Goal: Task Accomplishment & Management: Manage account settings

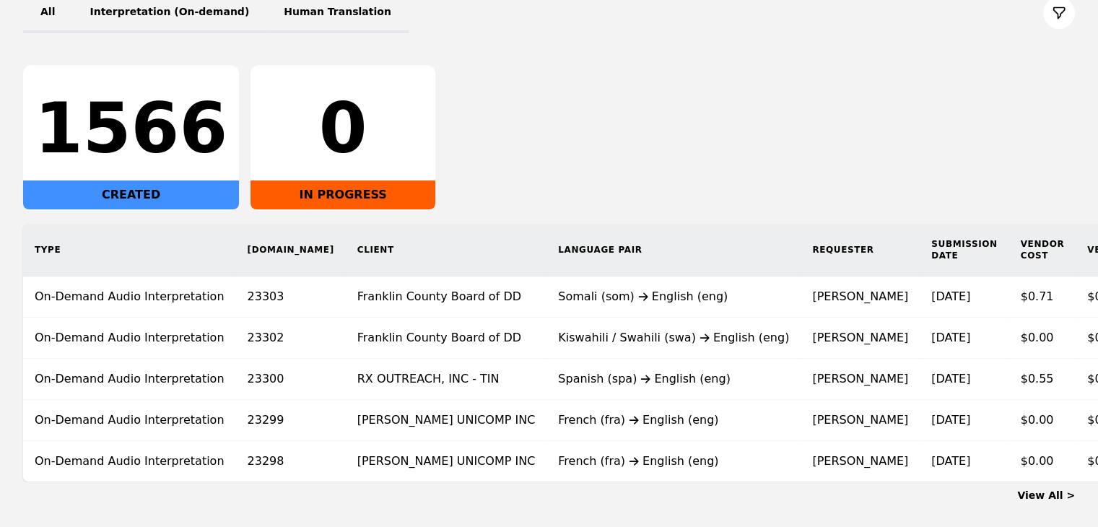
scroll to position [217, 0]
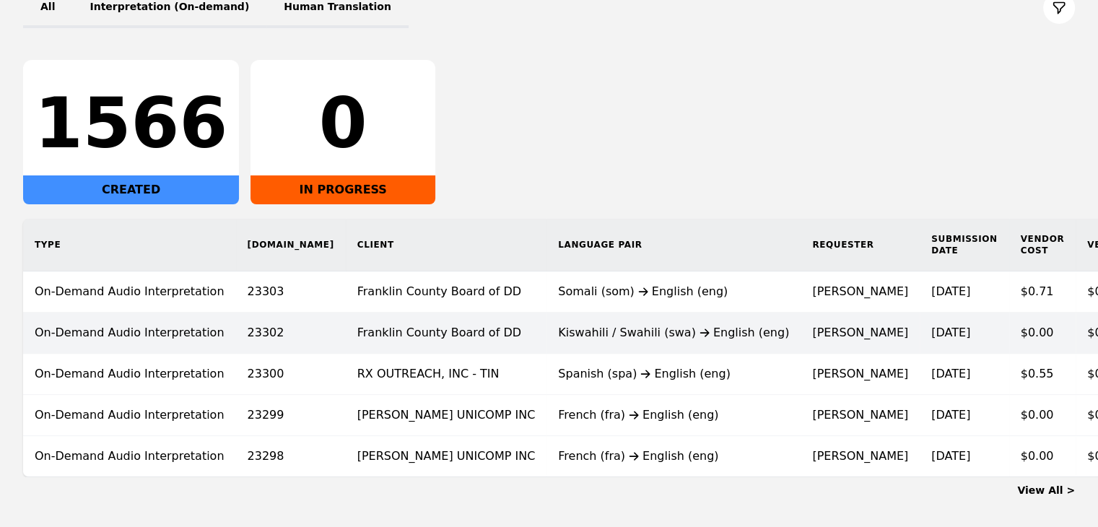
scroll to position [217, 0]
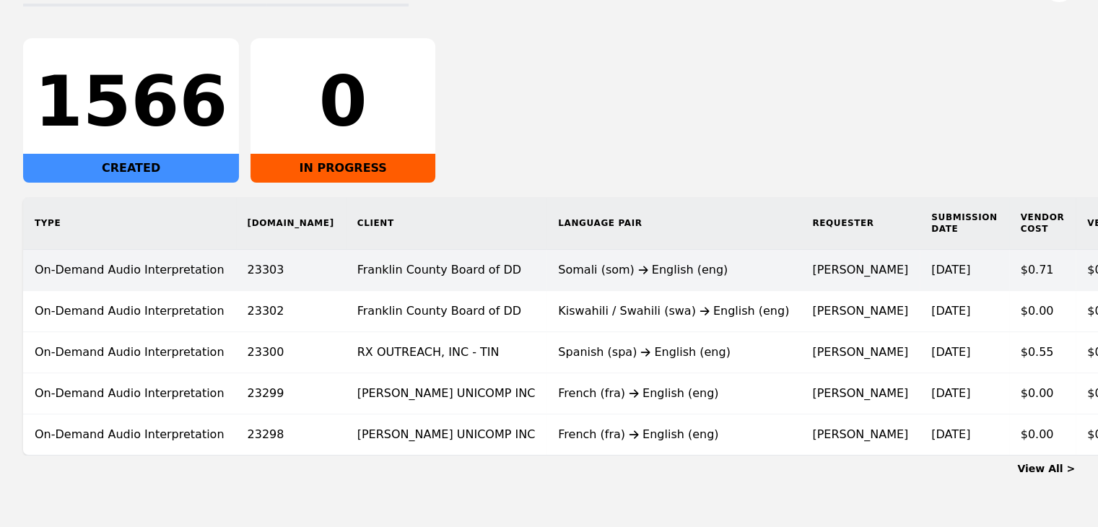
click at [558, 273] on div "Somali (som) English (eng)" at bounding box center [673, 269] width 231 height 17
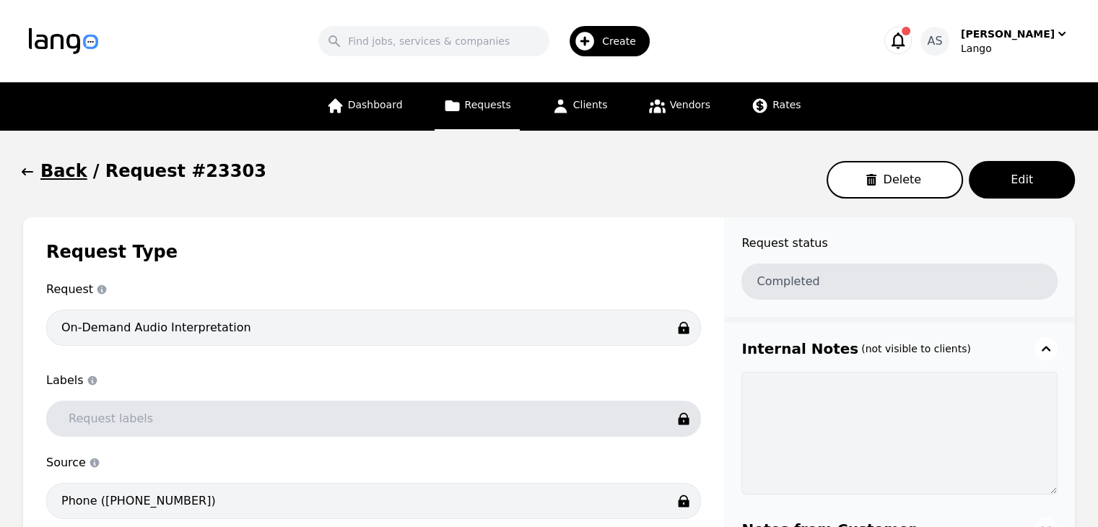
click at [27, 178] on icon "button" at bounding box center [27, 172] width 14 height 14
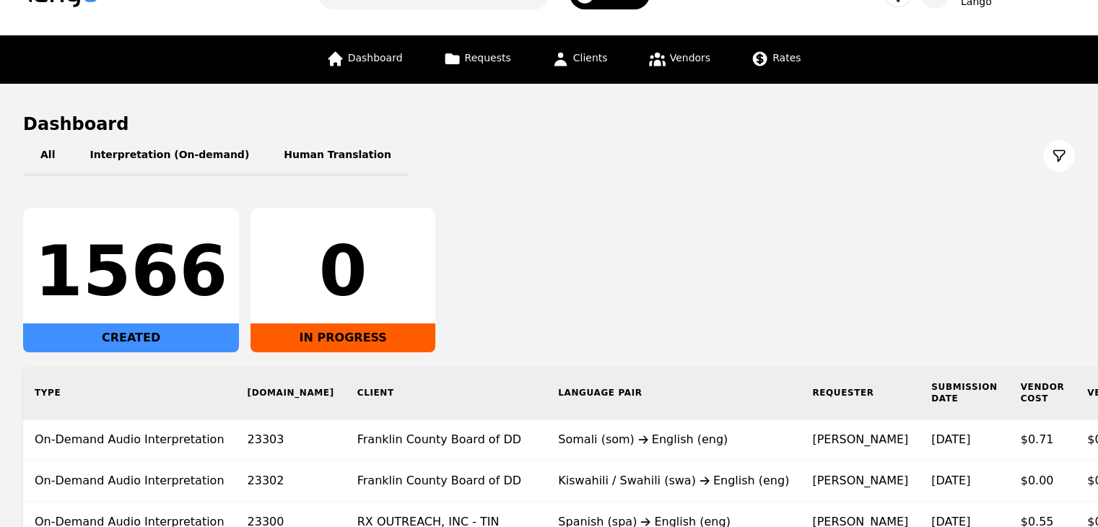
scroll to position [259, 0]
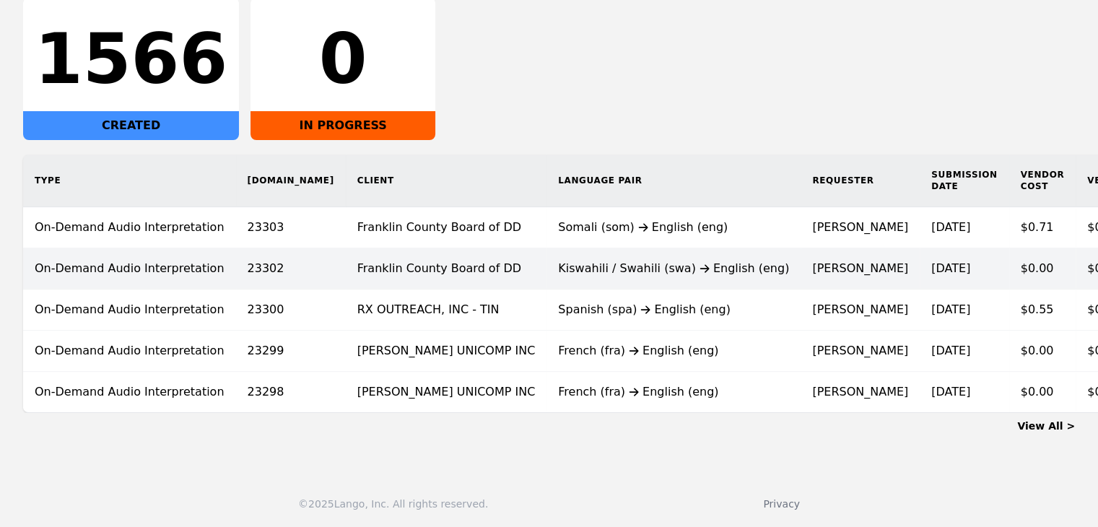
click at [547, 258] on td "Kiswahili / Swahili (swa) English (eng)" at bounding box center [674, 268] width 254 height 41
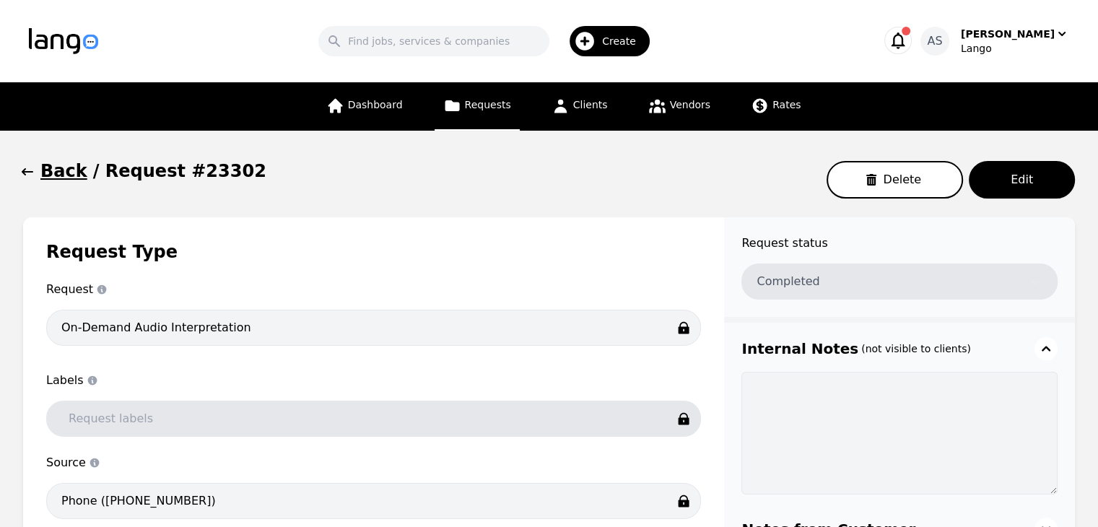
type input "00:09:52"
type input "$0.00"
type input "00:09:52"
type input "$0.00"
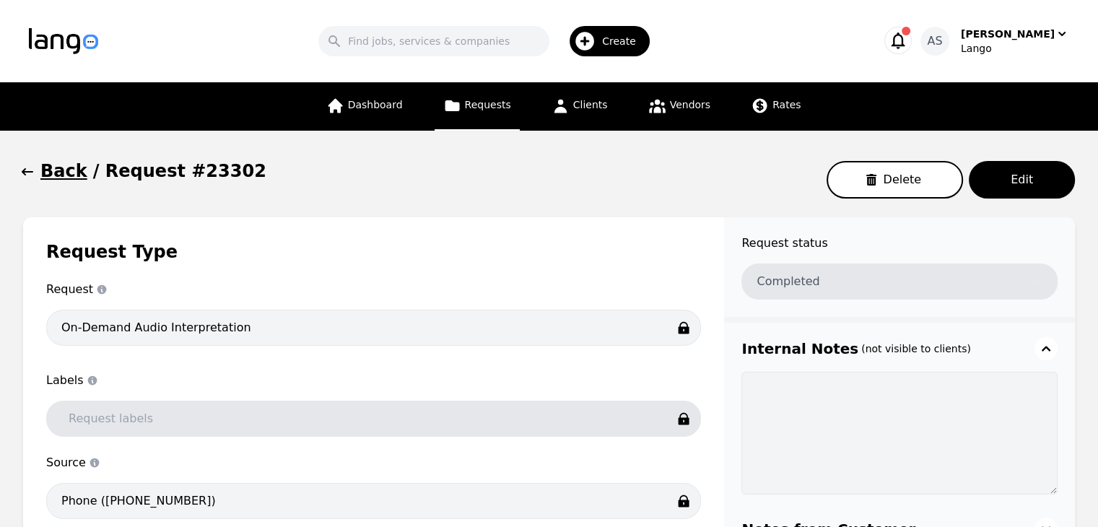
type input "$0.00"
click at [30, 178] on icon "button" at bounding box center [27, 172] width 14 height 14
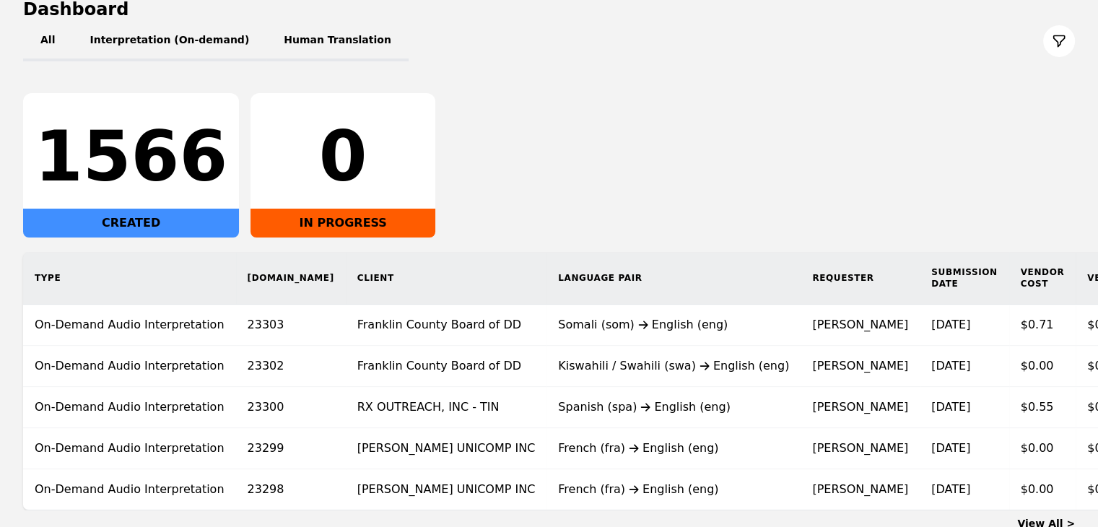
scroll to position [187, 0]
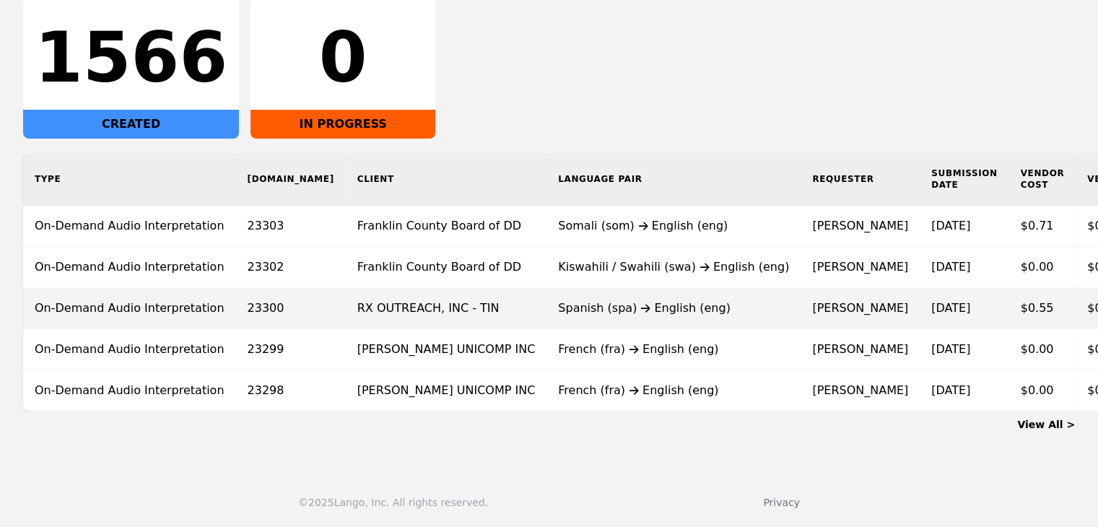
scroll to position [270, 0]
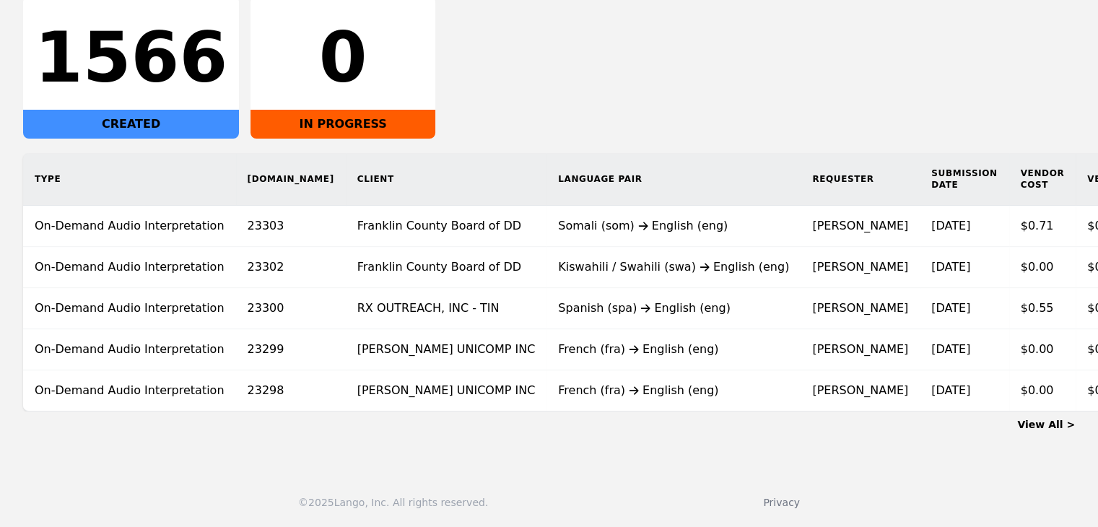
click at [1048, 424] on link "View All >" at bounding box center [1046, 425] width 58 height 12
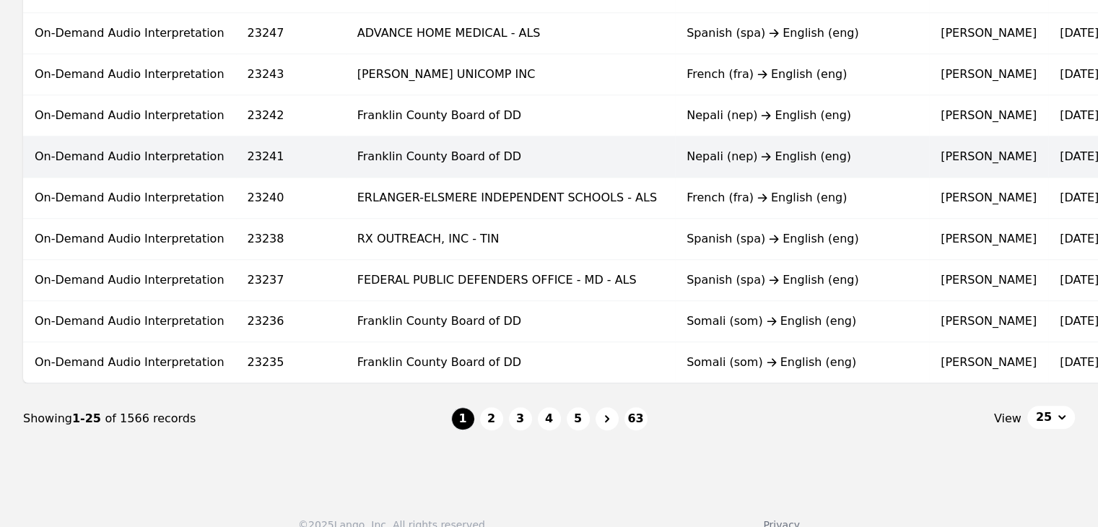
scroll to position [967, 0]
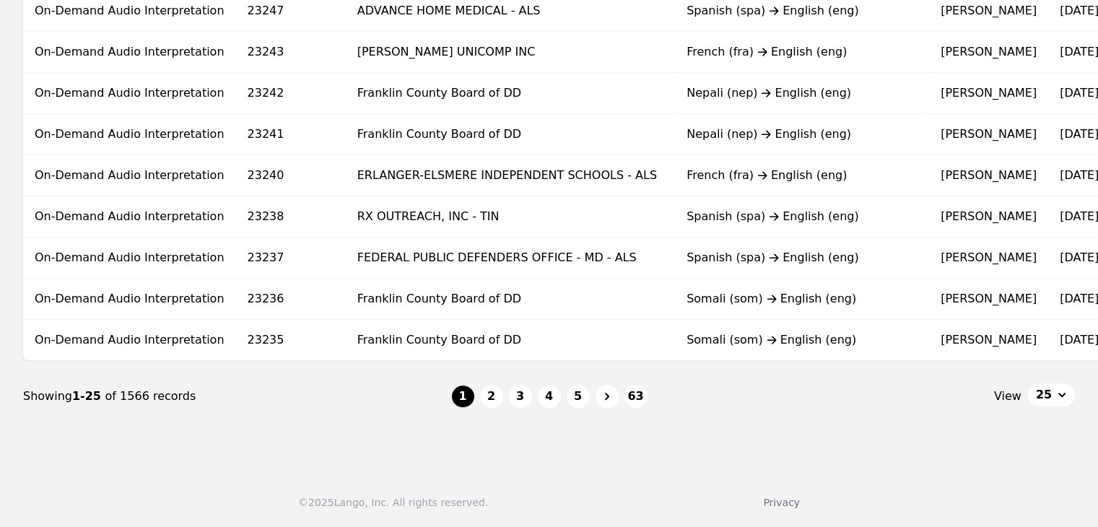
click at [487, 408] on nav "Showing 1-25 of 1566 records 1 2 3 4 5 63 View 25" at bounding box center [549, 396] width 1052 height 71
click at [488, 402] on button "2" at bounding box center [491, 396] width 23 height 23
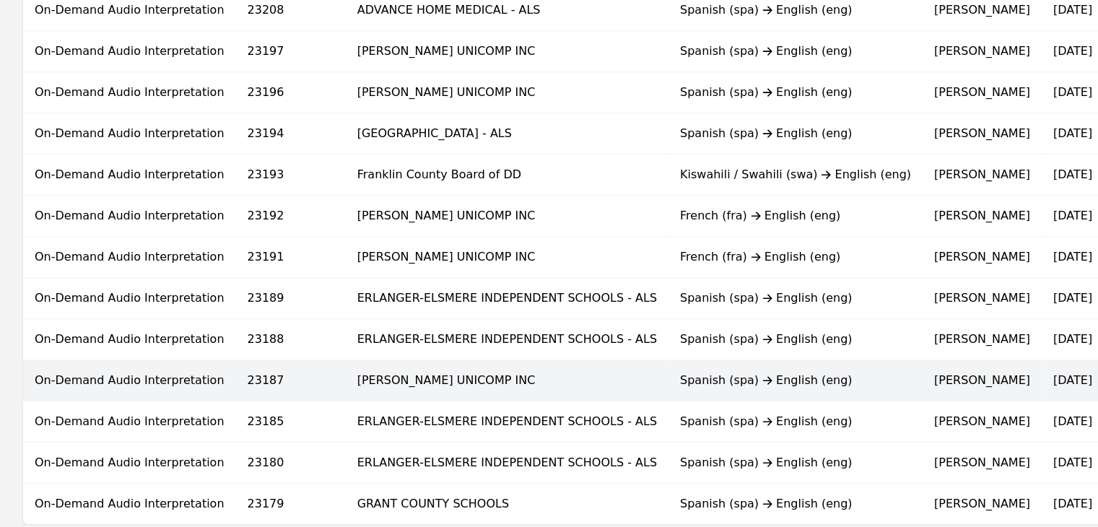
scroll to position [867, 0]
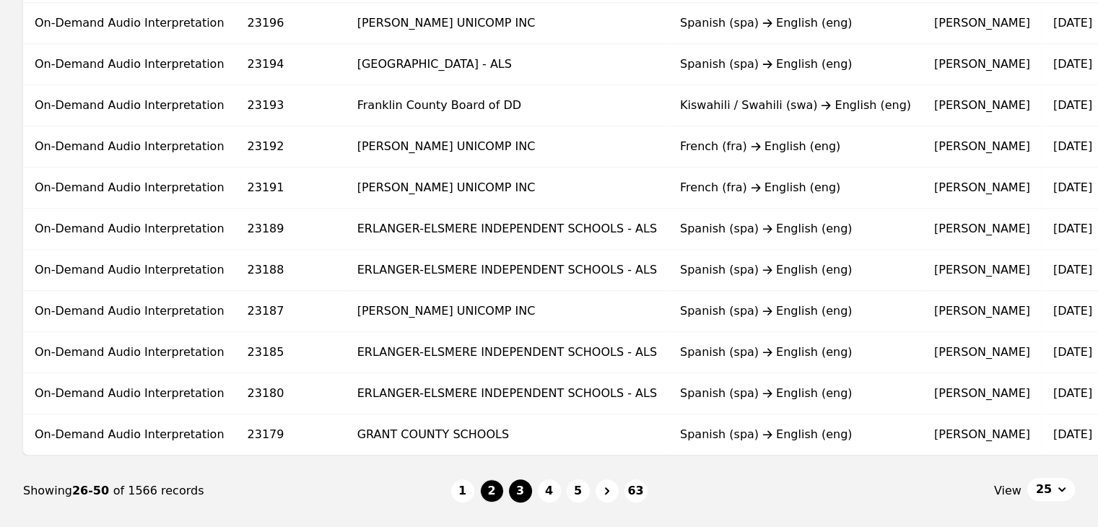
click at [516, 503] on button "3" at bounding box center [520, 490] width 23 height 23
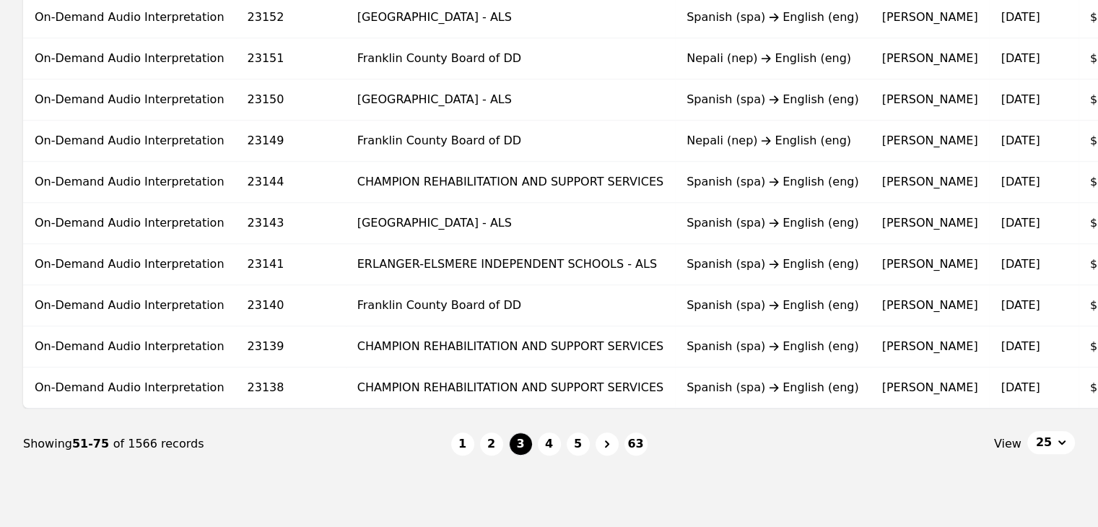
scroll to position [939, 0]
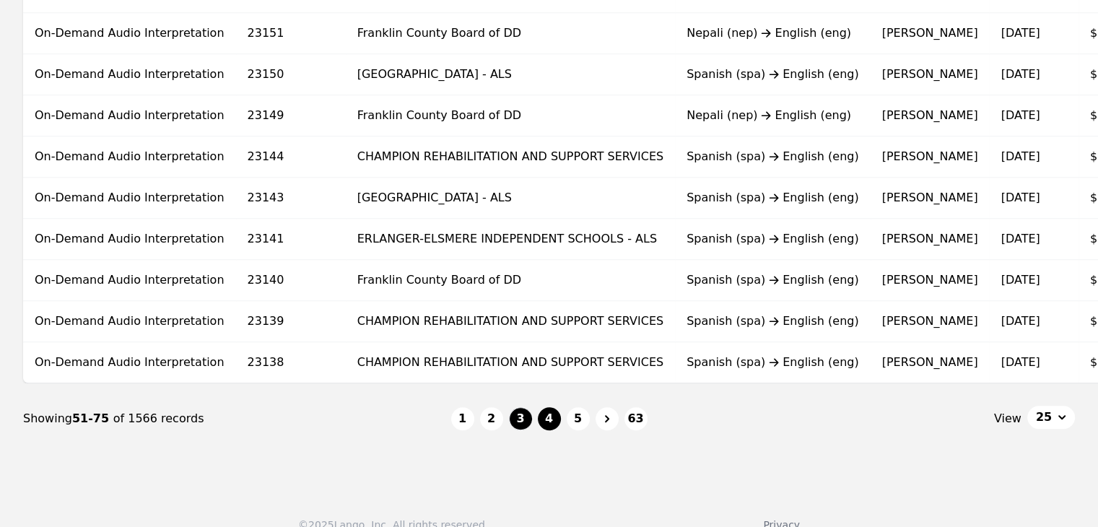
click at [542, 422] on button "4" at bounding box center [549, 418] width 23 height 23
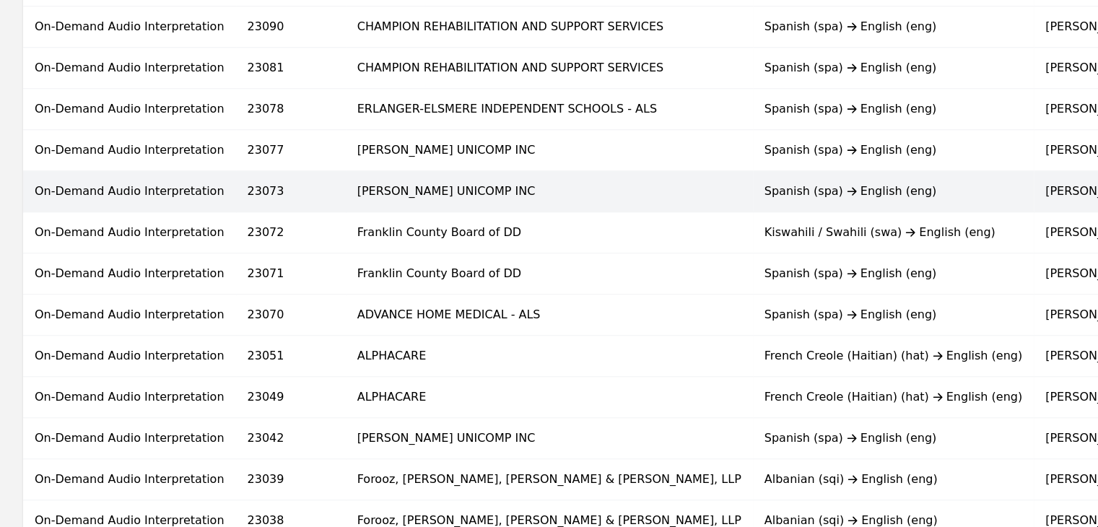
scroll to position [939, 0]
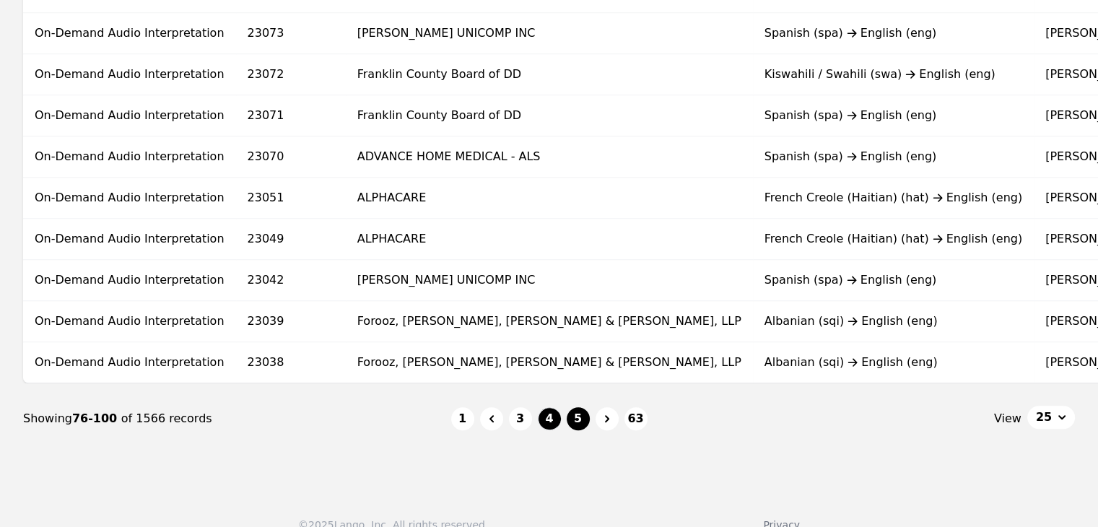
click at [578, 429] on button "5" at bounding box center [578, 418] width 23 height 23
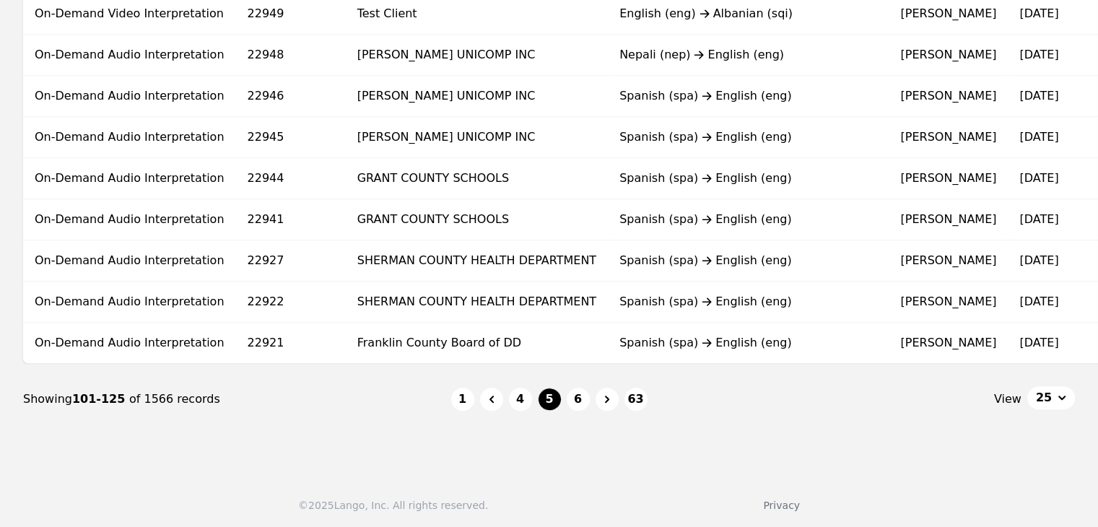
scroll to position [967, 0]
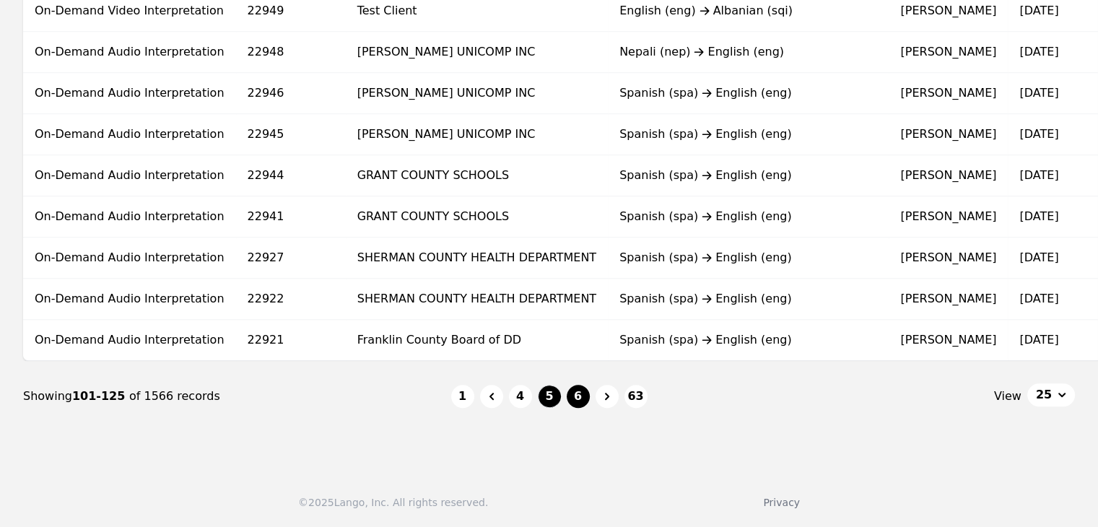
click at [583, 399] on button "6" at bounding box center [578, 396] width 23 height 23
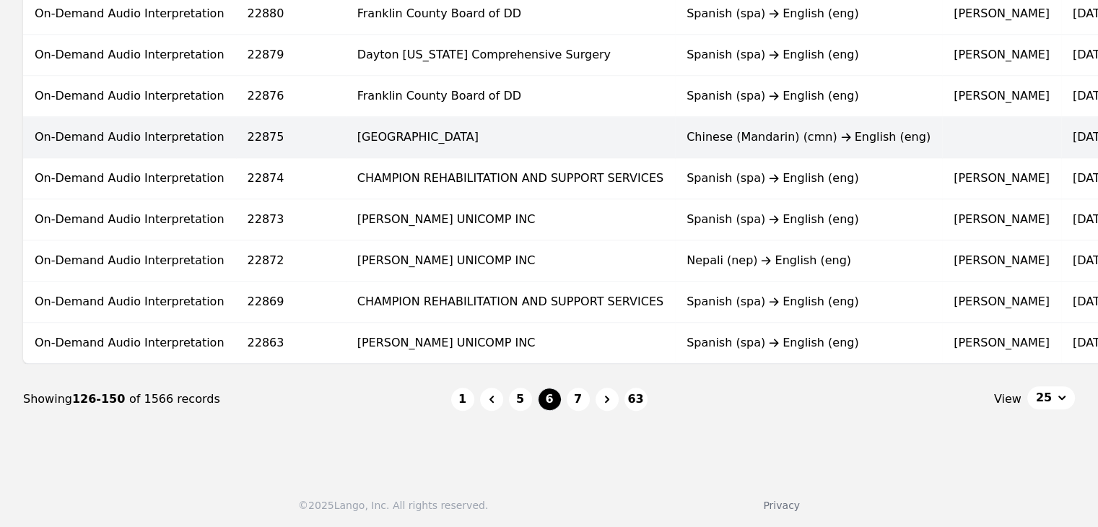
scroll to position [967, 0]
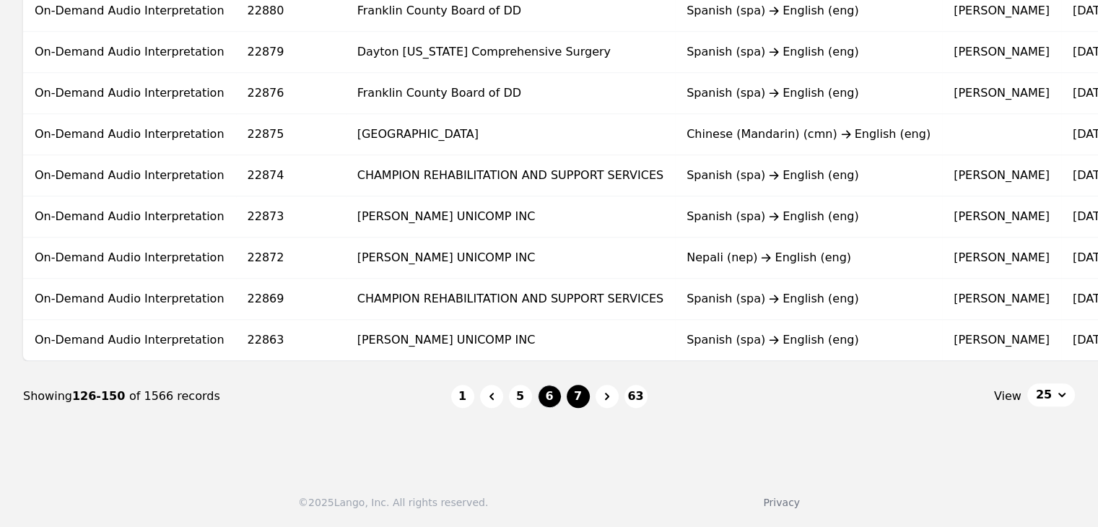
click at [581, 392] on button "7" at bounding box center [578, 396] width 23 height 23
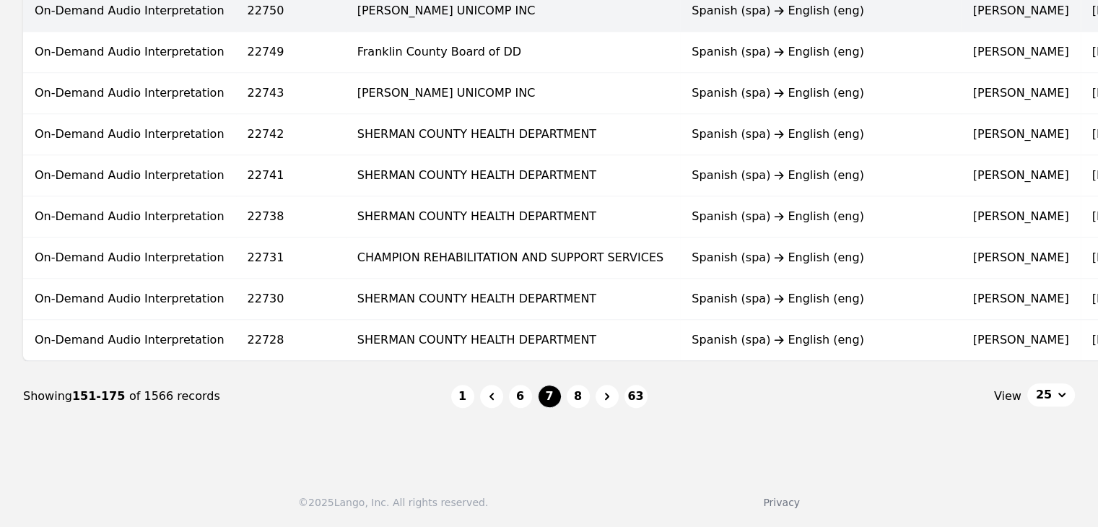
scroll to position [967, 0]
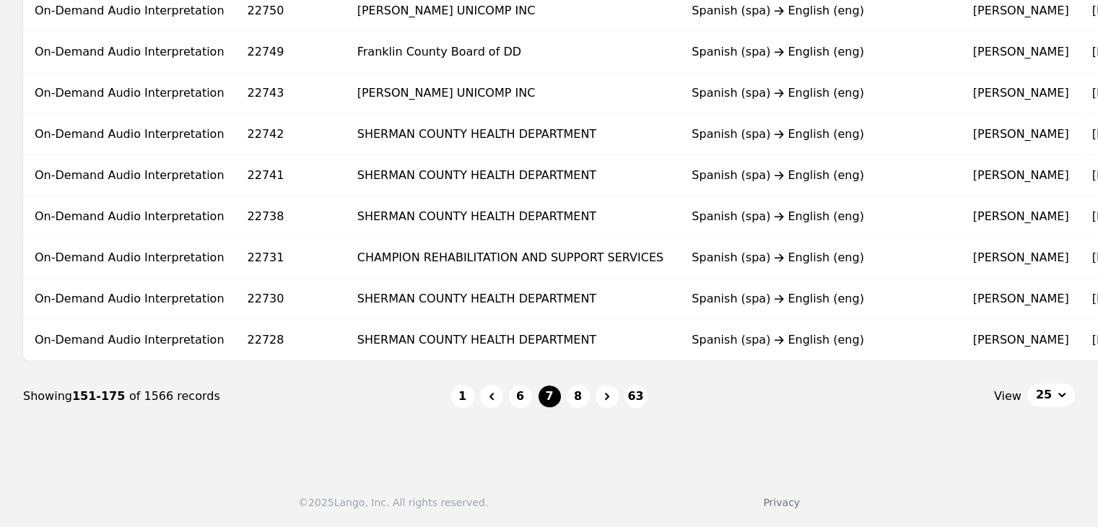
click at [567, 396] on li "8" at bounding box center [578, 396] width 23 height 23
click at [582, 396] on button "8" at bounding box center [578, 396] width 23 height 23
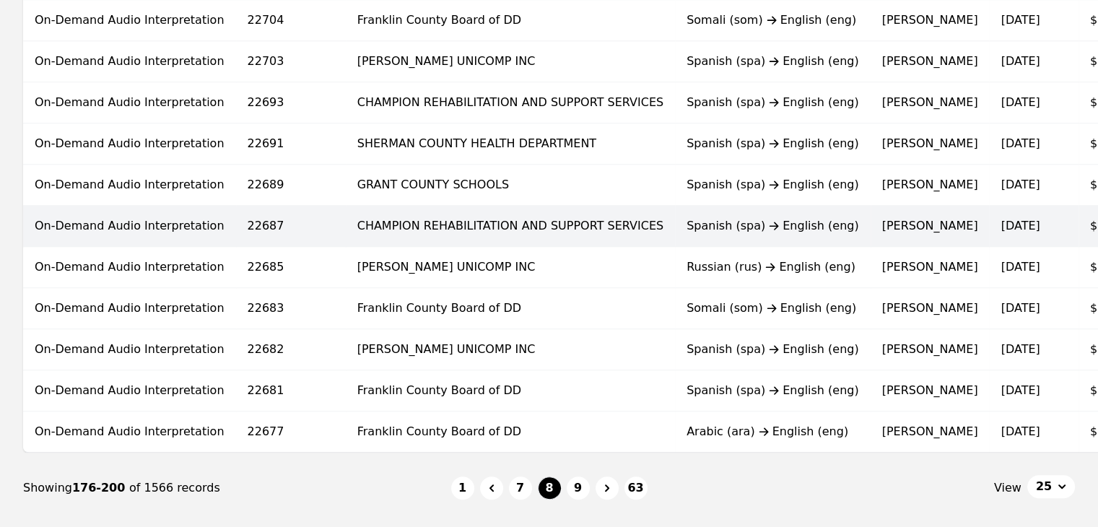
scroll to position [967, 0]
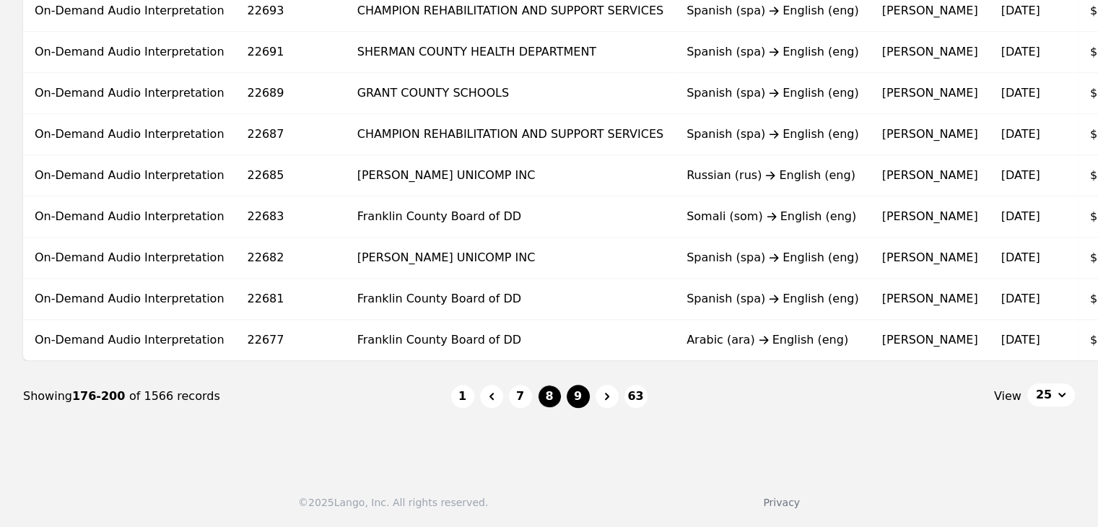
click at [579, 397] on button "9" at bounding box center [578, 396] width 23 height 23
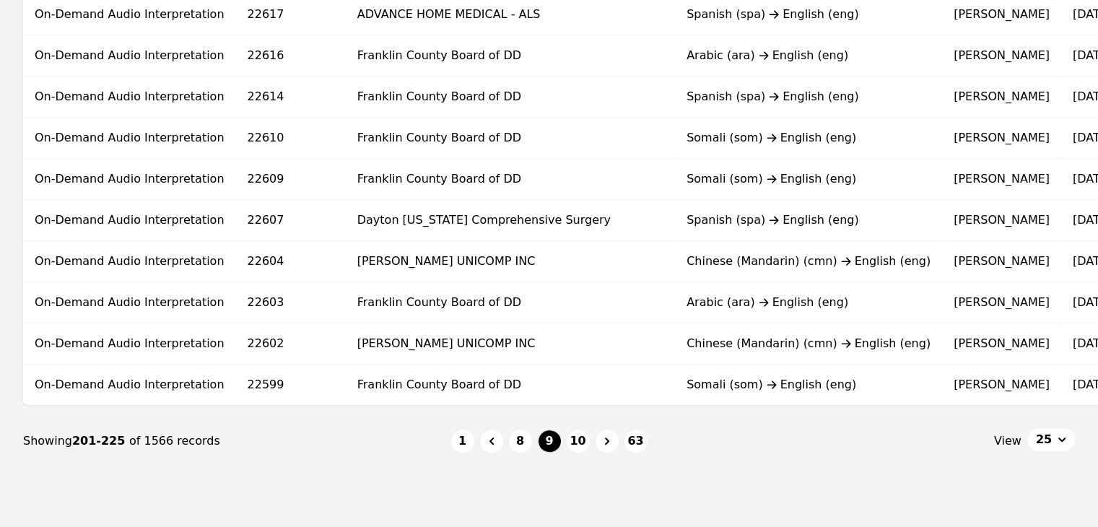
scroll to position [939, 0]
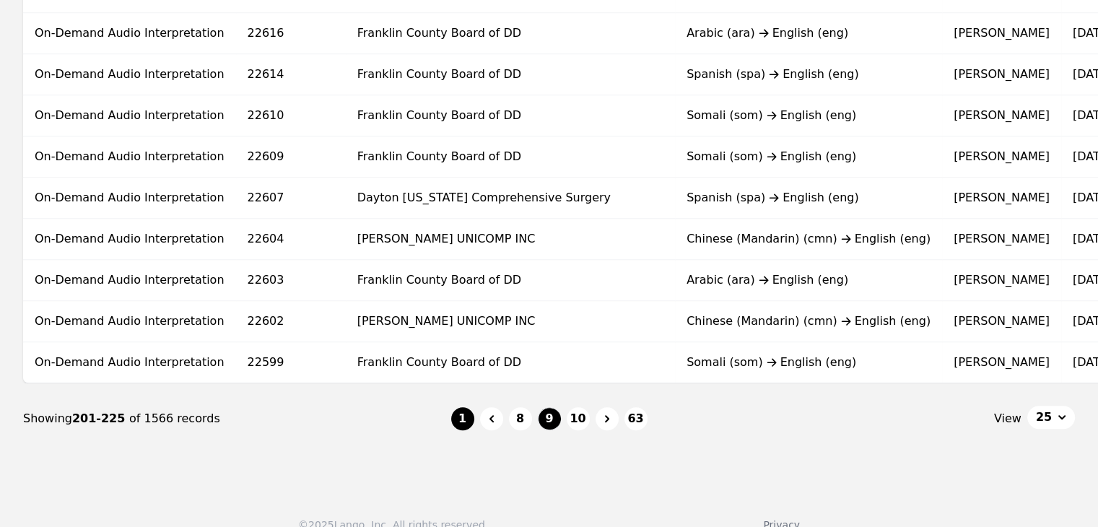
click at [466, 426] on button "1" at bounding box center [462, 418] width 23 height 23
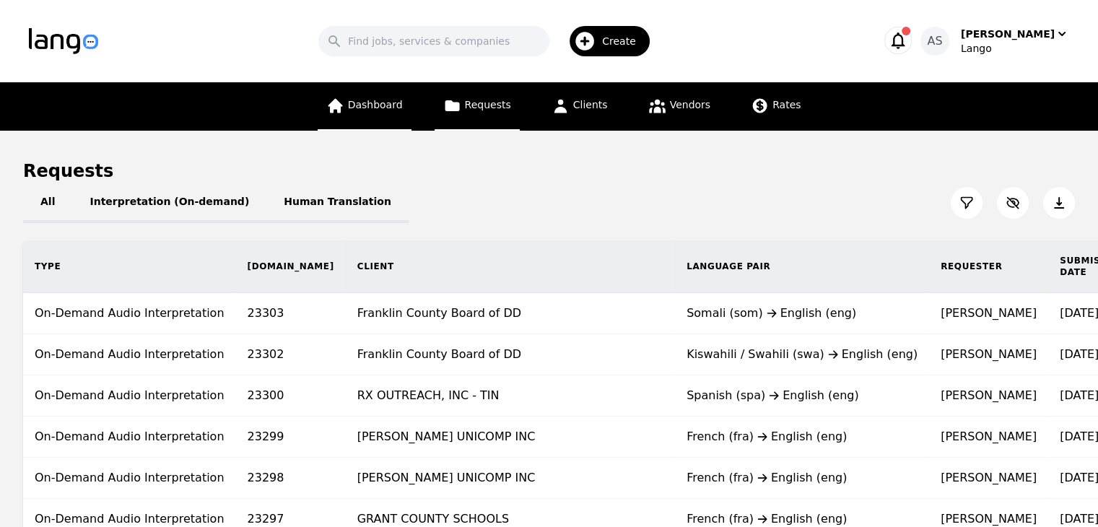
click at [393, 96] on link "Dashboard" at bounding box center [365, 106] width 94 height 48
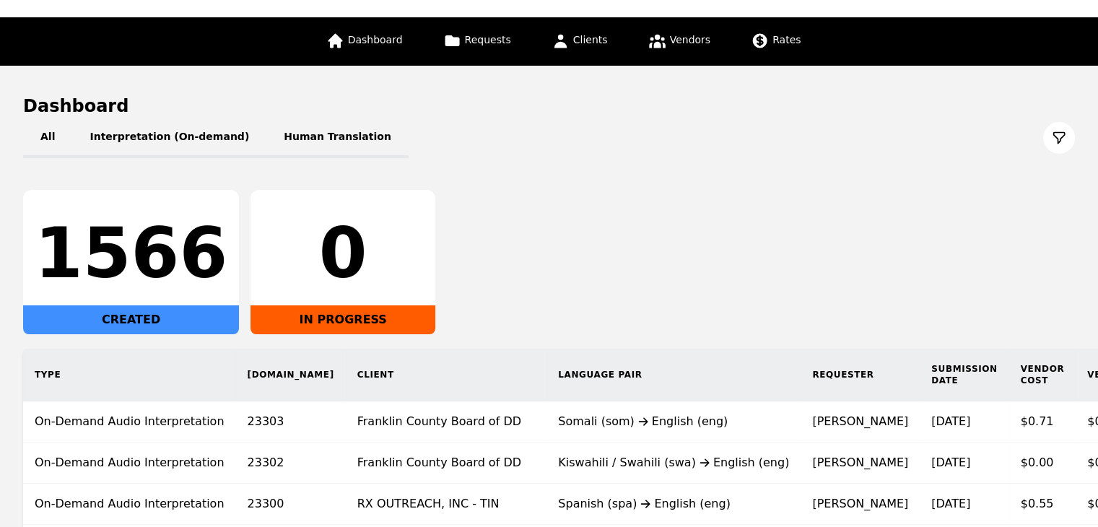
scroll to position [217, 0]
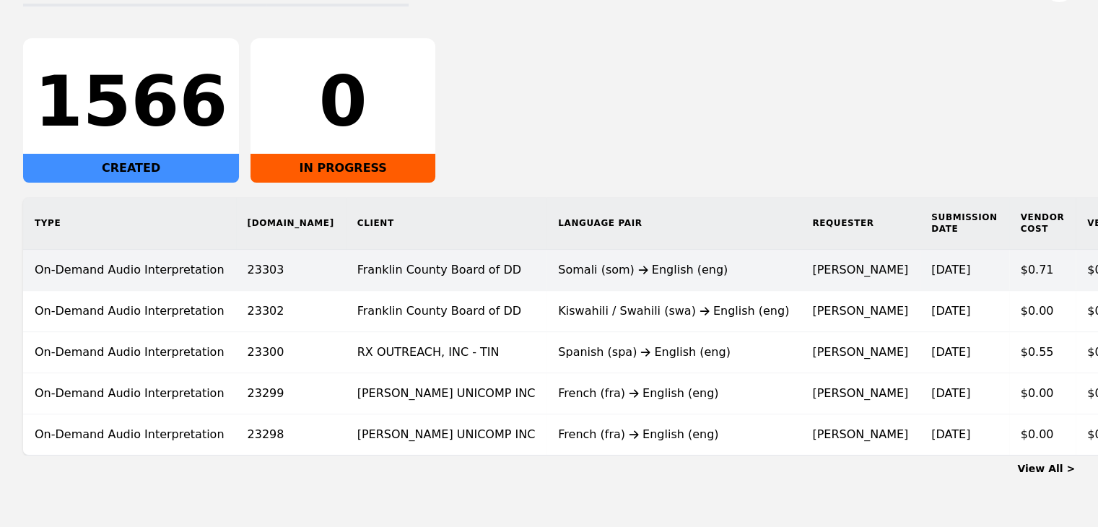
click at [641, 269] on div "Somali (som) English (eng)" at bounding box center [673, 269] width 231 height 17
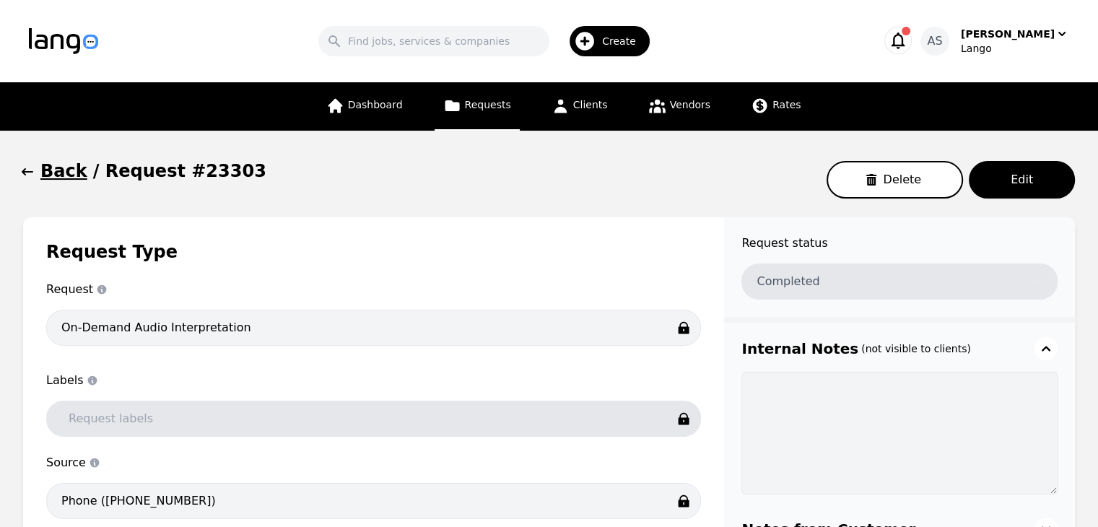
click at [30, 172] on icon "button" at bounding box center [27, 172] width 14 height 14
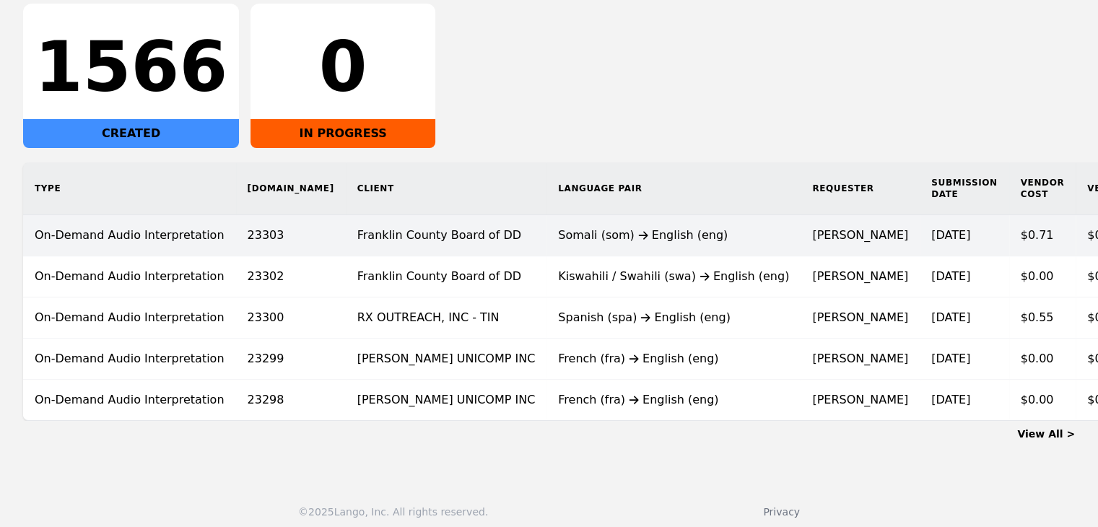
scroll to position [270, 0]
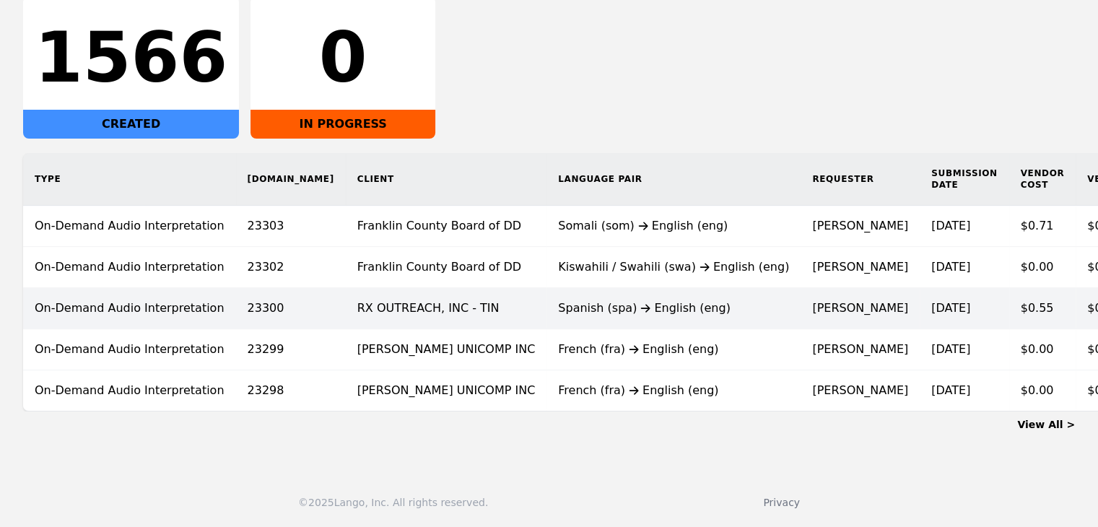
click at [801, 296] on td "[PERSON_NAME]" at bounding box center [860, 308] width 119 height 41
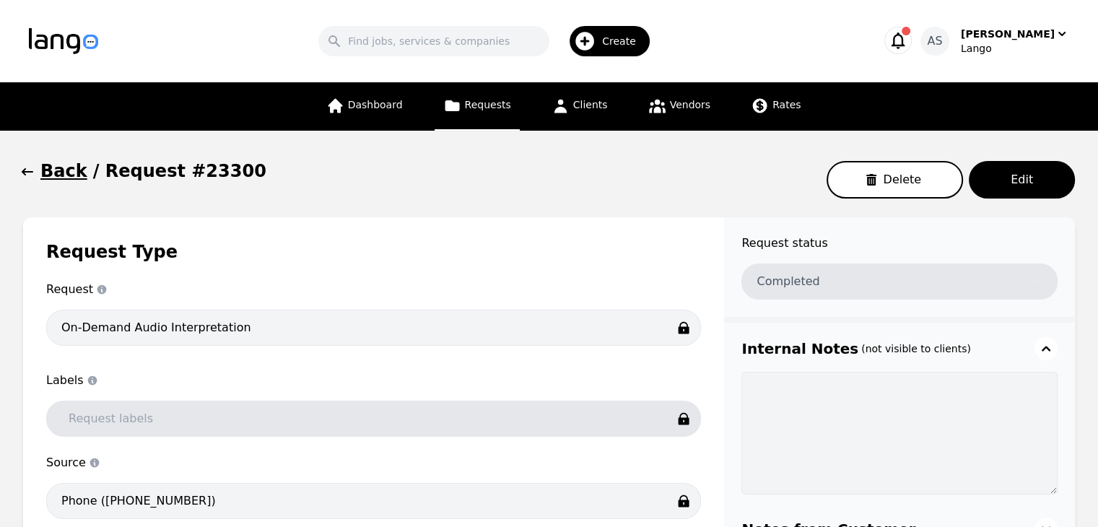
click at [27, 178] on icon "button" at bounding box center [27, 172] width 14 height 14
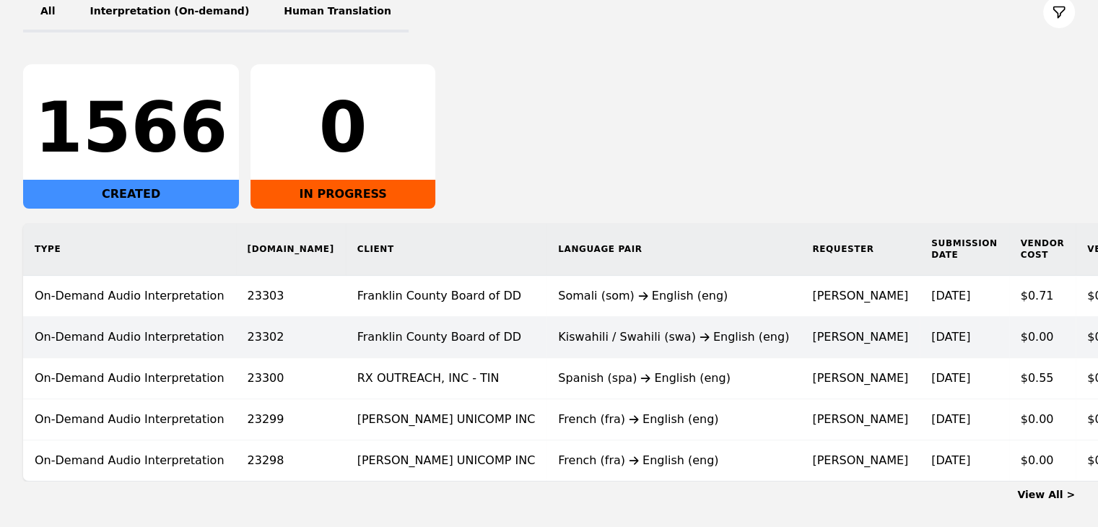
scroll to position [270, 0]
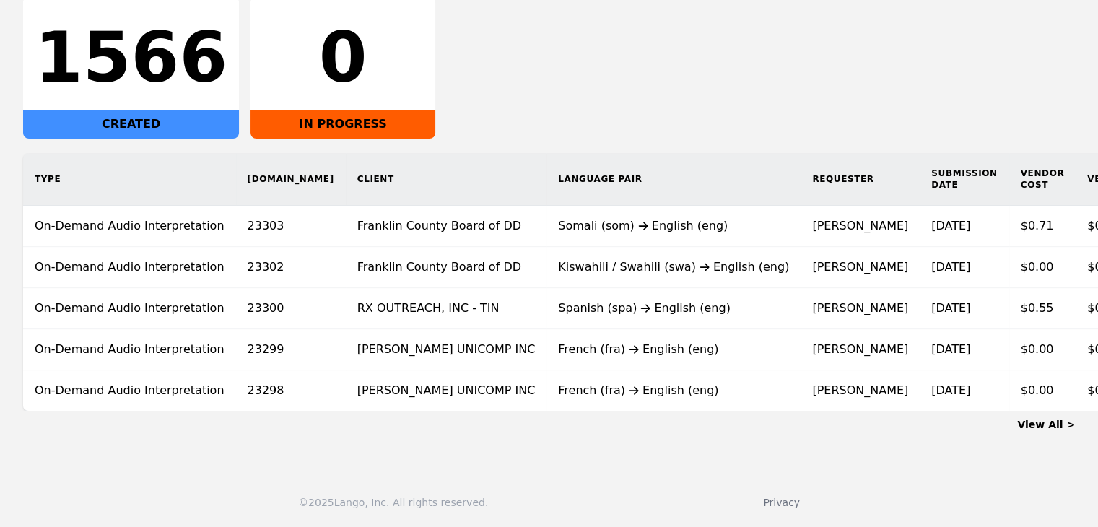
click at [1054, 423] on link "View All >" at bounding box center [1046, 425] width 58 height 12
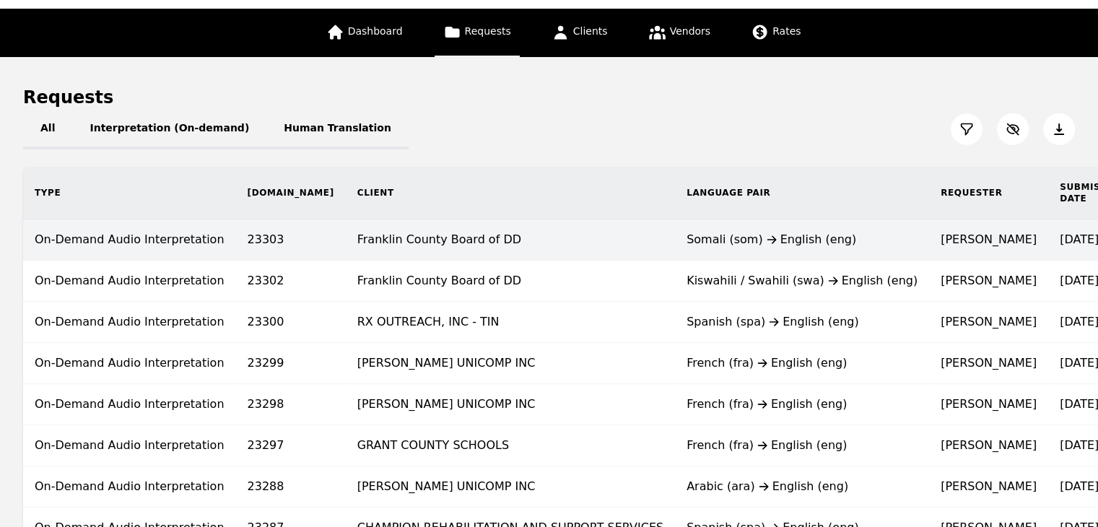
scroll to position [72, 0]
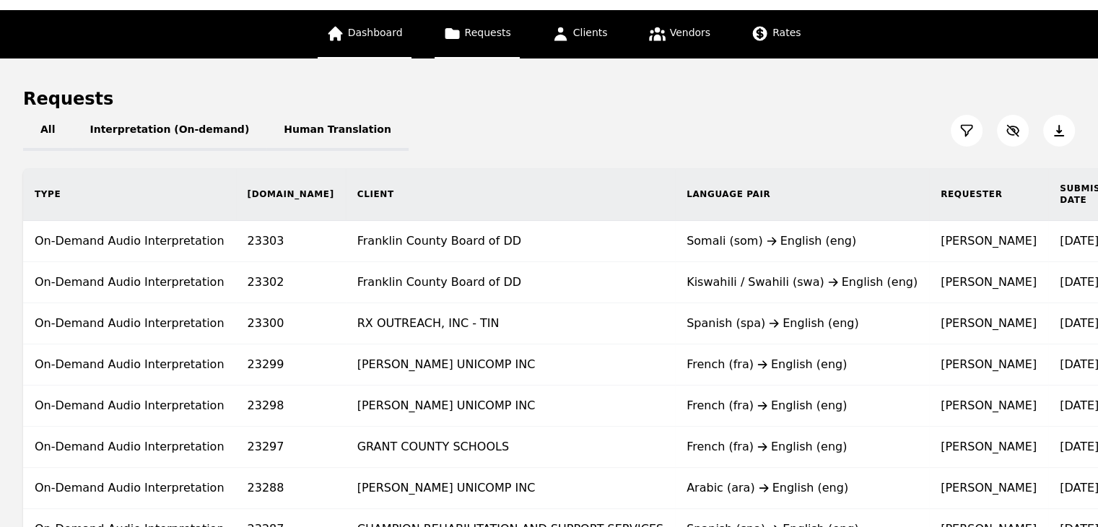
click at [394, 30] on span "Dashboard" at bounding box center [375, 33] width 55 height 12
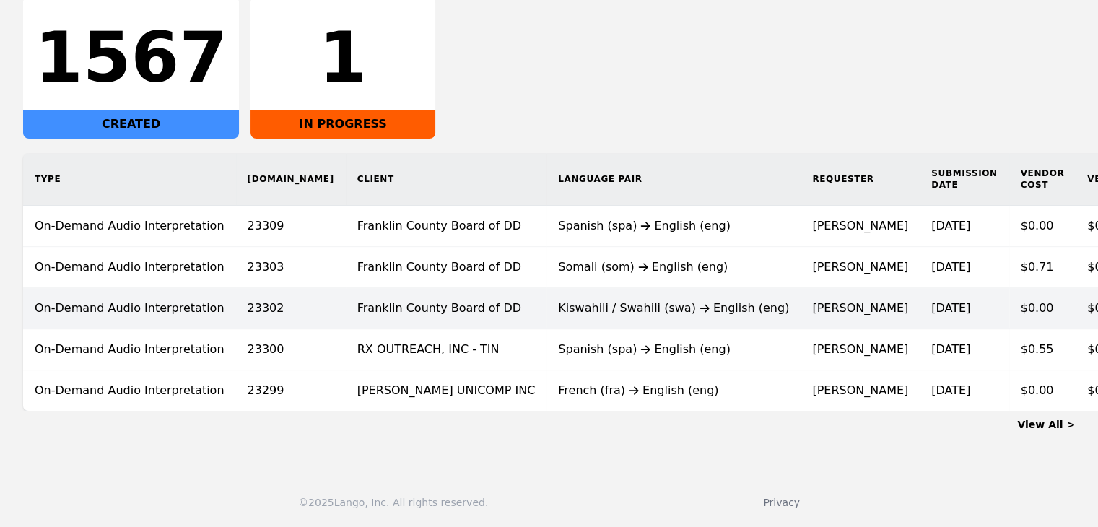
scroll to position [270, 0]
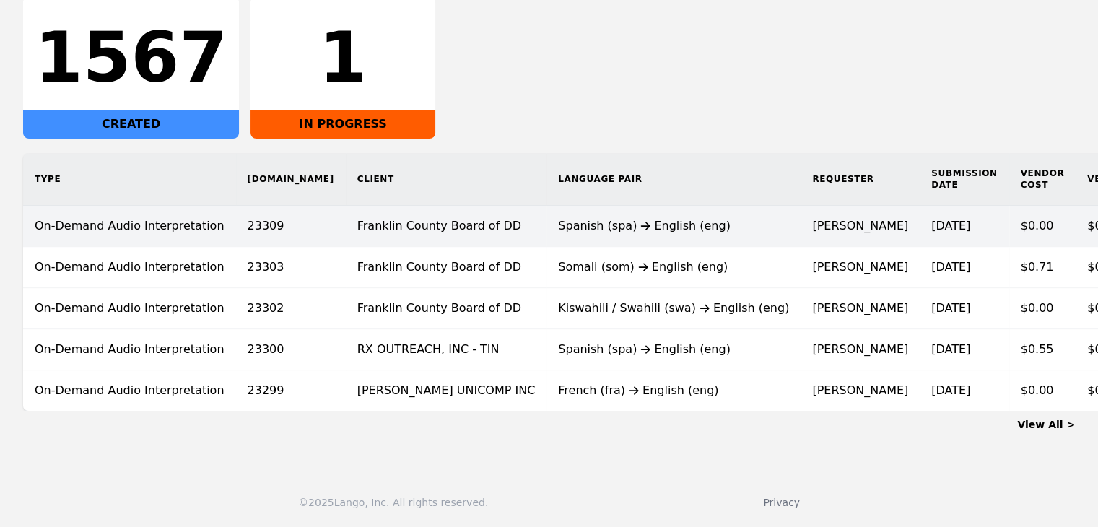
click at [547, 225] on td "Spanish (spa) English (eng)" at bounding box center [674, 226] width 254 height 41
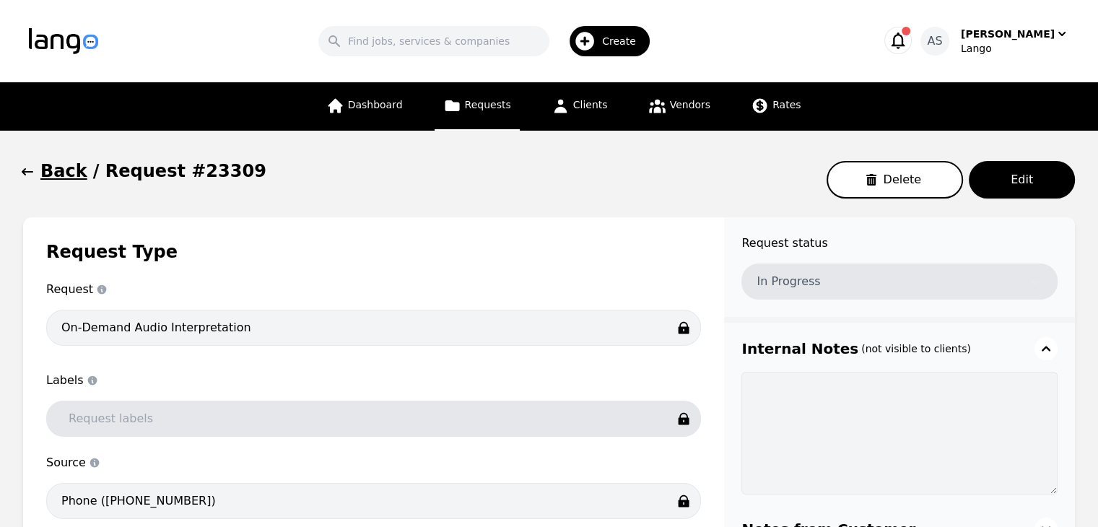
click at [32, 171] on icon "button" at bounding box center [27, 172] width 14 height 14
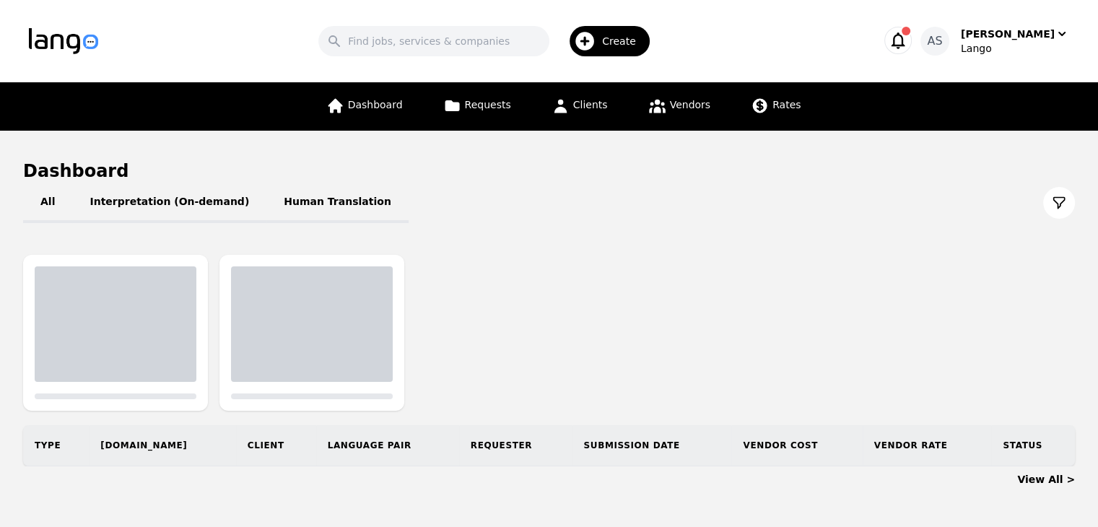
scroll to position [43, 0]
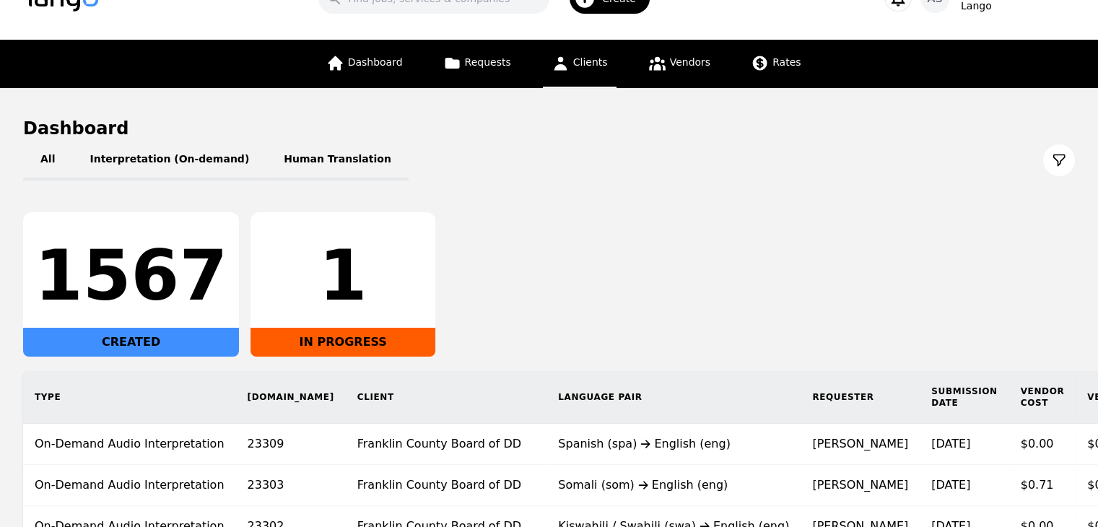
click at [586, 64] on span "Clients" at bounding box center [590, 62] width 35 height 12
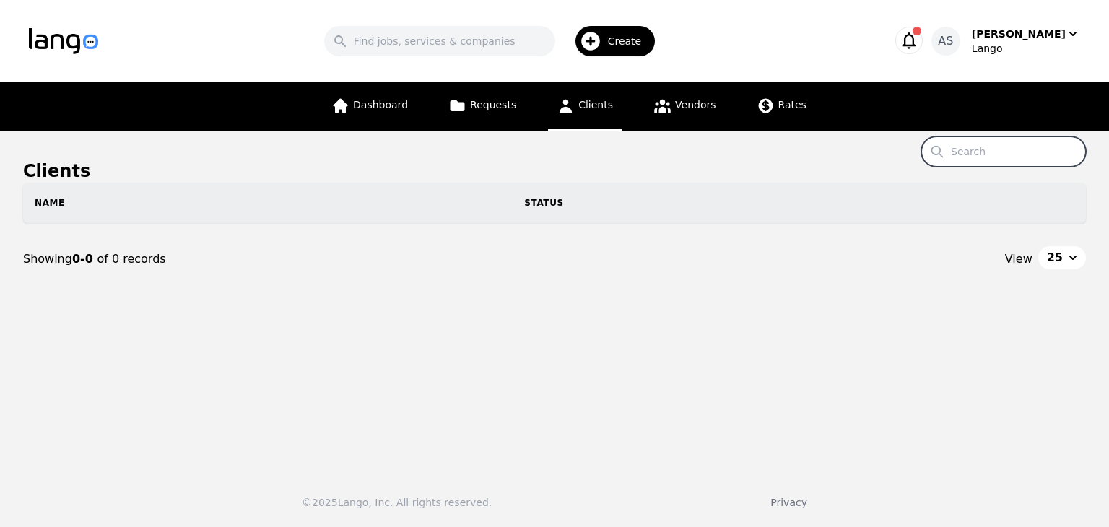
click at [986, 155] on input "Search" at bounding box center [1003, 151] width 165 height 30
type input "vermont"
drag, startPoint x: 1012, startPoint y: 154, endPoint x: 942, endPoint y: 160, distance: 70.3
click at [932, 154] on main "Clients Search vermont Name Status Showing 0-0 of 0 records View 25" at bounding box center [554, 296] width 1109 height 330
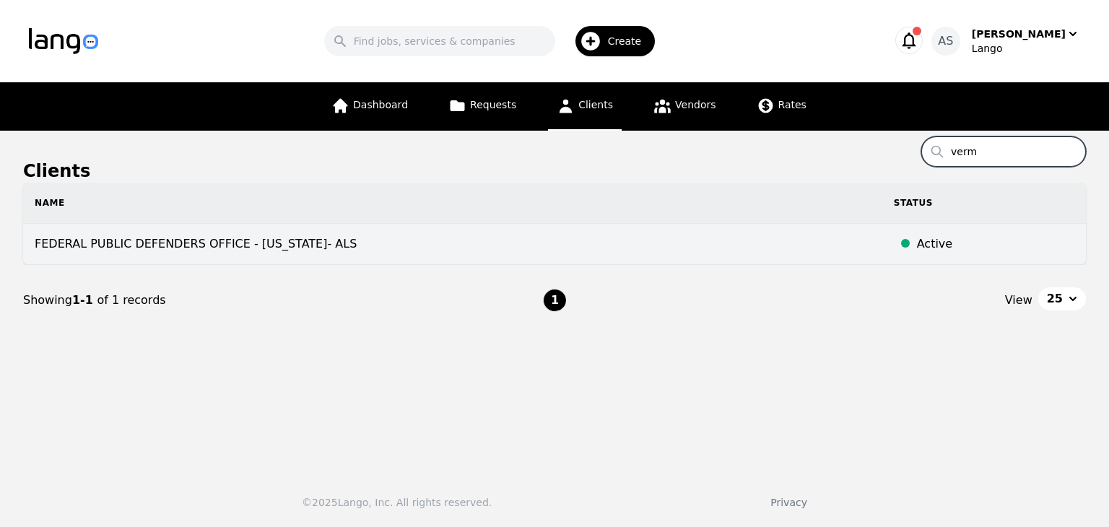
type input "verm"
click at [472, 229] on td "FEDERAL PUBLIC DEFENDERS OFFICE - VERMONT- ALS" at bounding box center [452, 244] width 859 height 41
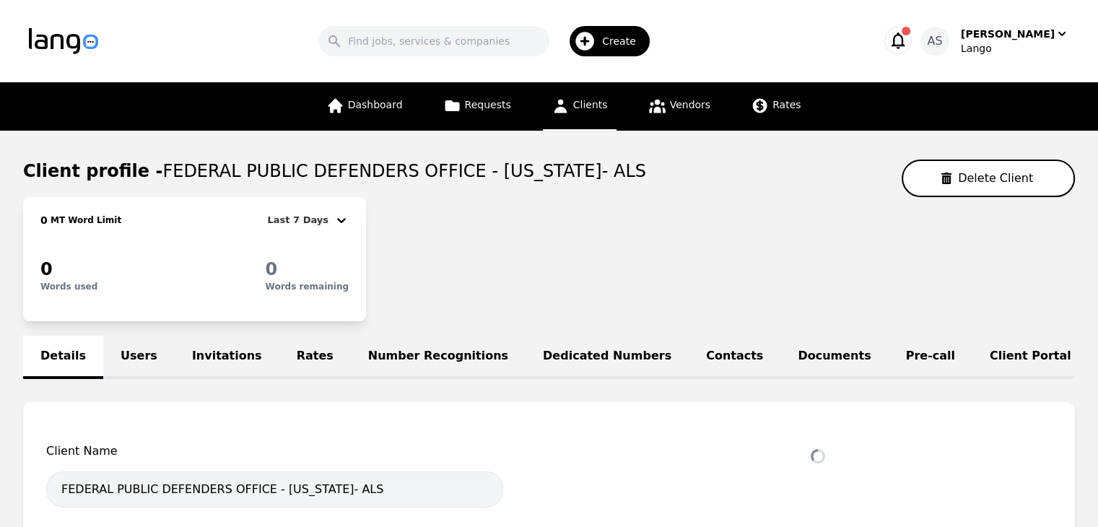
select select "active"
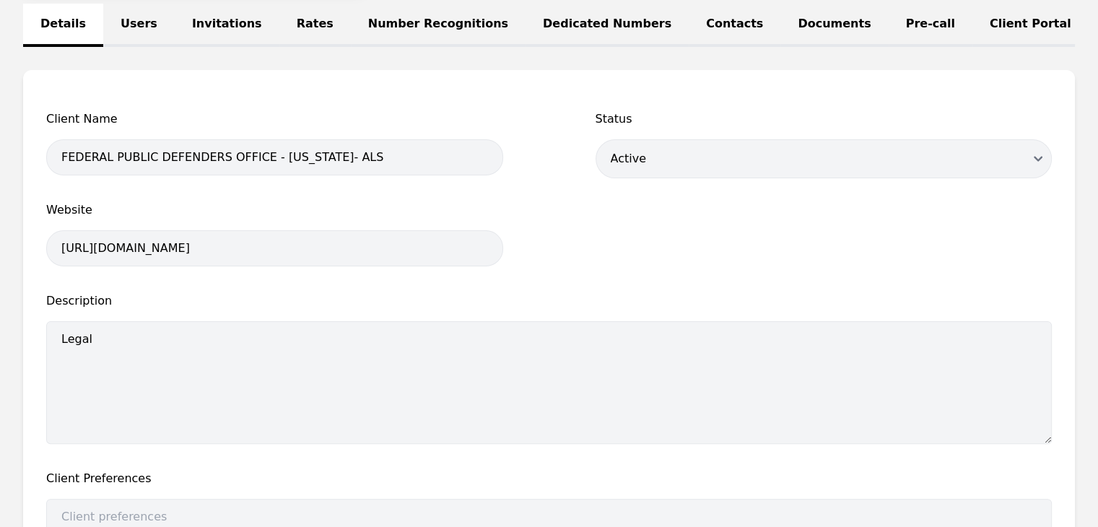
scroll to position [72, 0]
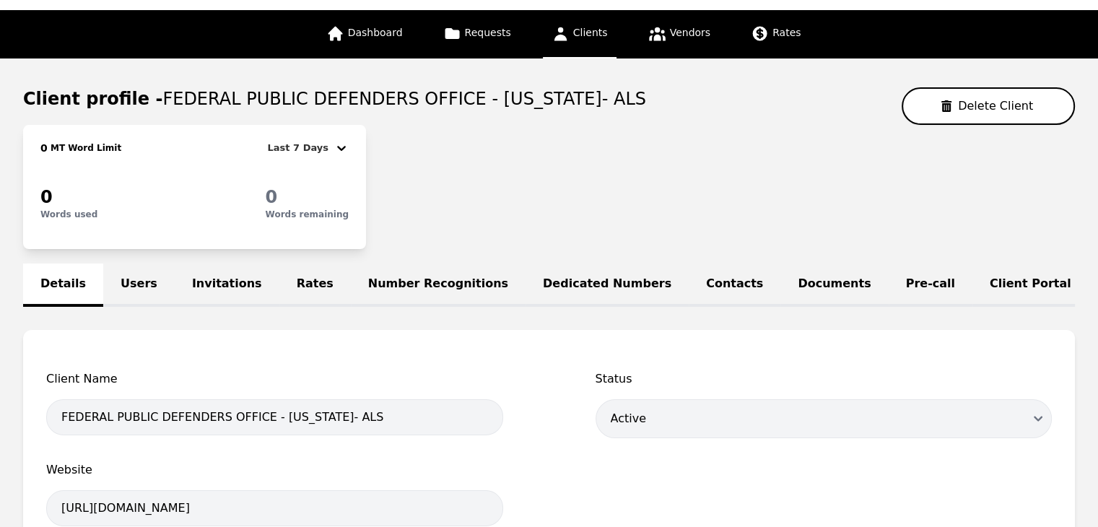
click at [121, 266] on link "Users" at bounding box center [138, 285] width 71 height 43
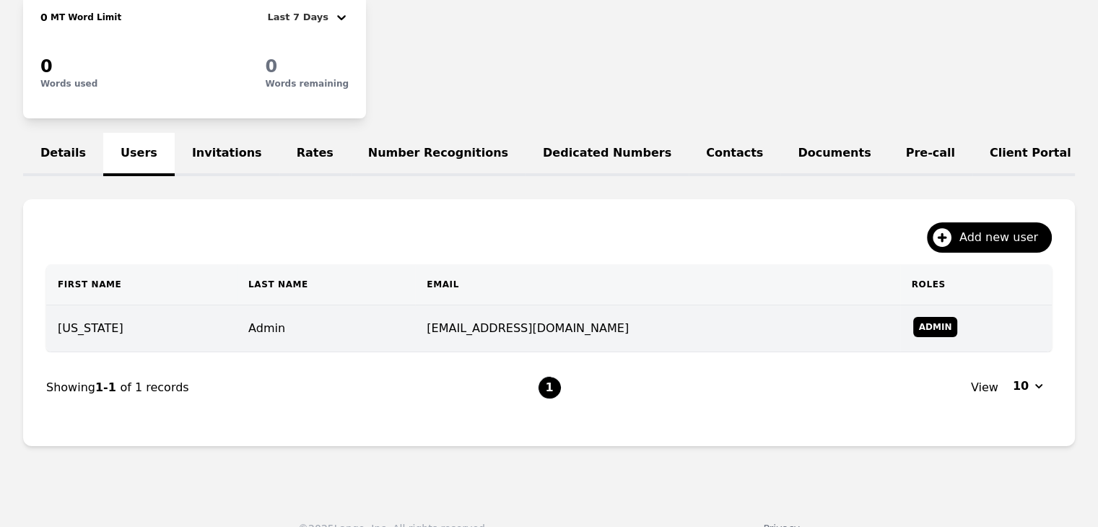
scroll to position [237, 0]
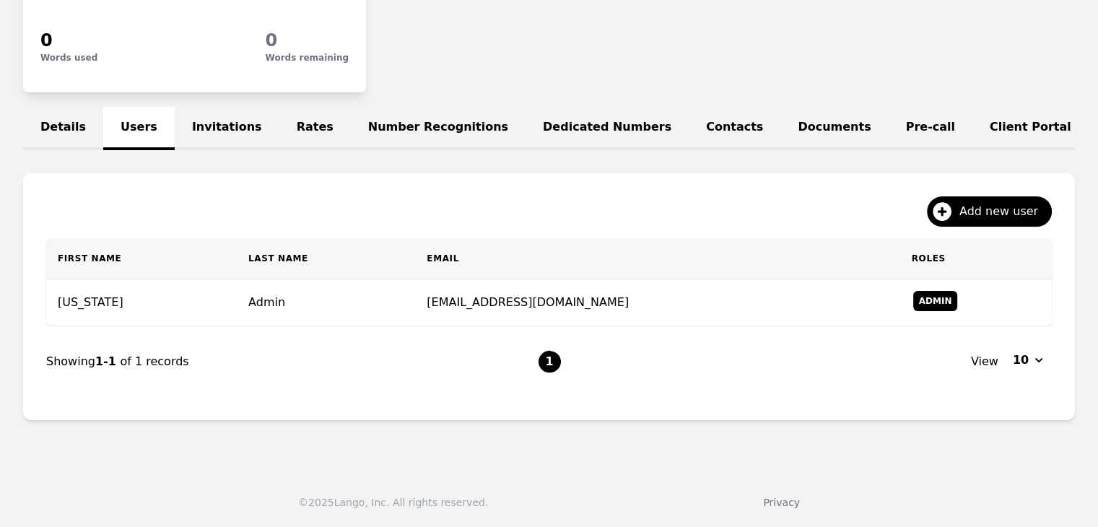
click at [220, 113] on link "Invitations" at bounding box center [227, 128] width 105 height 43
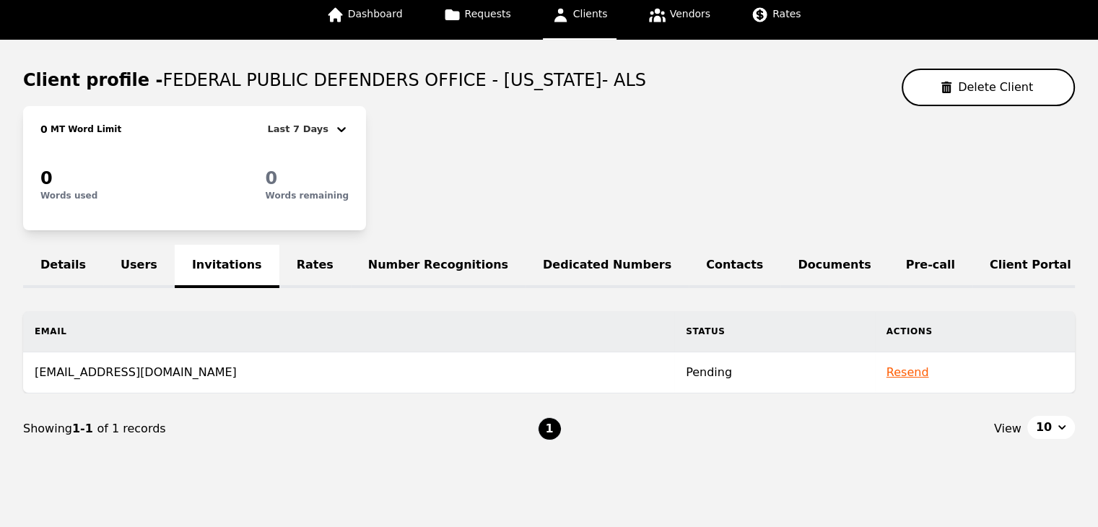
scroll to position [132, 0]
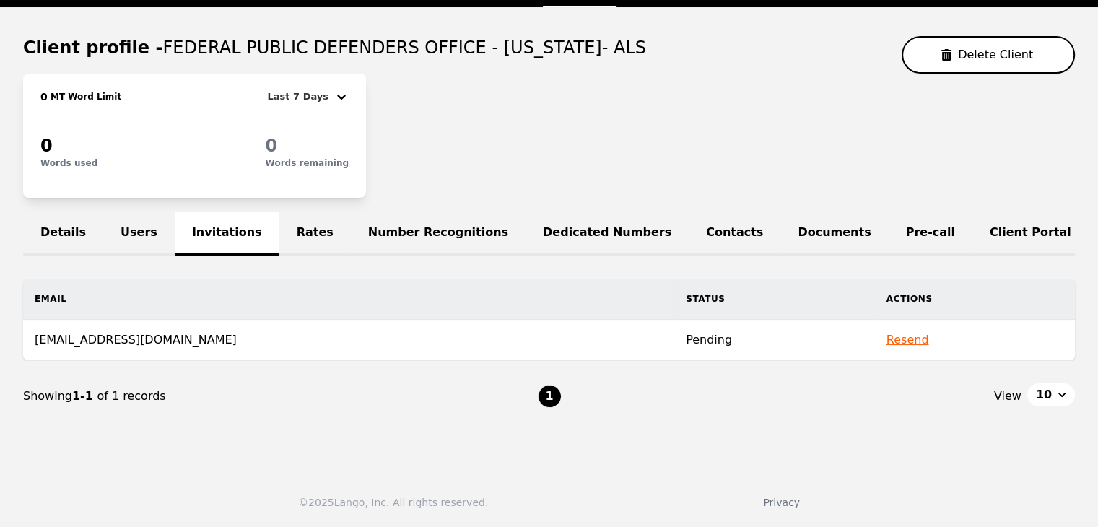
click at [144, 264] on div "Details Users Invitations Rates Number Recognitions Dedicated Numbers Contacts …" at bounding box center [549, 322] width 1052 height 220
click at [150, 217] on link "Users" at bounding box center [138, 233] width 71 height 43
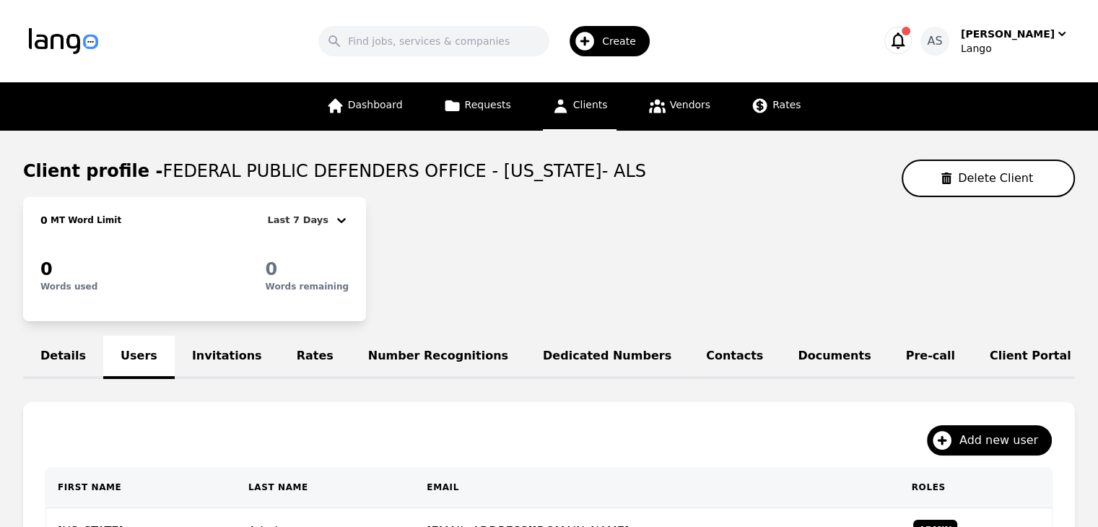
click at [559, 108] on icon at bounding box center [560, 107] width 13 height 14
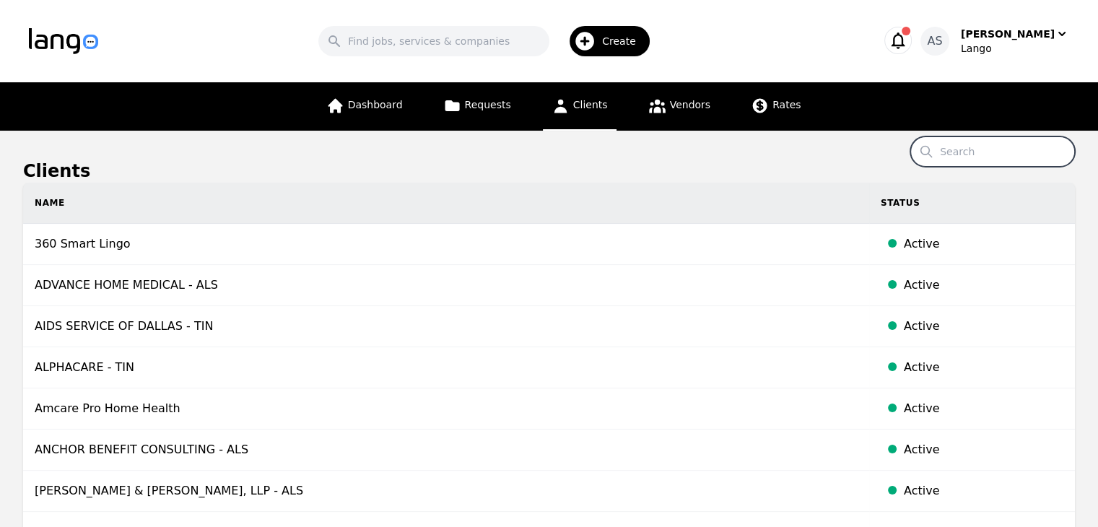
click at [986, 145] on input "Search" at bounding box center [993, 151] width 165 height 30
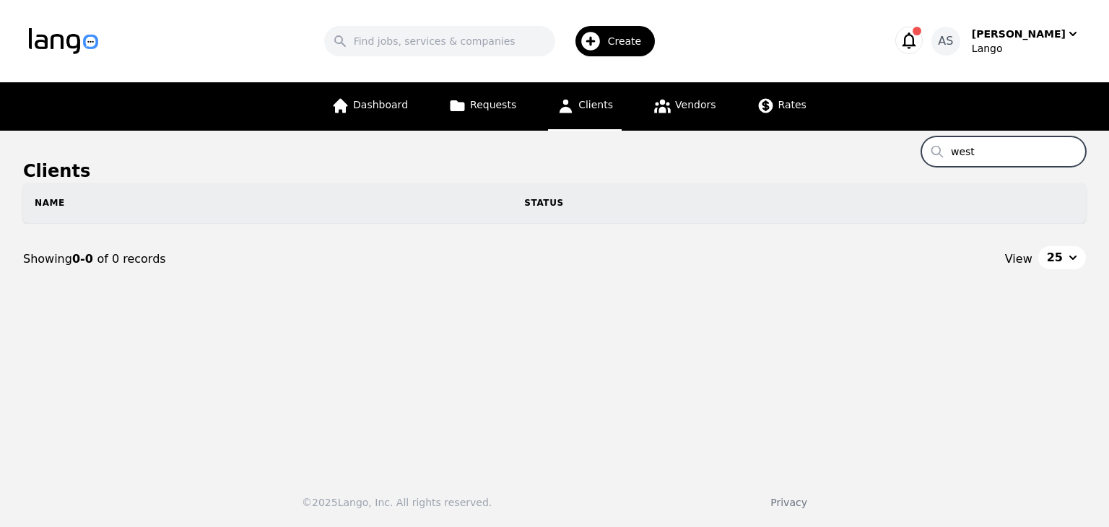
type input "west"
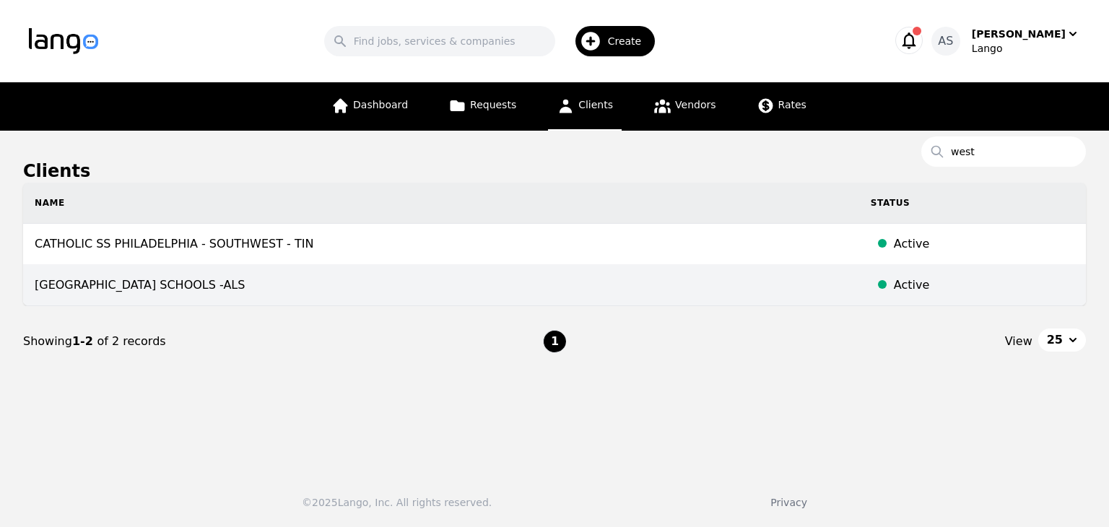
click at [182, 293] on td "WEST CARROLLTON SCHOOLS -ALS" at bounding box center [441, 285] width 836 height 41
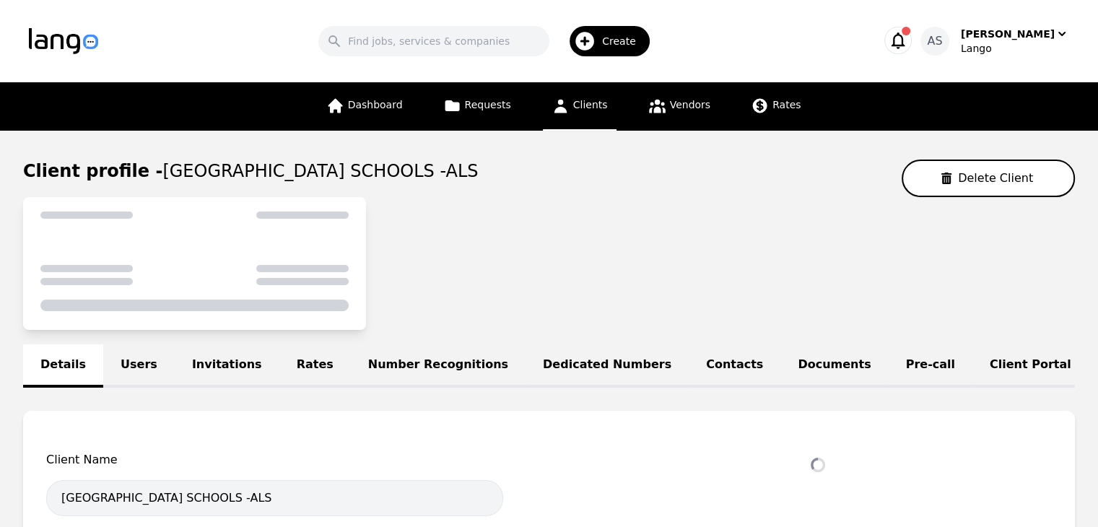
select select "active"
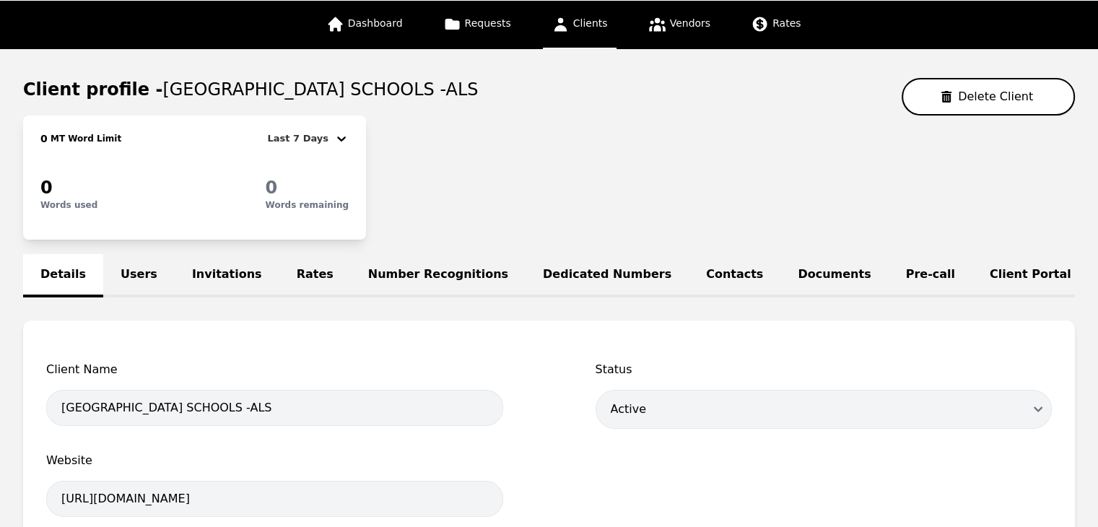
scroll to position [144, 0]
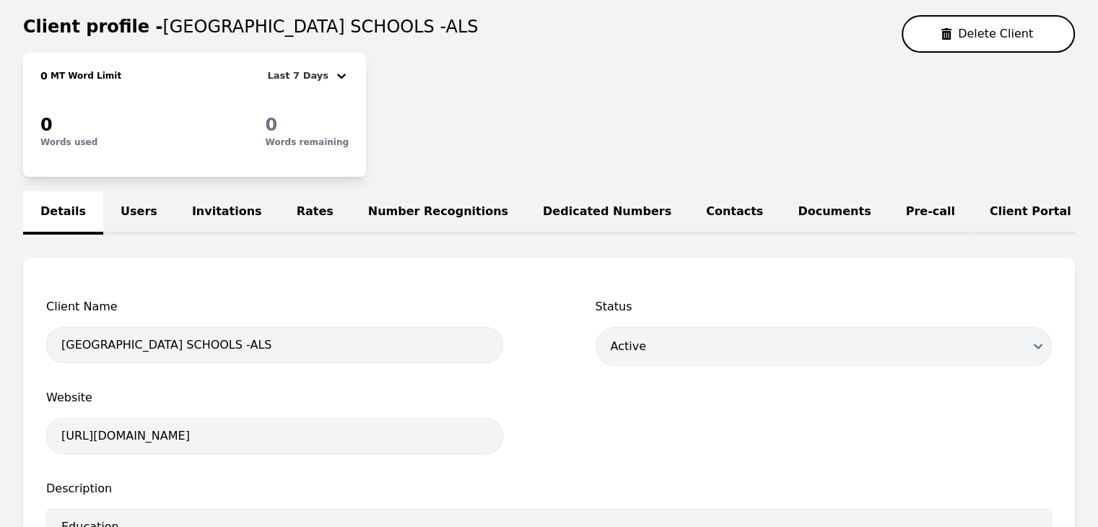
click at [131, 208] on link "Users" at bounding box center [138, 212] width 71 height 43
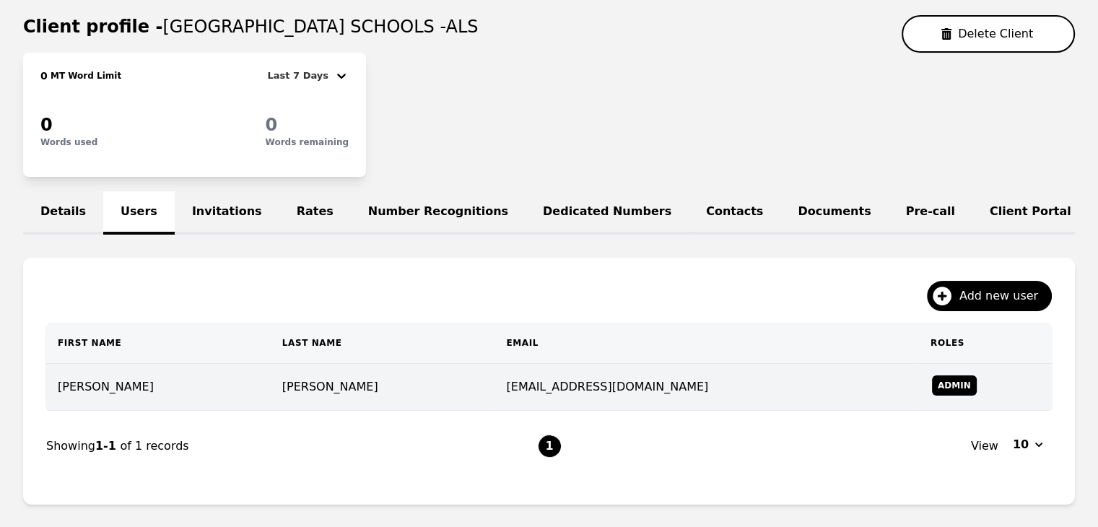
click at [271, 385] on td "Russel" at bounding box center [383, 387] width 225 height 47
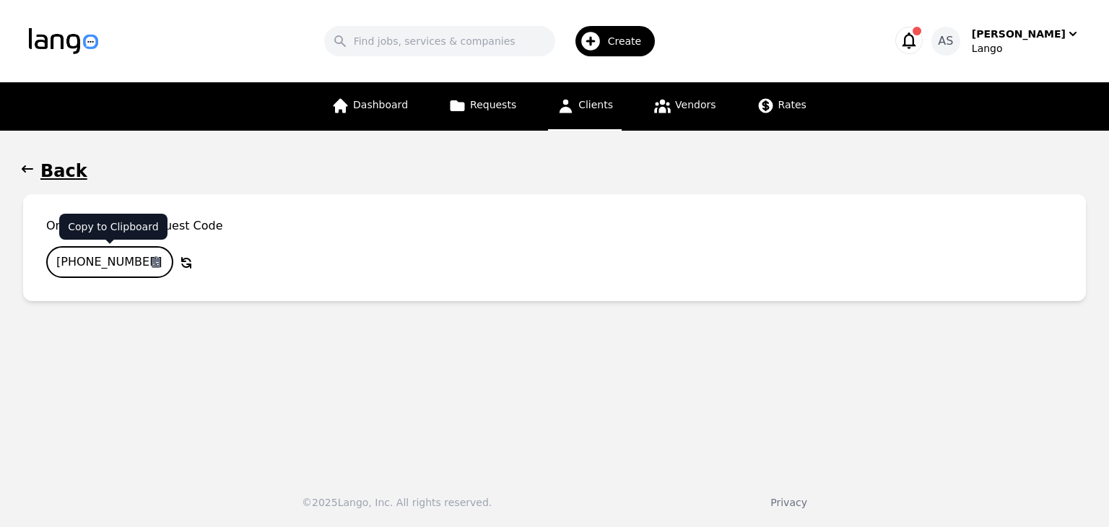
click at [118, 261] on input "893-6618-732" at bounding box center [109, 262] width 127 height 32
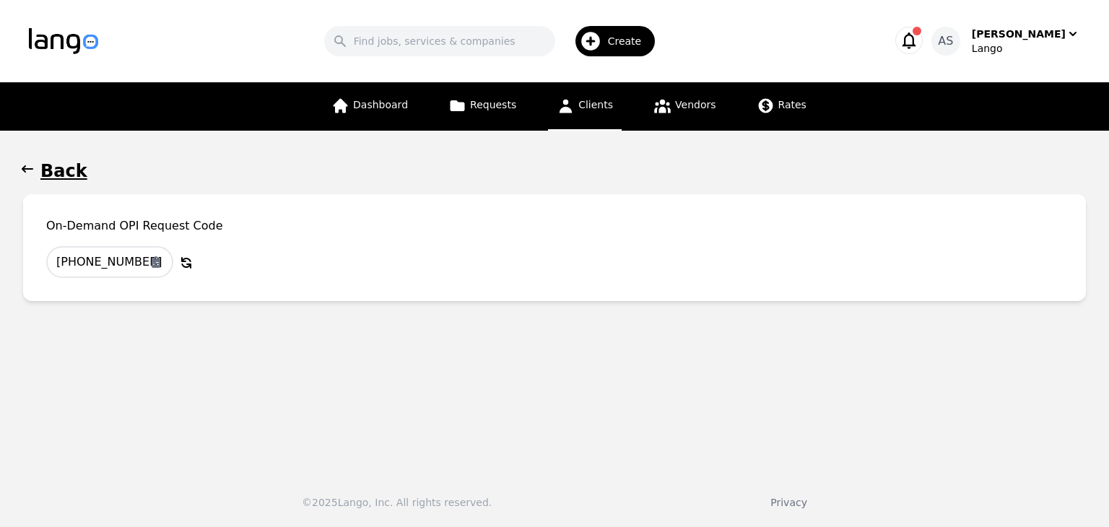
click at [29, 170] on icon "button" at bounding box center [28, 168] width 12 height 7
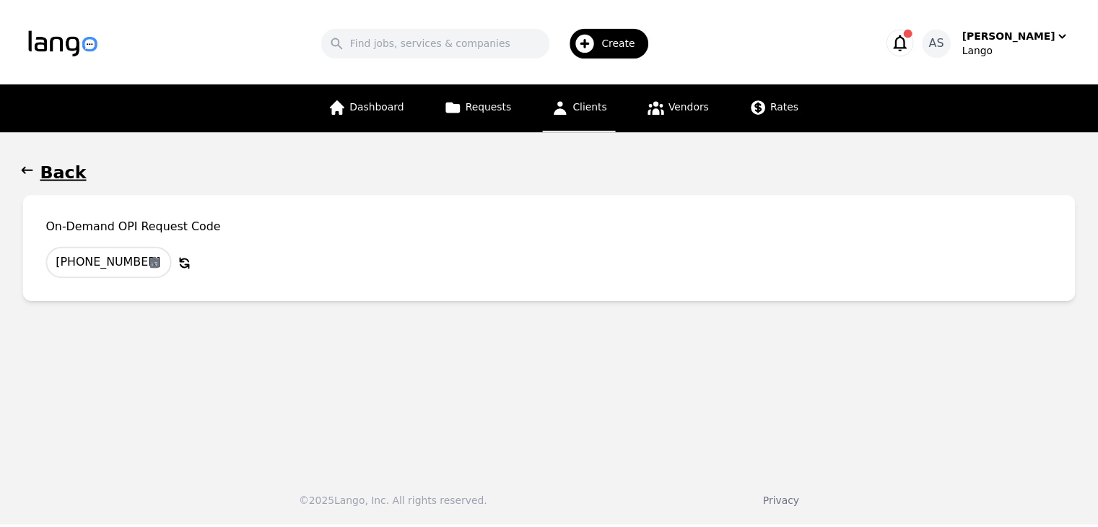
scroll to position [144, 0]
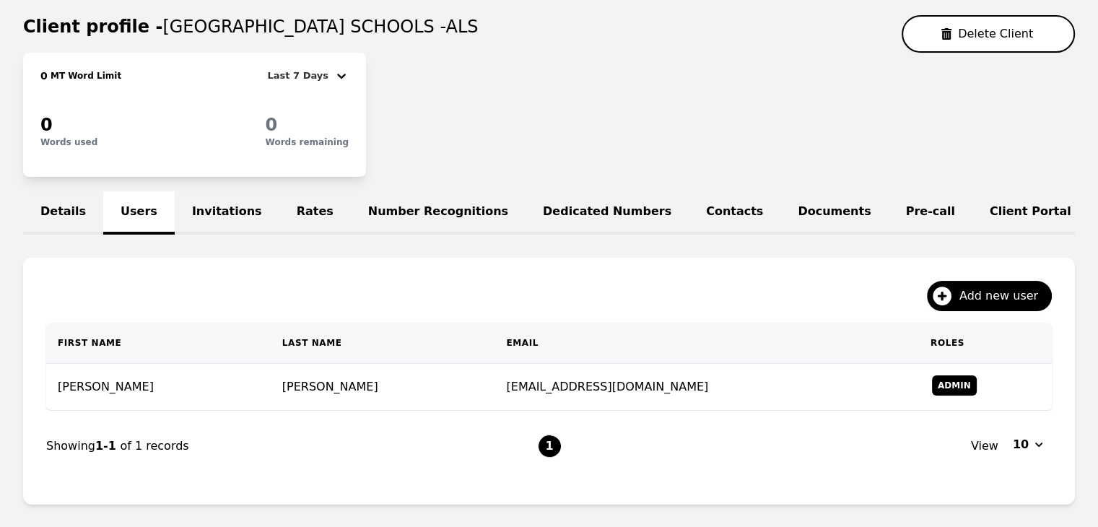
click at [76, 205] on link "Details" at bounding box center [63, 212] width 80 height 43
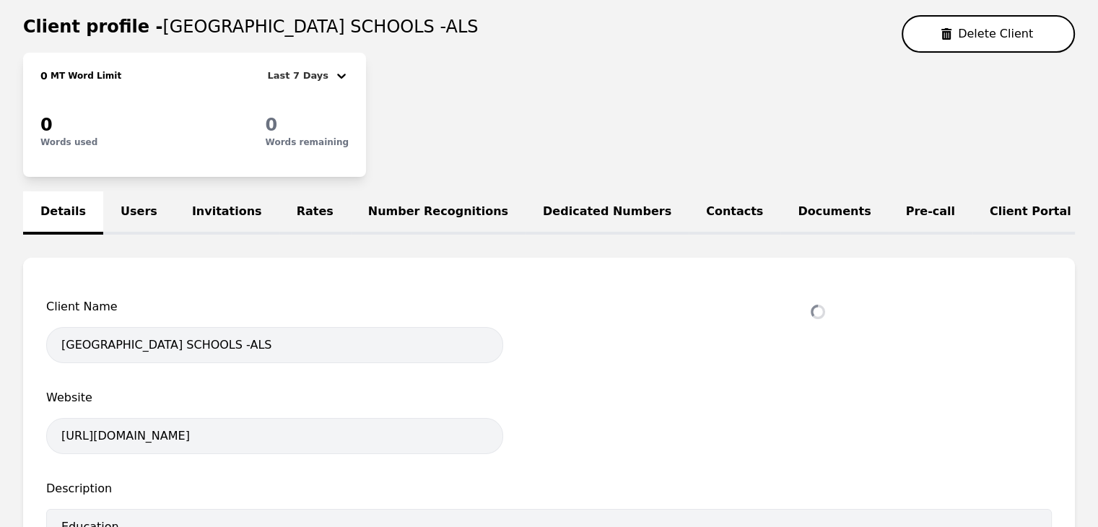
select select "active"
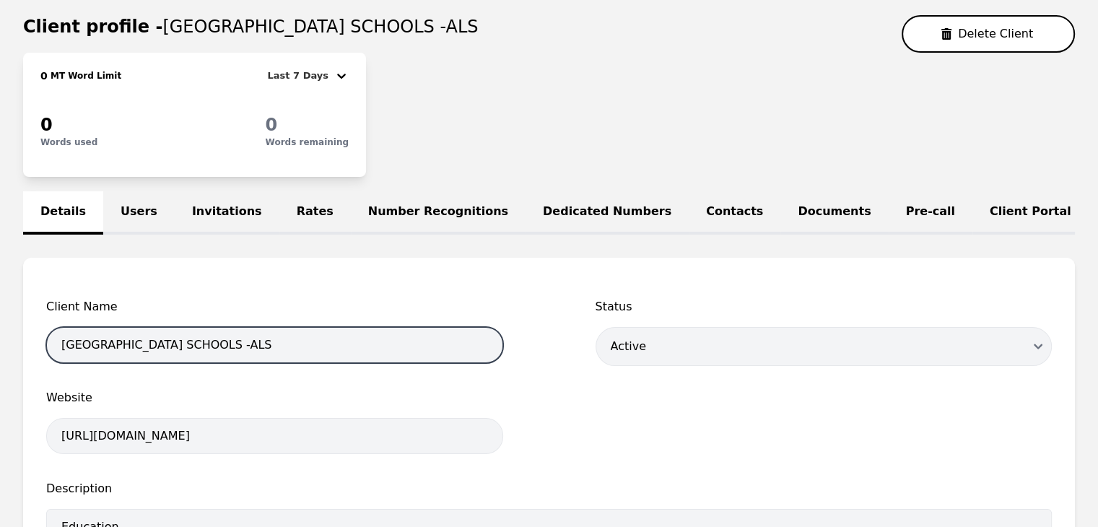
drag, startPoint x: 215, startPoint y: 353, endPoint x: 49, endPoint y: 342, distance: 166.5
click at [55, 348] on input "WEST CARROLLTON SCHOOLS -ALS" at bounding box center [274, 345] width 457 height 36
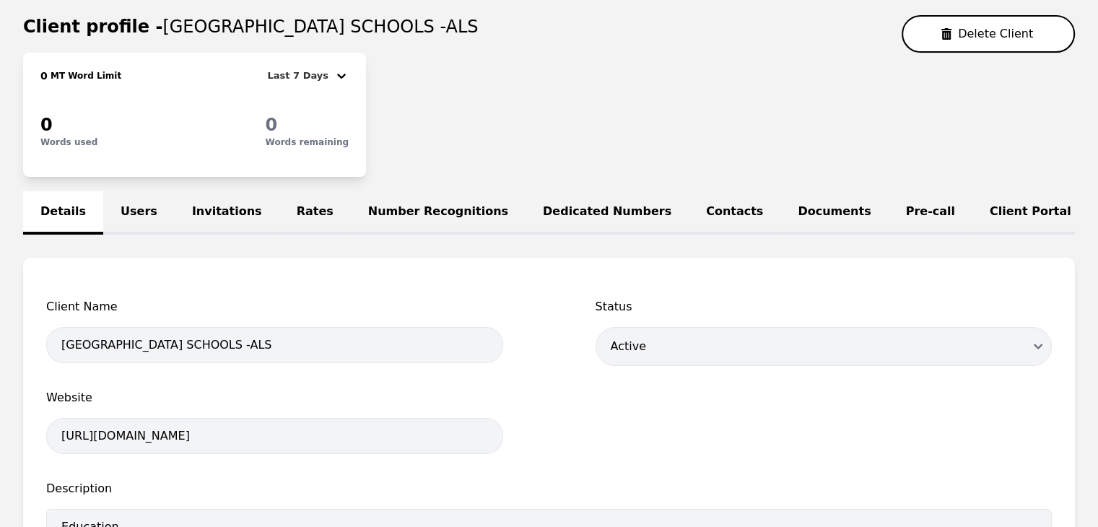
drag, startPoint x: 364, startPoint y: 300, endPoint x: 294, endPoint y: 297, distance: 70.1
click at [136, 199] on link "Users" at bounding box center [138, 212] width 71 height 43
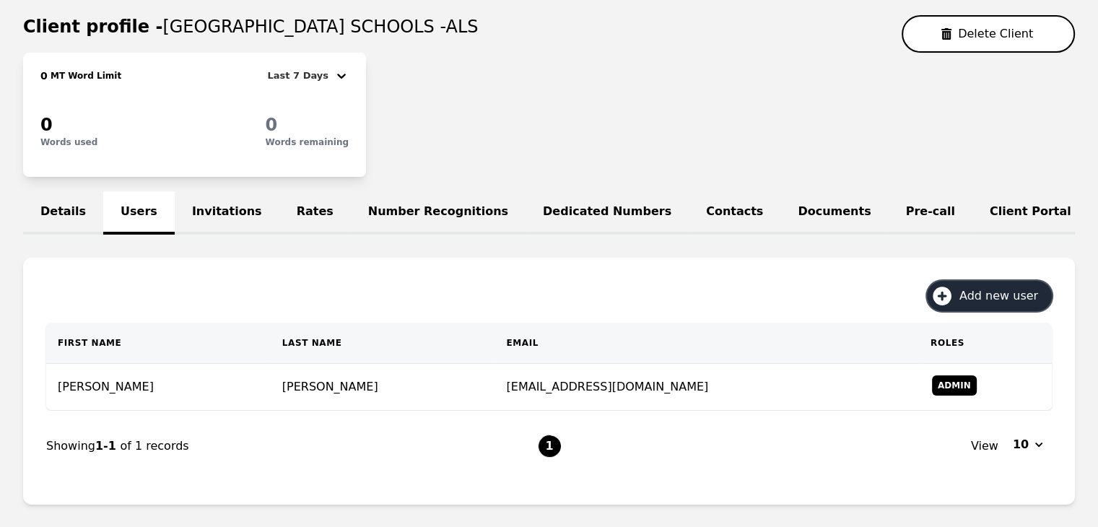
click at [977, 305] on span "Add new user" at bounding box center [1004, 295] width 89 height 17
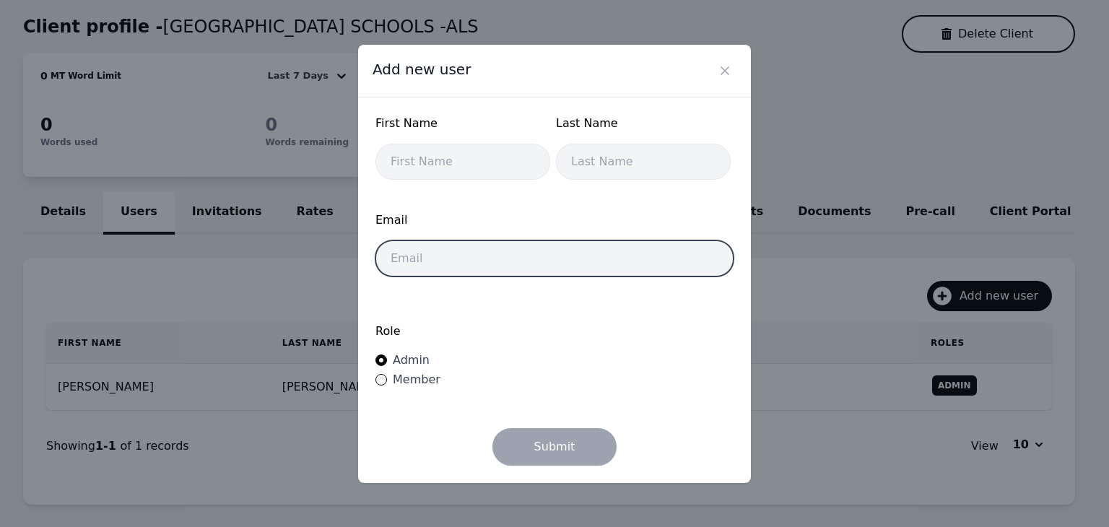
click at [532, 274] on input "email" at bounding box center [555, 258] width 358 height 36
paste input "ryerman@wcsd.k12.oh.us"
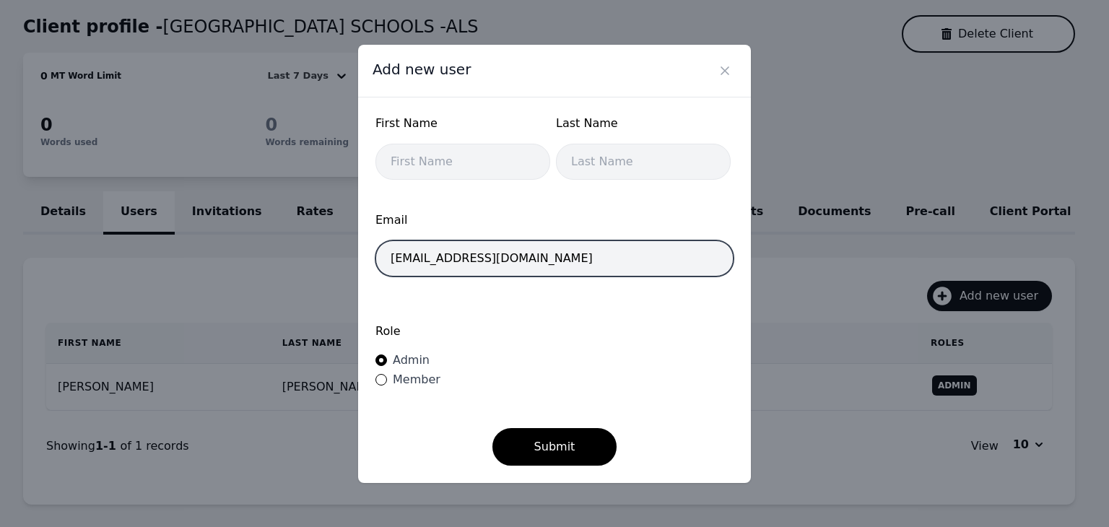
type input "ryerman@wcsd.k12.oh.us"
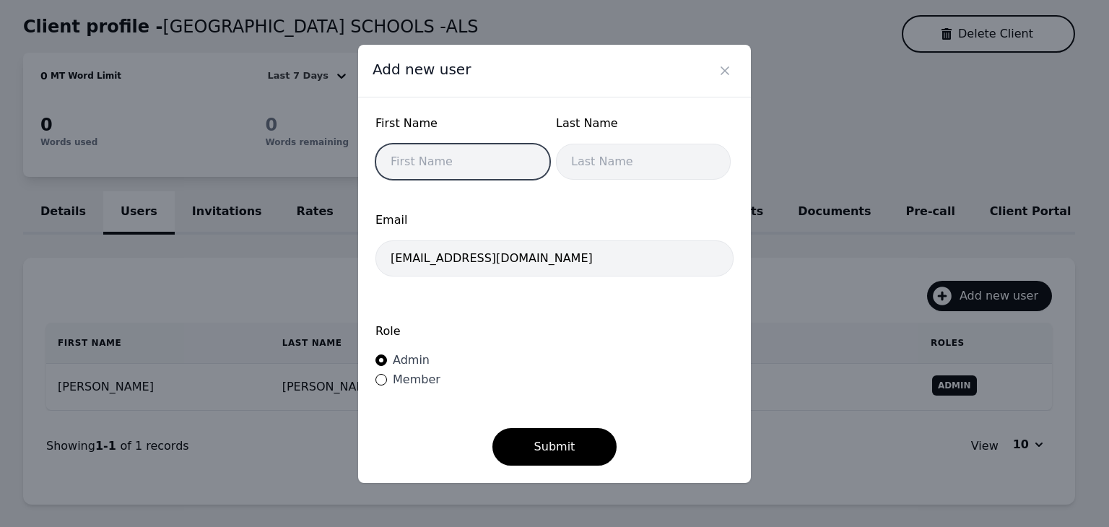
click at [481, 169] on input "text" at bounding box center [463, 162] width 175 height 36
type input "R"
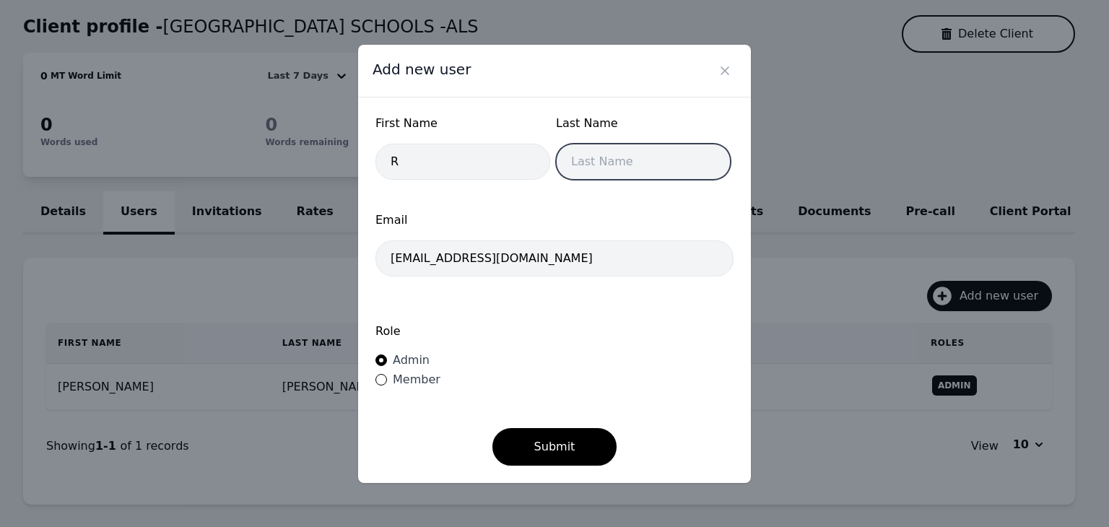
click at [588, 171] on input "text" at bounding box center [643, 162] width 175 height 36
type input "Yerman"
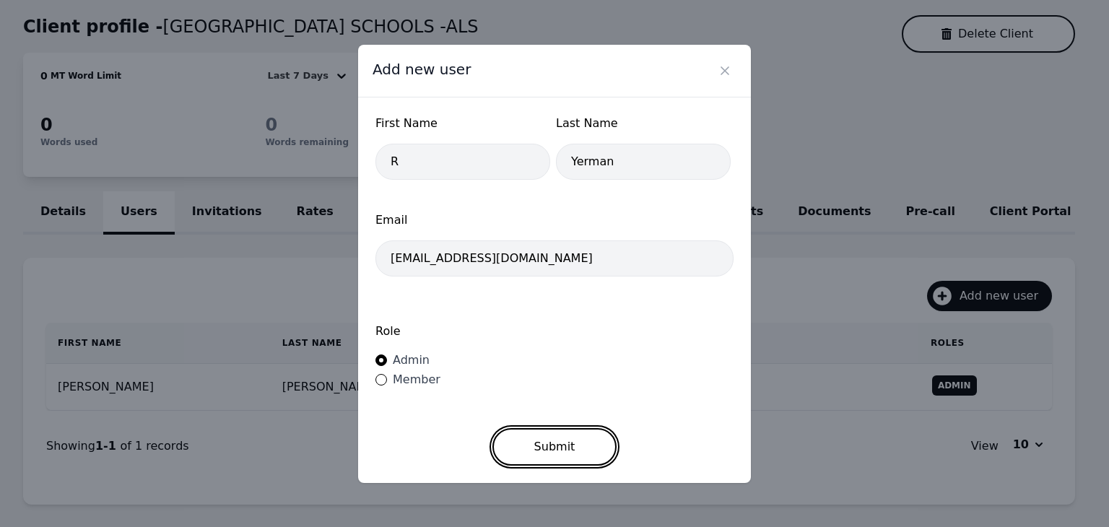
click at [549, 451] on button "Submit" at bounding box center [554, 447] width 125 height 38
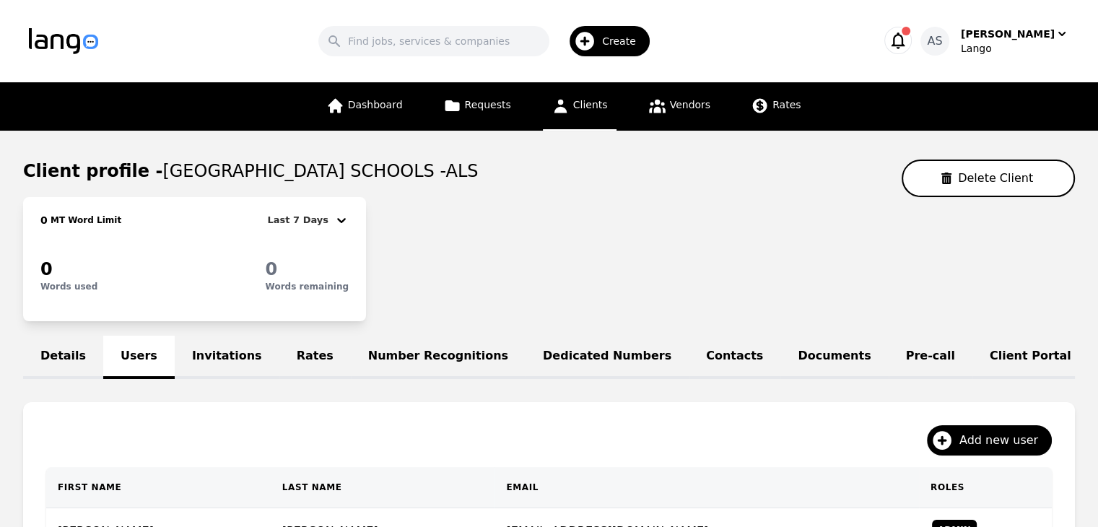
click at [560, 110] on icon at bounding box center [560, 107] width 13 height 14
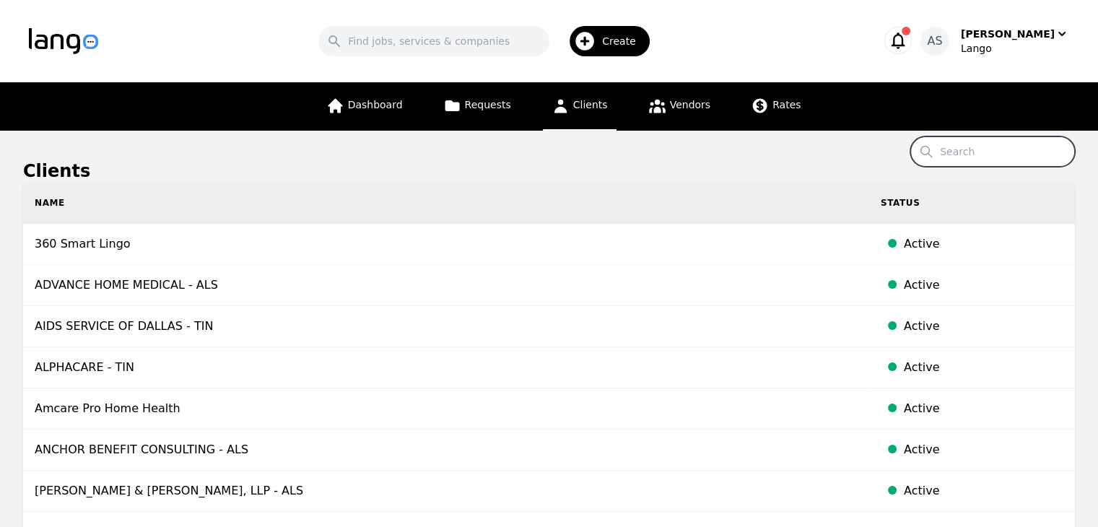
click at [997, 153] on input "Search" at bounding box center [993, 151] width 165 height 30
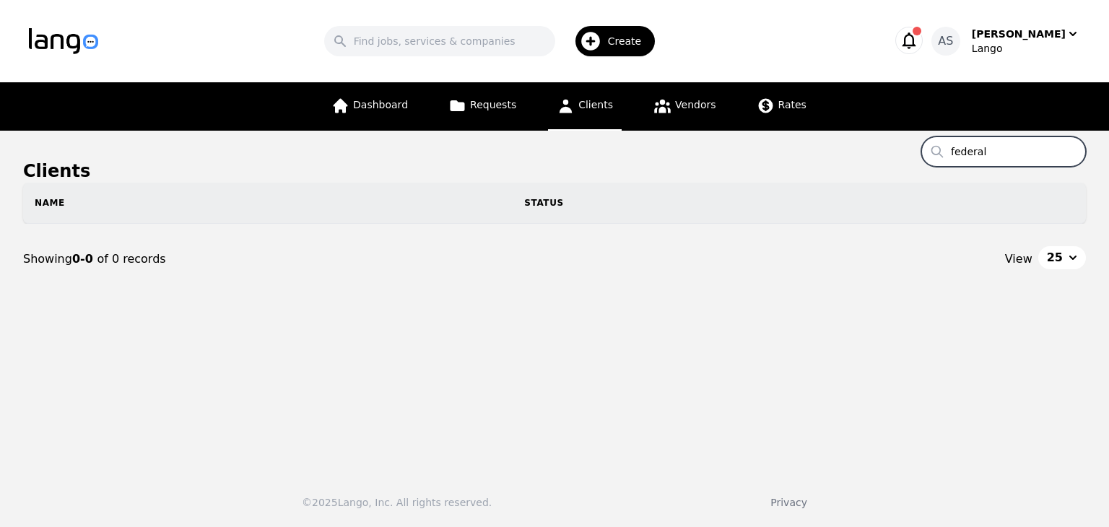
type input "federal"
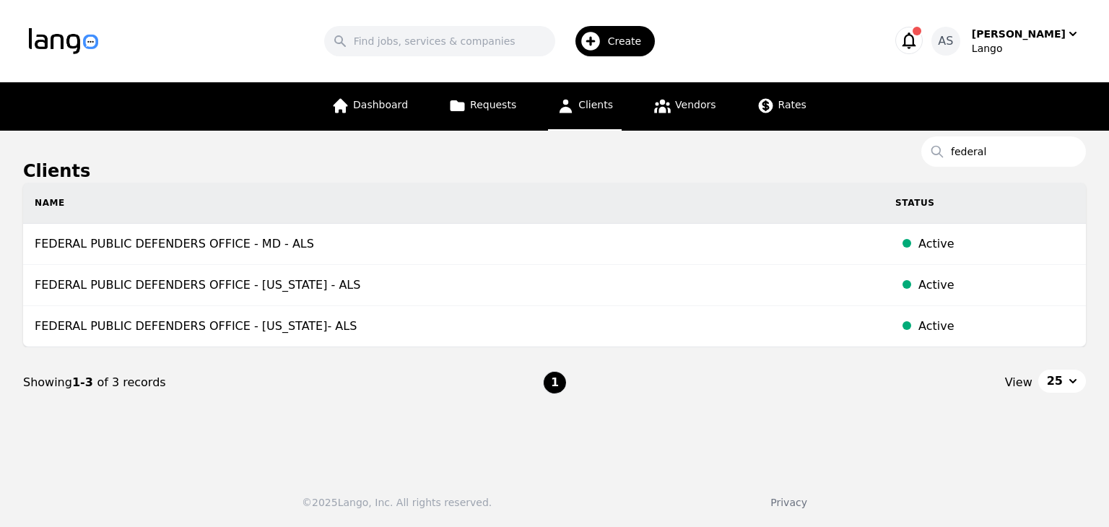
click at [316, 269] on td "FEDERAL PUBLIC DEFENDERS OFFICE - NEW YORK - ALS" at bounding box center [453, 285] width 861 height 41
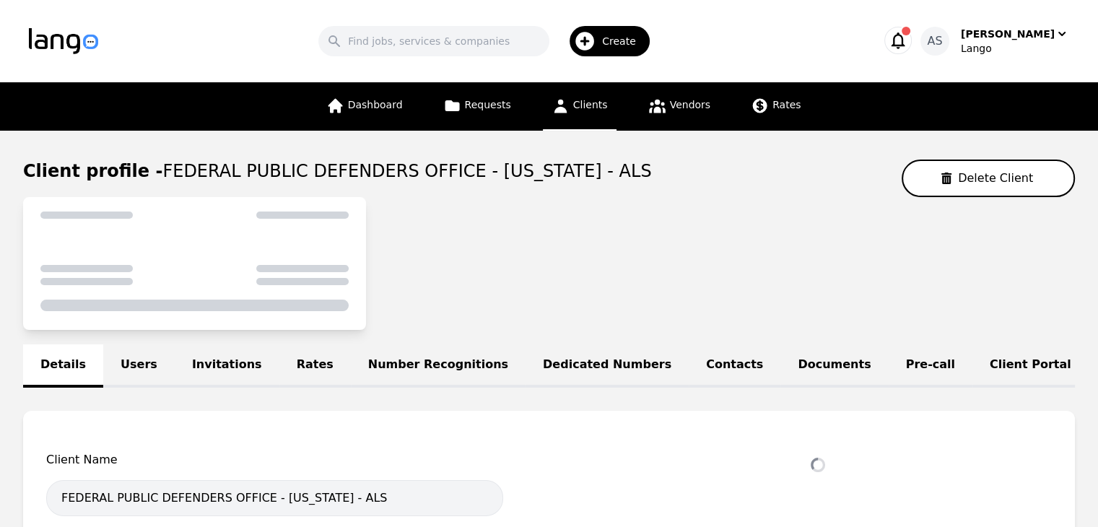
select select "active"
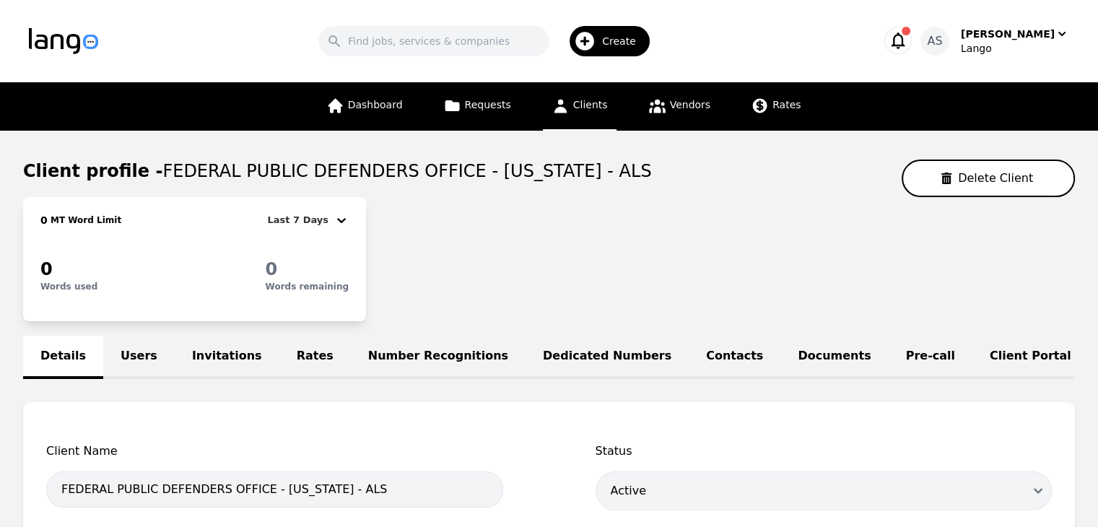
click at [114, 350] on link "Users" at bounding box center [138, 357] width 71 height 43
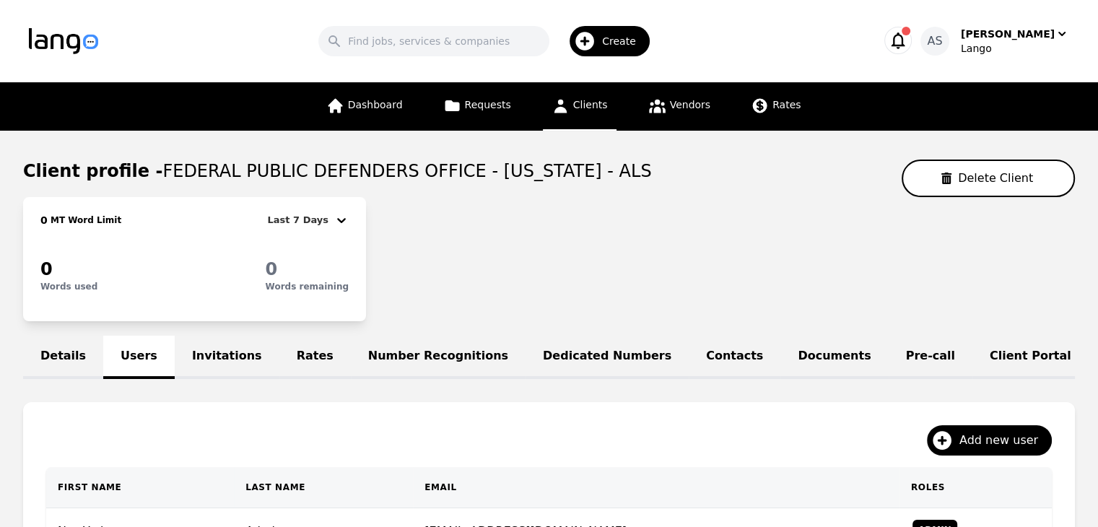
click at [607, 113] on link "Clients" at bounding box center [580, 106] width 74 height 48
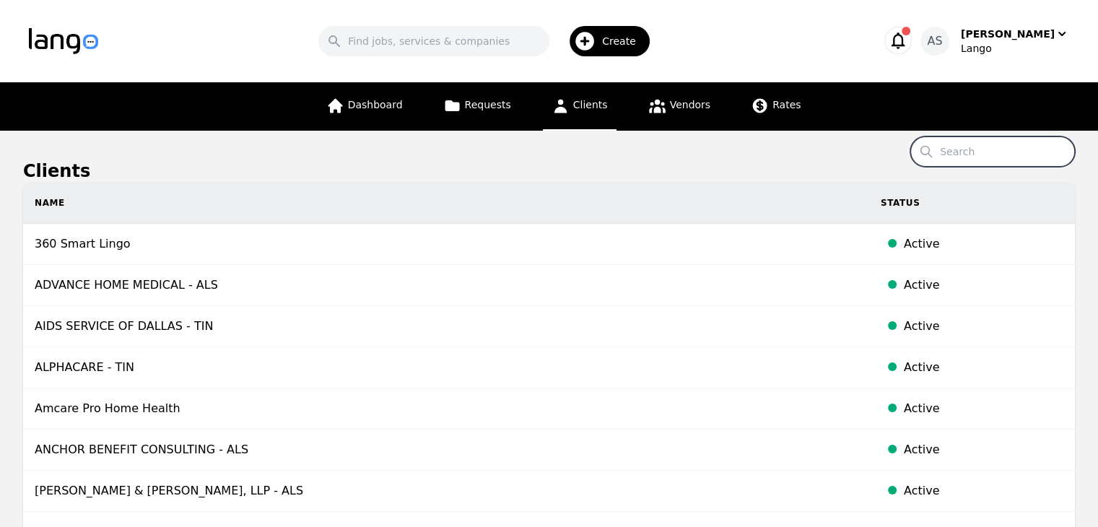
click at [1026, 163] on input "Search" at bounding box center [993, 151] width 165 height 30
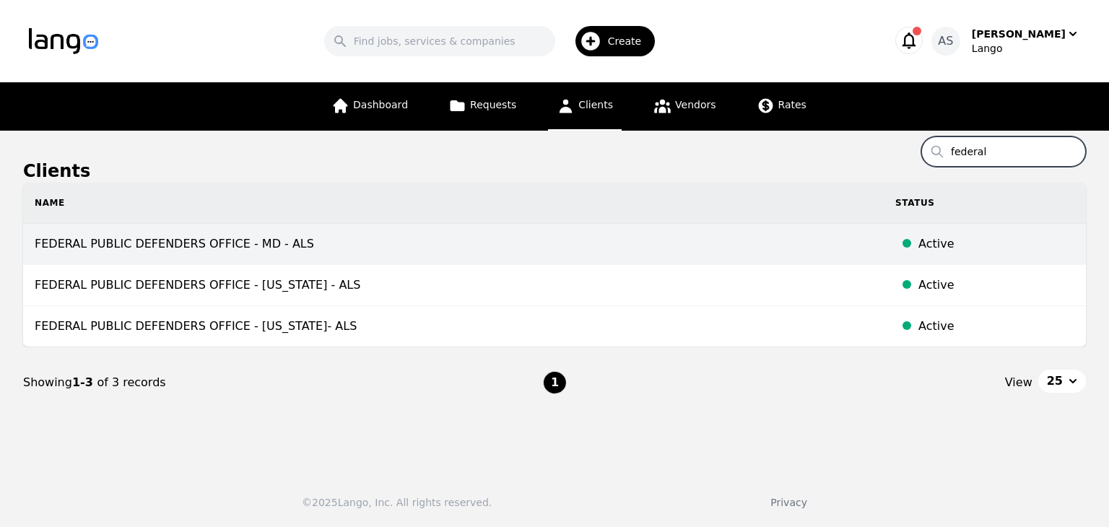
type input "federal"
click at [375, 260] on td "FEDERAL PUBLIC DEFENDERS OFFICE - MD - ALS" at bounding box center [453, 244] width 861 height 41
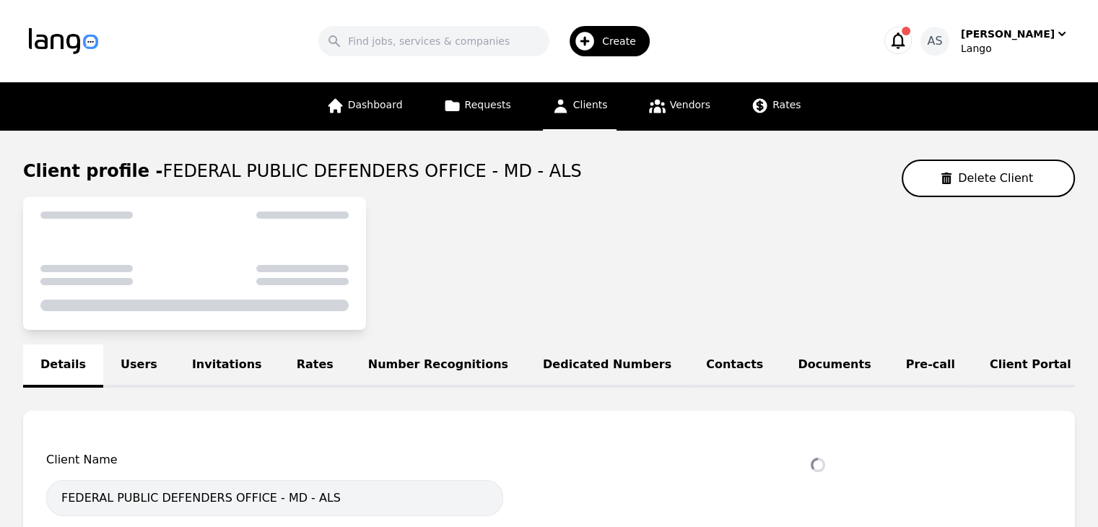
select select "active"
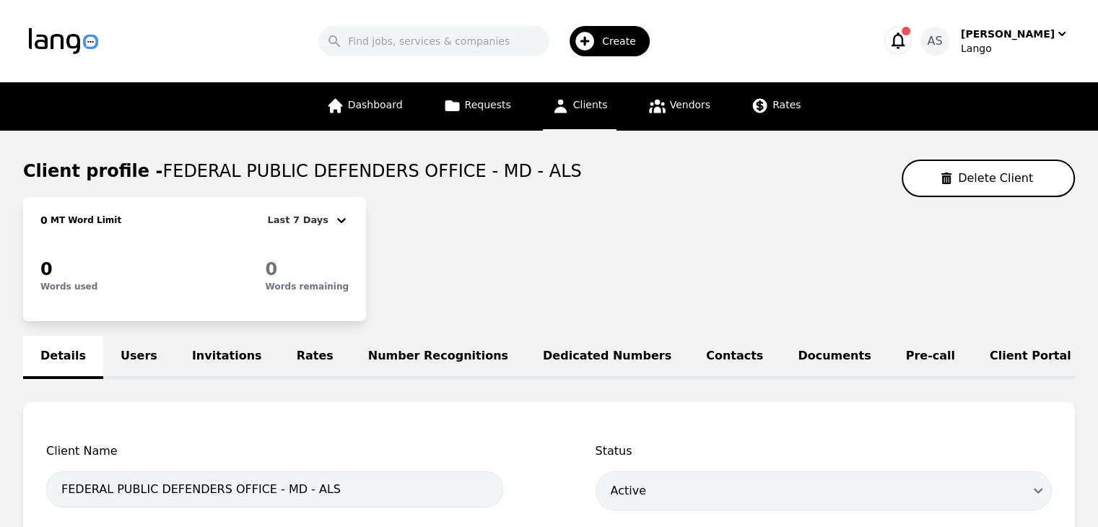
click at [139, 343] on link "Users" at bounding box center [138, 357] width 71 height 43
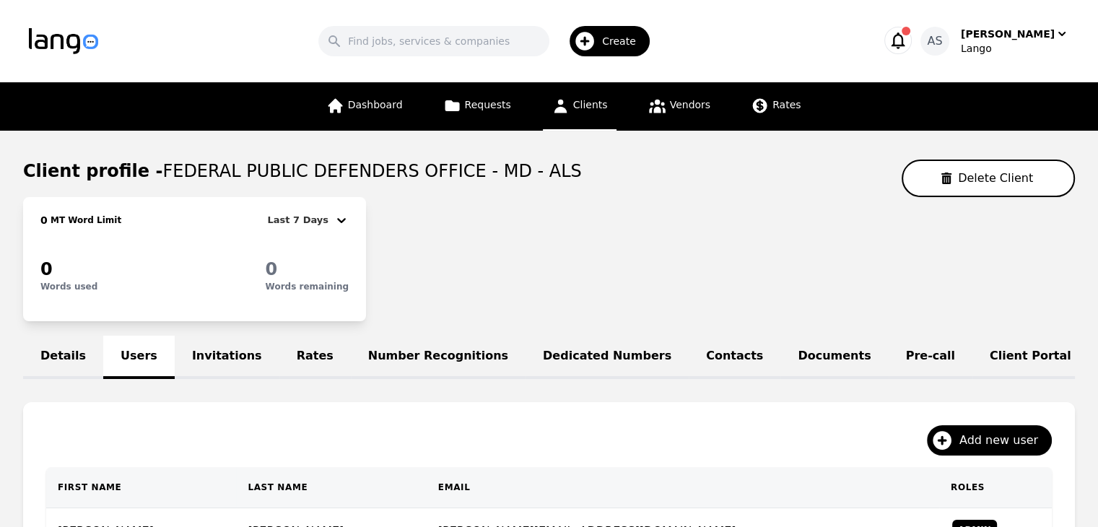
click at [552, 102] on icon at bounding box center [561, 106] width 18 height 18
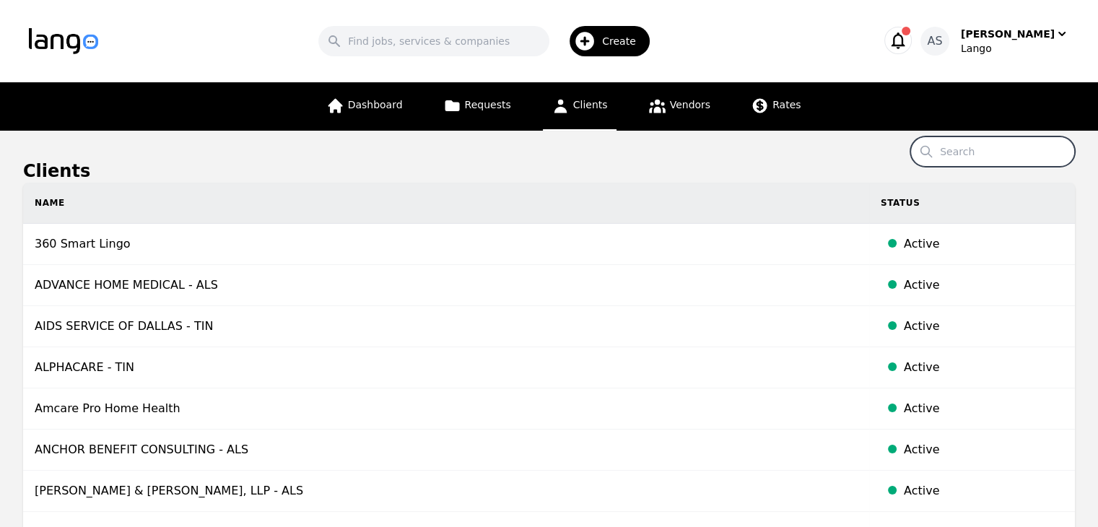
click at [1008, 147] on input "Search" at bounding box center [993, 151] width 165 height 30
type input "v"
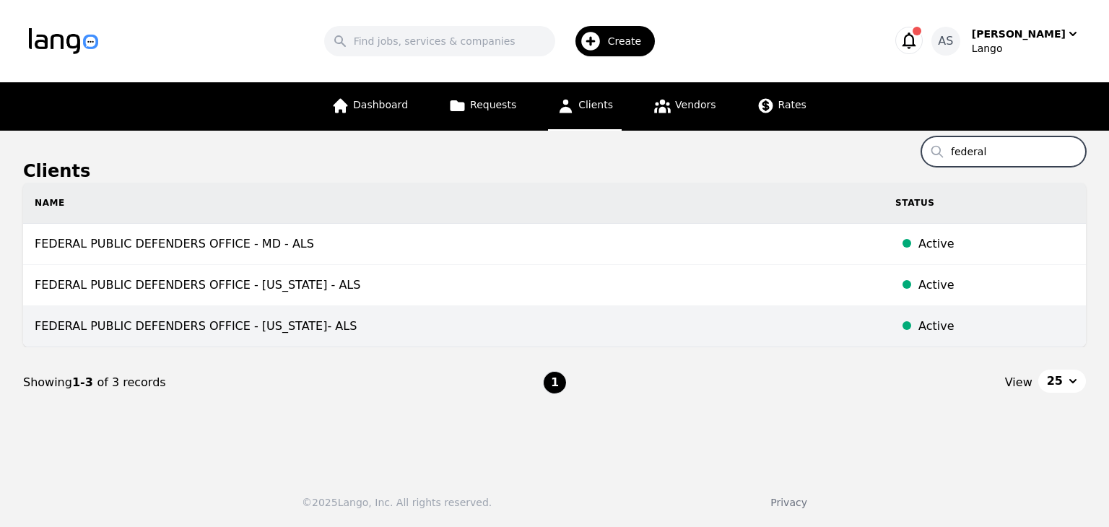
type input "federal"
click at [337, 319] on td "FEDERAL PUBLIC DEFENDERS OFFICE - VERMONT- ALS" at bounding box center [453, 326] width 861 height 41
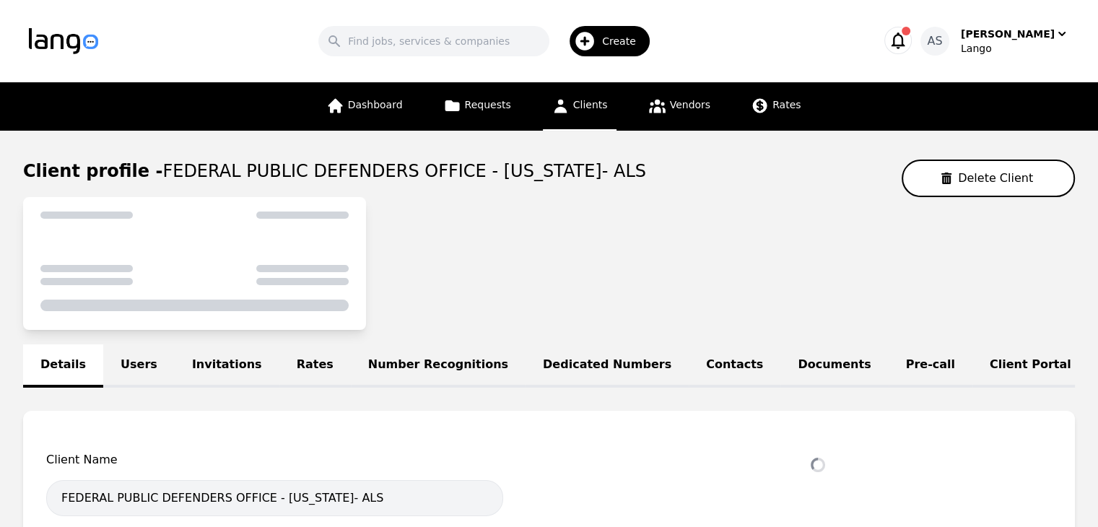
select select "active"
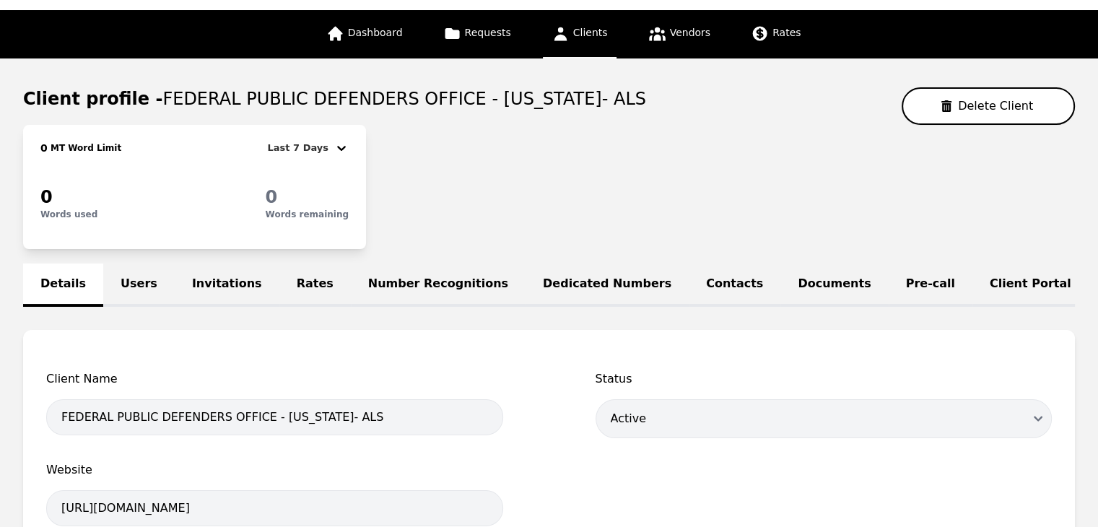
click at [142, 282] on link "Users" at bounding box center [138, 285] width 71 height 43
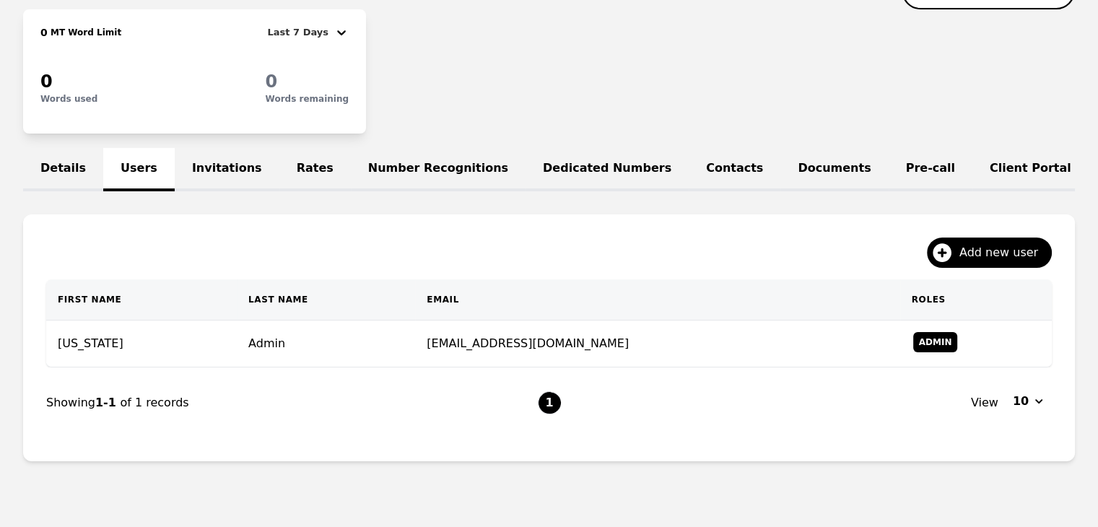
scroll to position [191, 0]
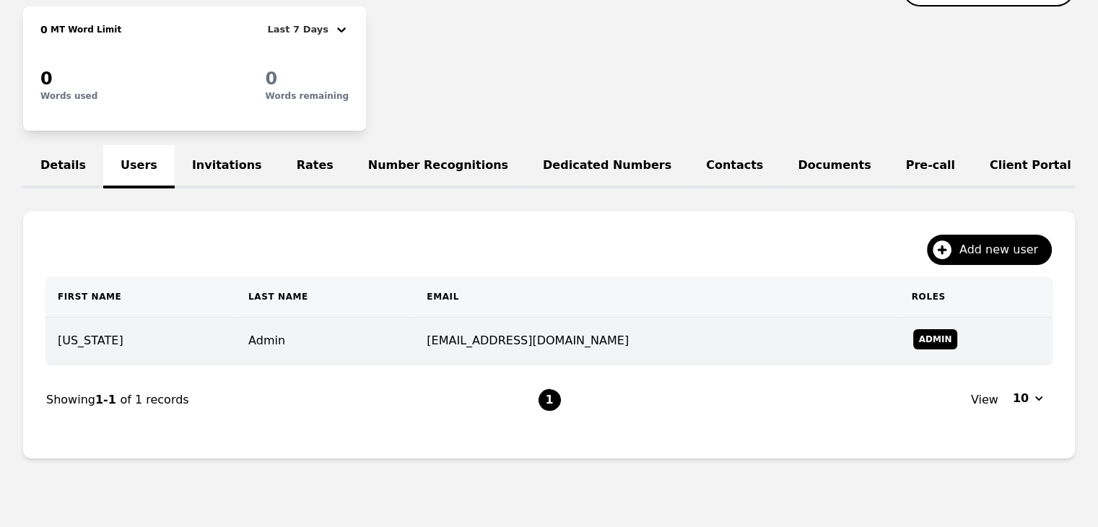
click at [237, 349] on td "Admin" at bounding box center [326, 341] width 178 height 47
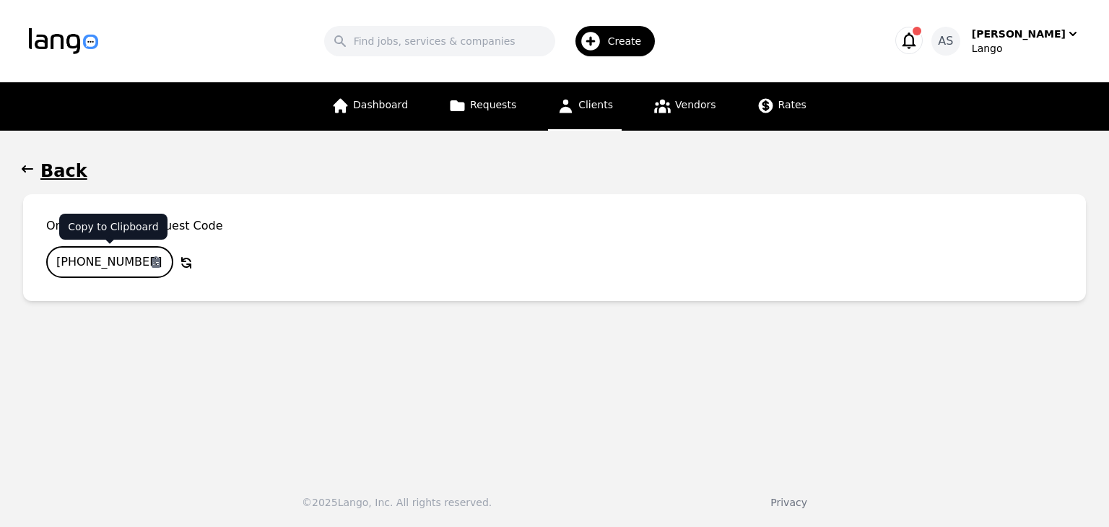
click at [113, 261] on input "739-7751-232" at bounding box center [109, 262] width 127 height 32
click at [25, 165] on icon "button" at bounding box center [27, 169] width 14 height 14
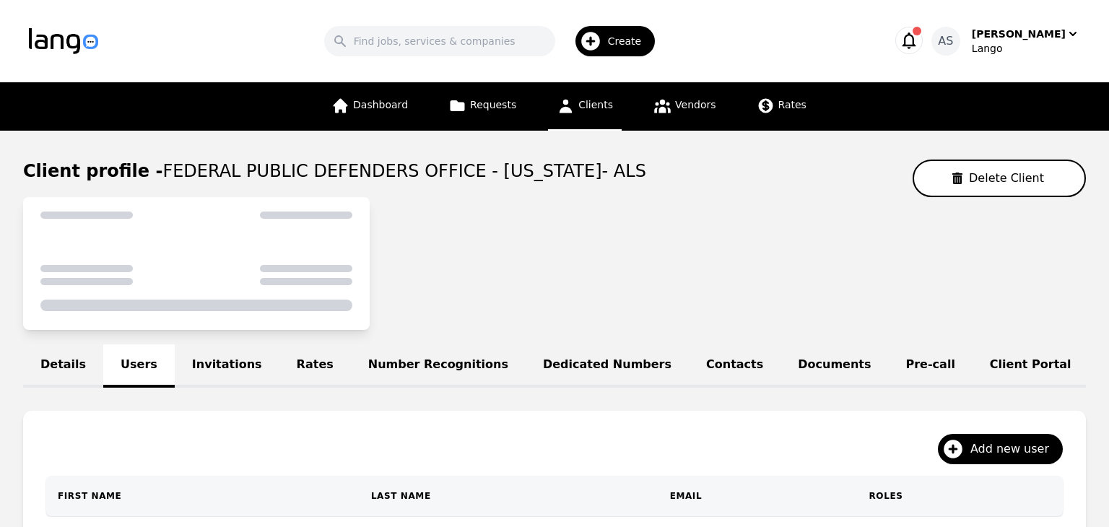
scroll to position [191, 0]
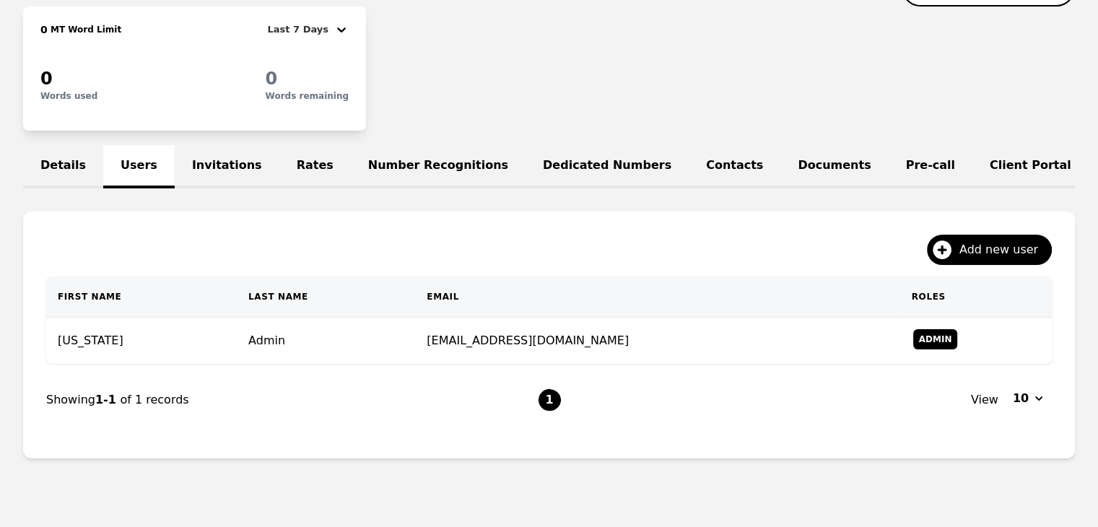
click at [50, 166] on link "Details" at bounding box center [63, 166] width 80 height 43
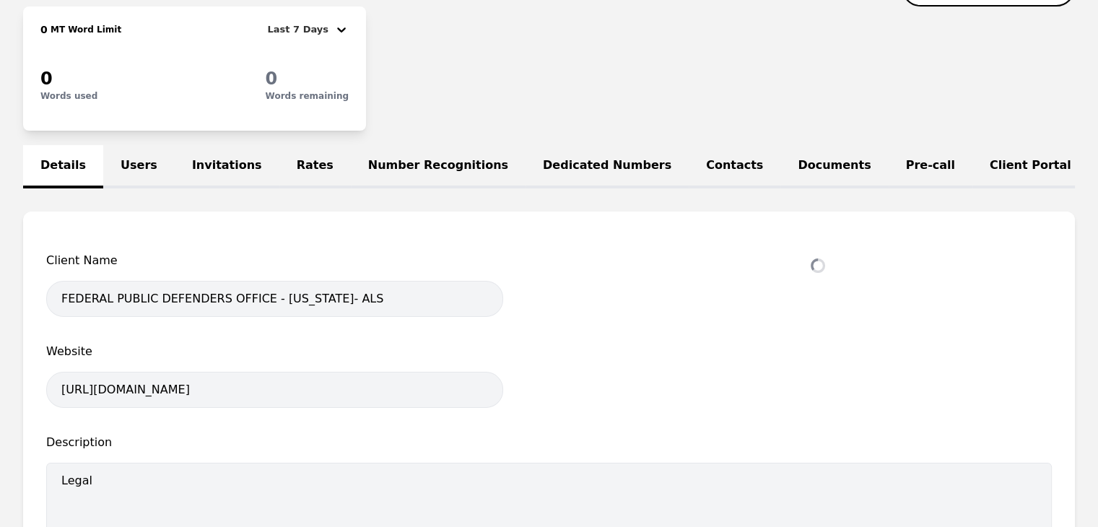
select select "active"
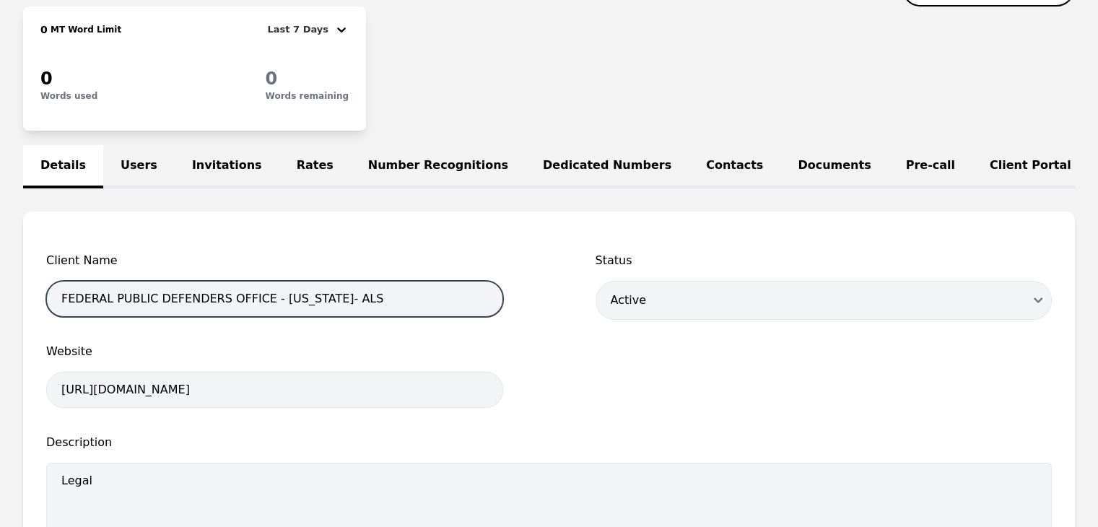
drag, startPoint x: 315, startPoint y: 310, endPoint x: 48, endPoint y: 310, distance: 267.2
click at [46, 310] on input "FEDERAL PUBLIC DEFENDERS OFFICE - VERMONT- ALS" at bounding box center [274, 299] width 457 height 36
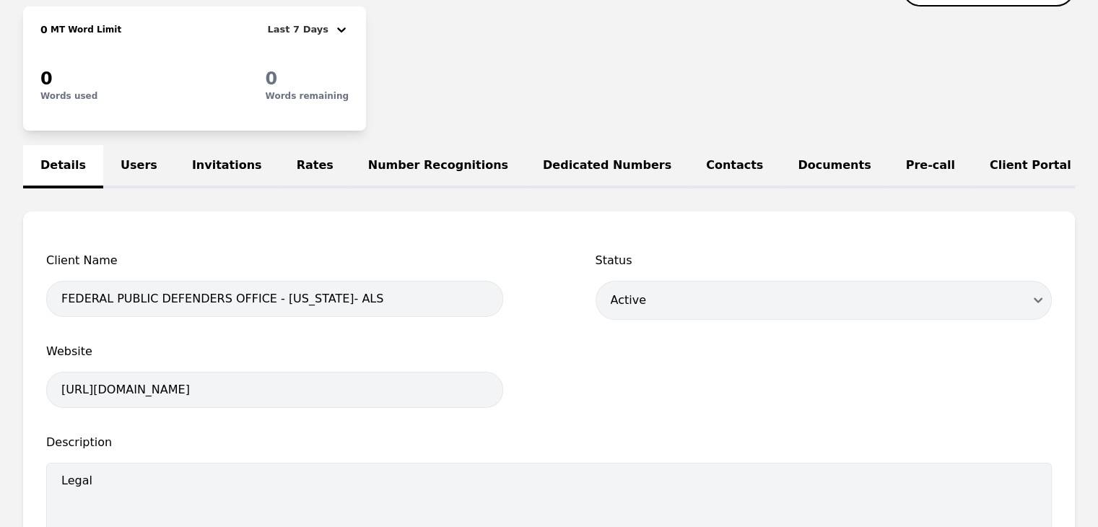
click at [570, 408] on div "Client Name FEDERAL PUBLIC DEFENDERS OFFICE - VERMONT- ALS Status Disabled Draf…" at bounding box center [549, 512] width 1006 height 520
click at [118, 168] on link "Users" at bounding box center [138, 166] width 71 height 43
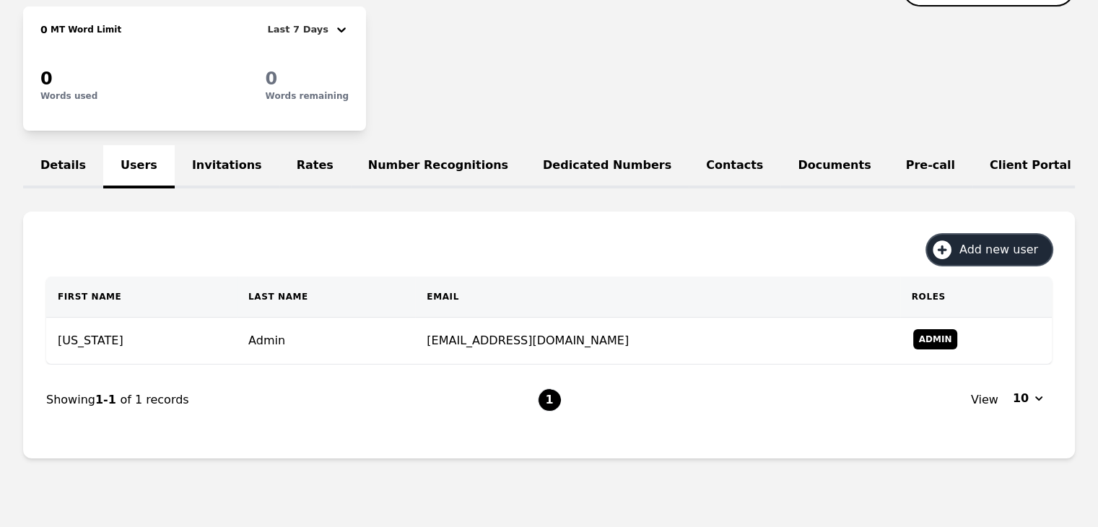
click at [954, 250] on icon "button" at bounding box center [942, 249] width 23 height 23
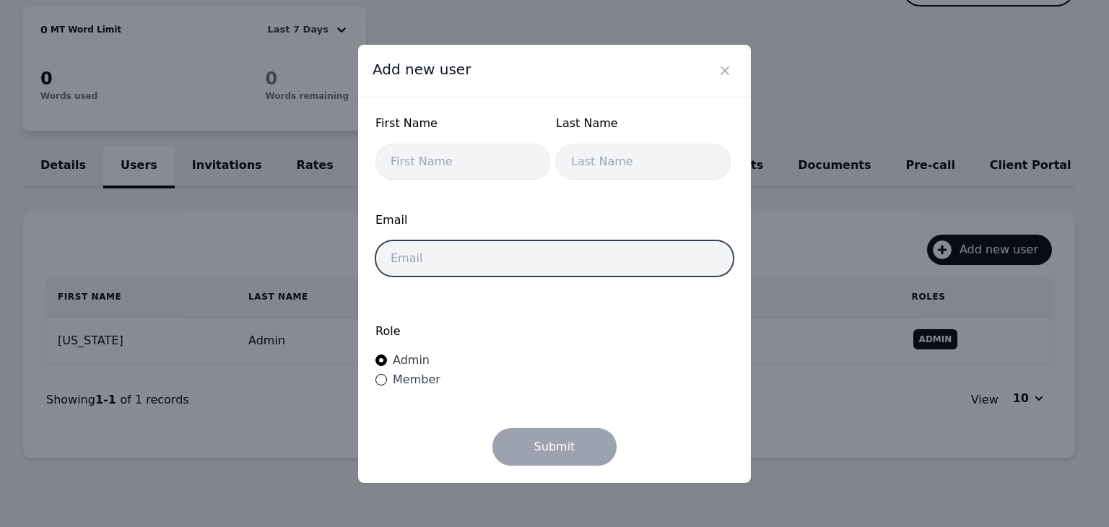
click at [498, 252] on input "email" at bounding box center [555, 258] width 358 height 36
paste input "Dear Client, Welcome to Lango’s upgraded on-demand interpreting portal! We’re e…"
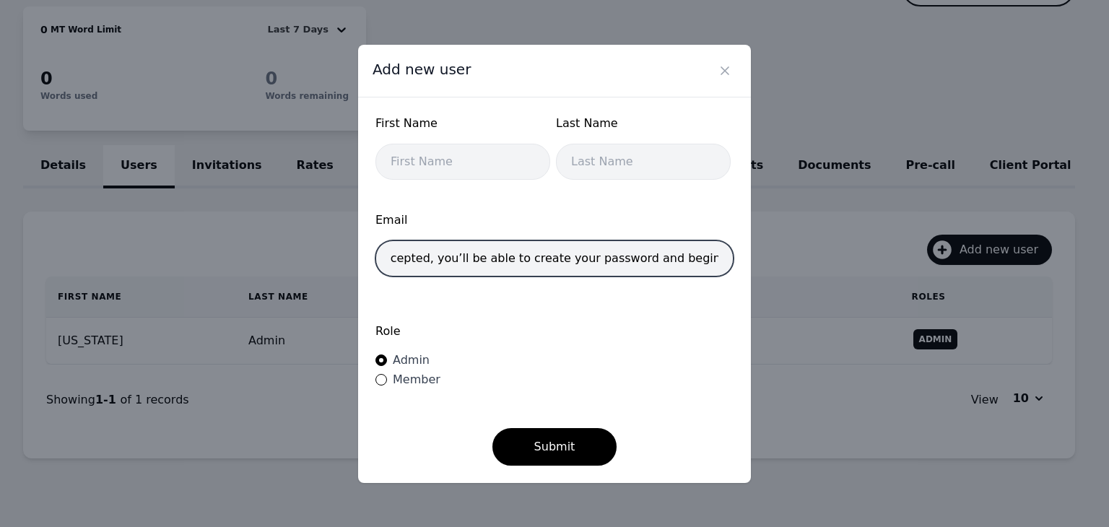
type input "Dear Client, Welcome to Lango’s upgraded on-demand interpreting portal! We’re e…"
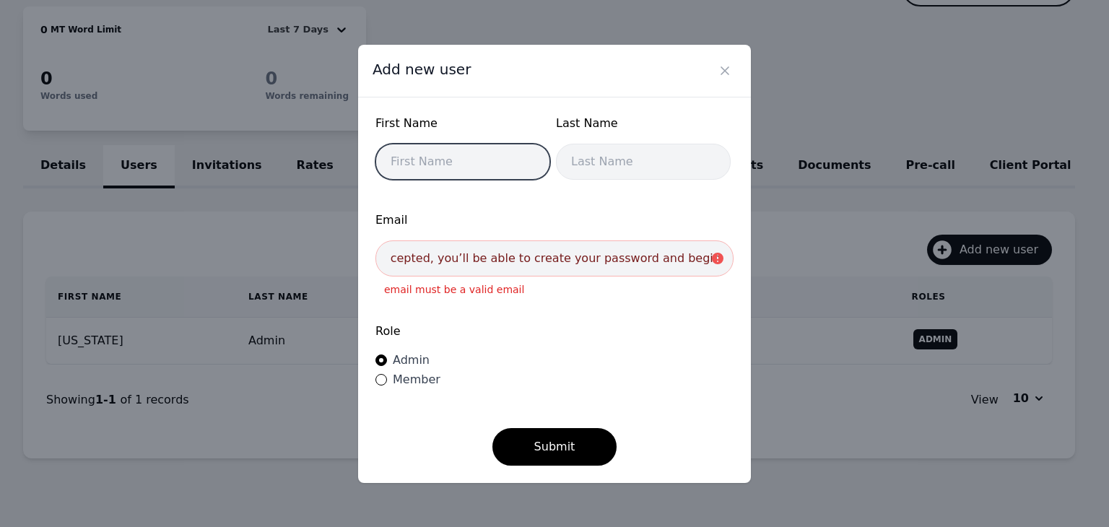
click at [410, 155] on input "text" at bounding box center [463, 162] width 175 height 36
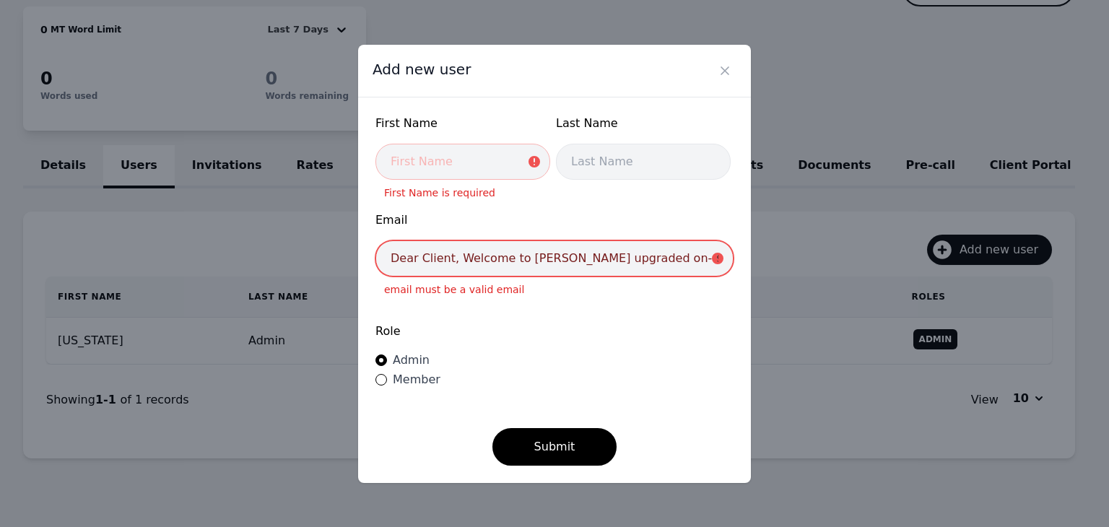
click at [722, 260] on input "Dear Client, Welcome to Lango’s upgraded on-demand interpreting portal! We’re e…" at bounding box center [555, 258] width 358 height 36
drag, startPoint x: 391, startPoint y: 263, endPoint x: 823, endPoint y: 313, distance: 434.7
click at [823, 313] on div "Add new user First Name First Name is required Last Name Email Dear Client, Wel…" at bounding box center [554, 263] width 1109 height 527
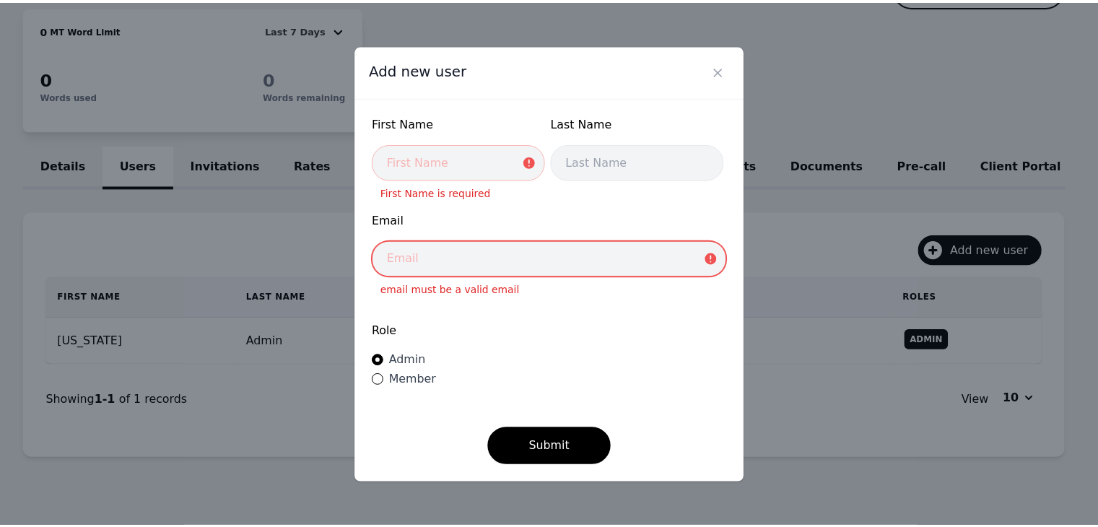
scroll to position [0, 0]
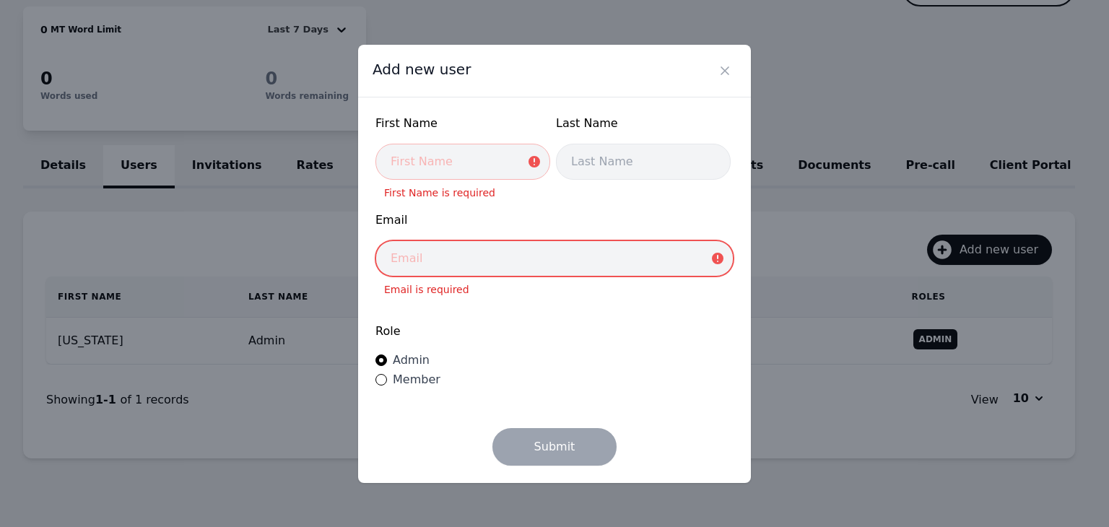
paste input "jessica_laroche@fd.org"
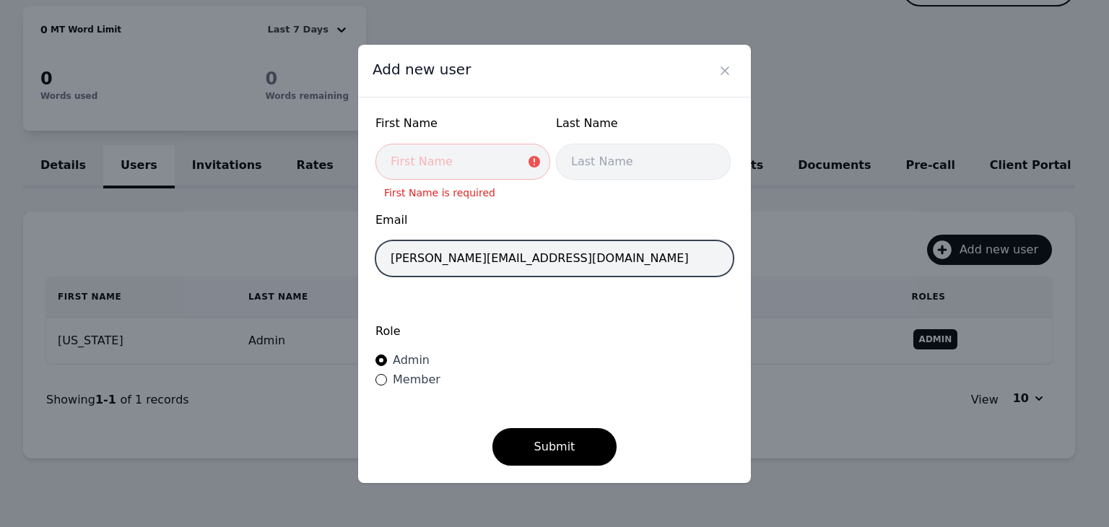
type input "jessica_laroche@fd.org"
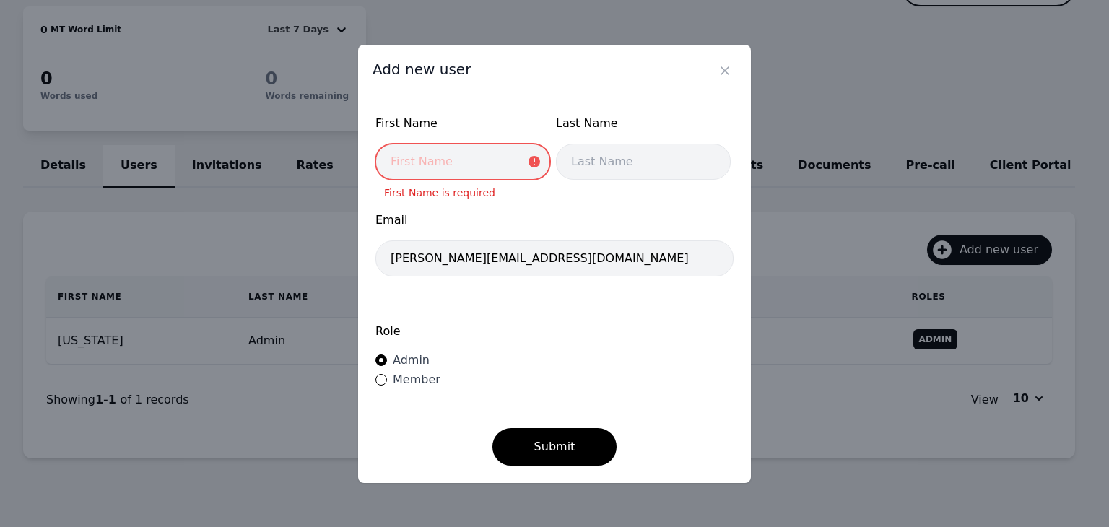
click at [445, 165] on input "text" at bounding box center [463, 162] width 175 height 36
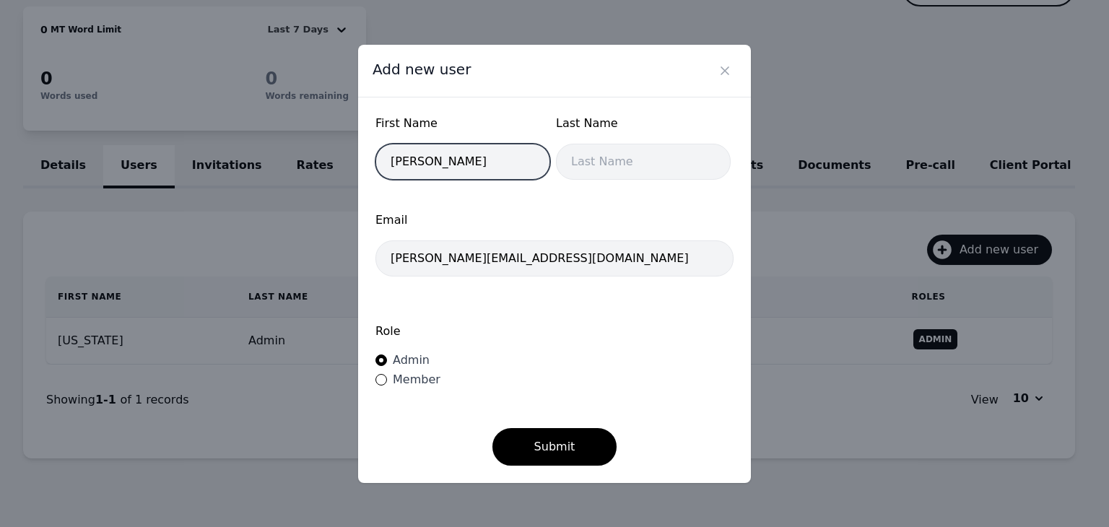
type input "Jessica"
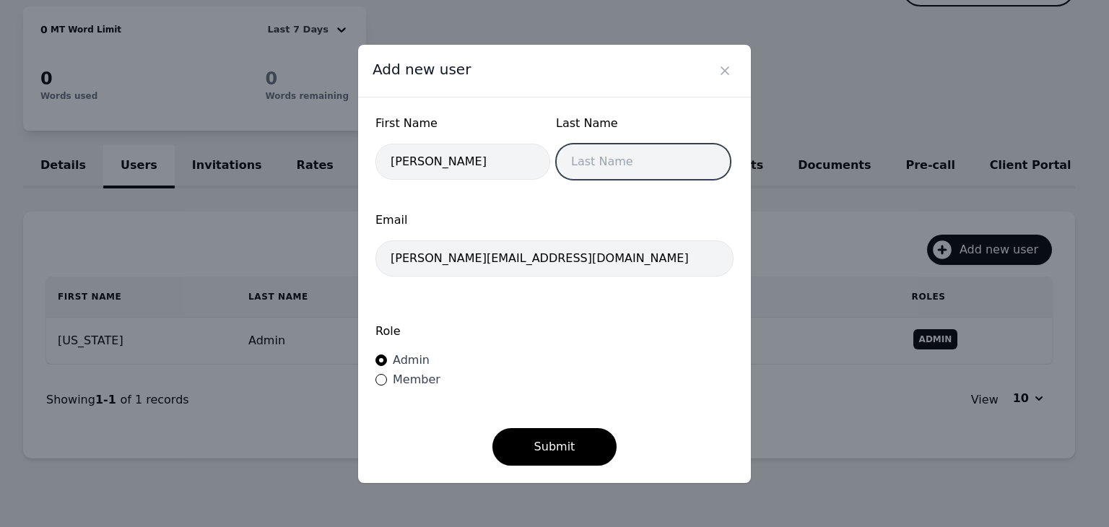
click at [630, 161] on input "text" at bounding box center [643, 162] width 175 height 36
type input "Laroche"
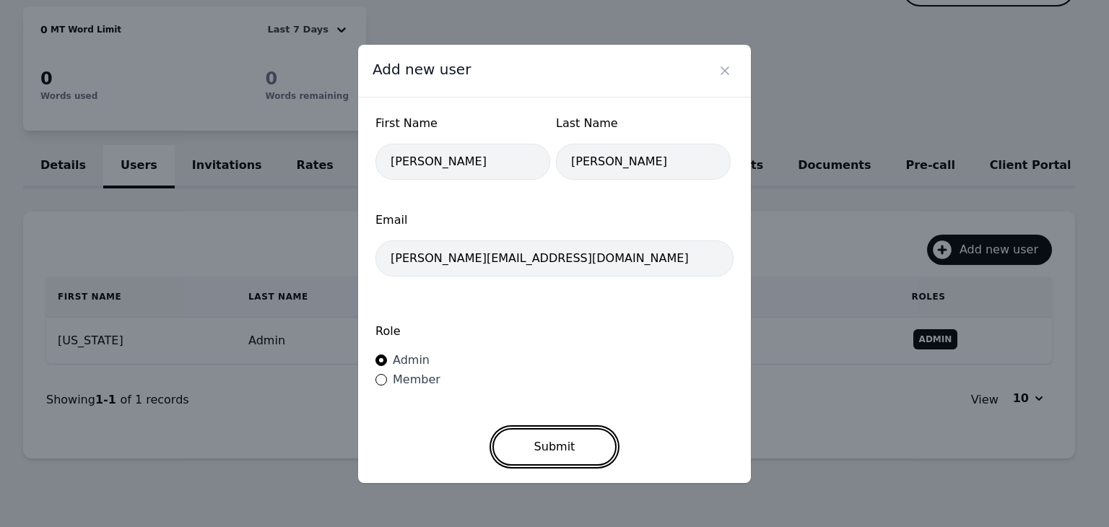
click at [556, 435] on button "Submit" at bounding box center [554, 447] width 125 height 38
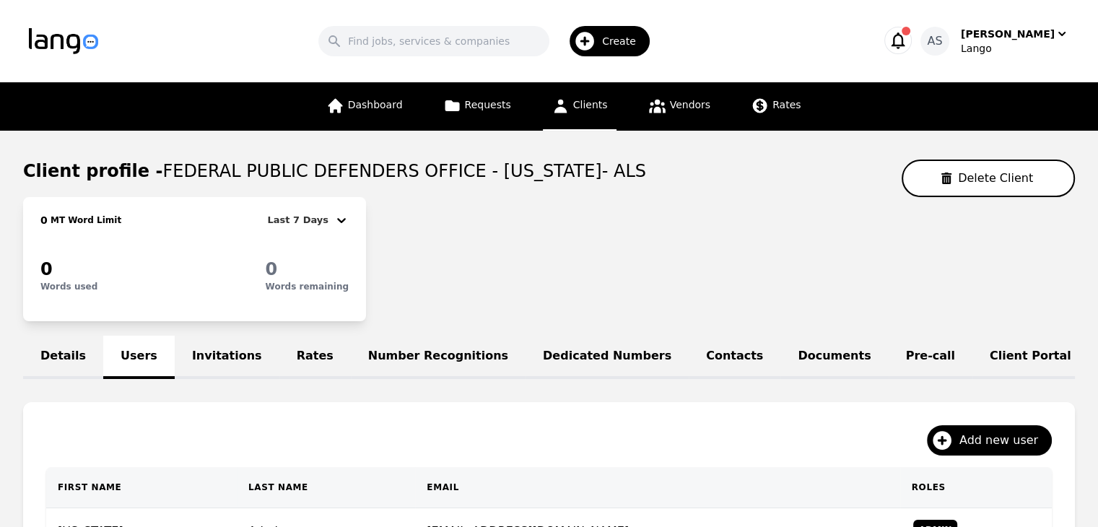
drag, startPoint x: 427, startPoint y: 101, endPoint x: 420, endPoint y: 103, distance: 7.4
click at [427, 101] on div "Dashboard Requests Clients Vendors Rates" at bounding box center [564, 106] width 492 height 48
click at [355, 121] on link "Dashboard" at bounding box center [365, 106] width 94 height 48
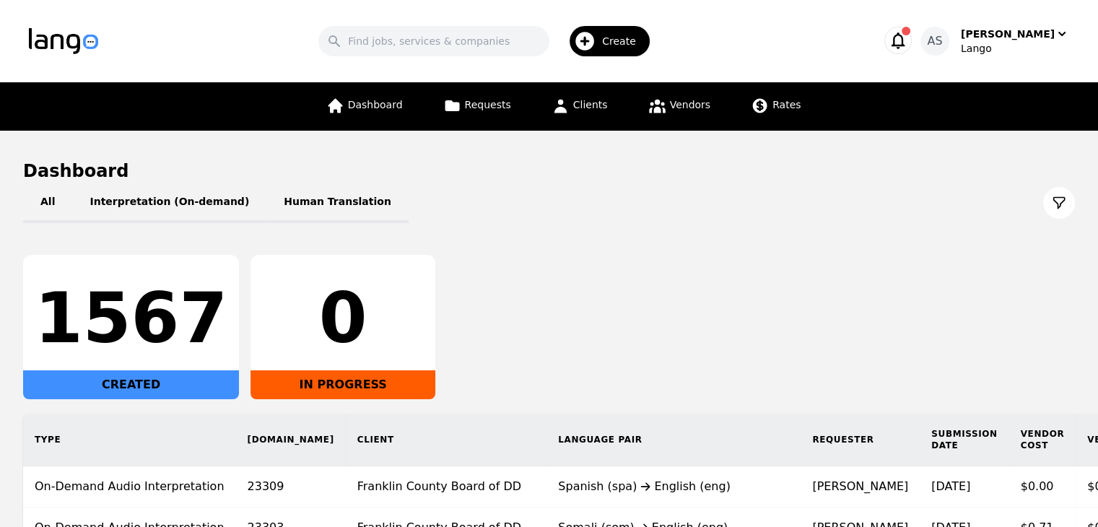
scroll to position [217, 0]
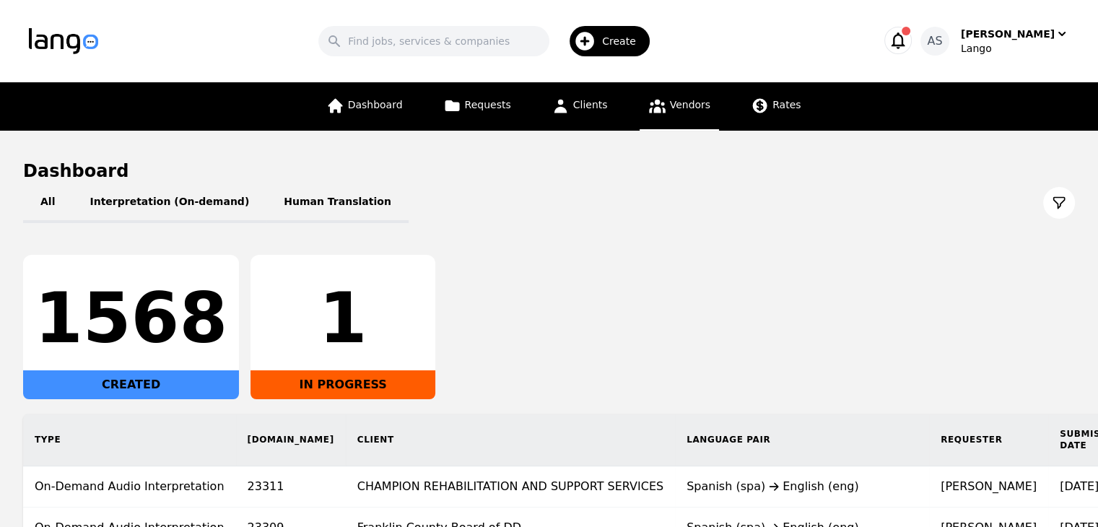
click at [664, 109] on link "Vendors" at bounding box center [679, 106] width 79 height 48
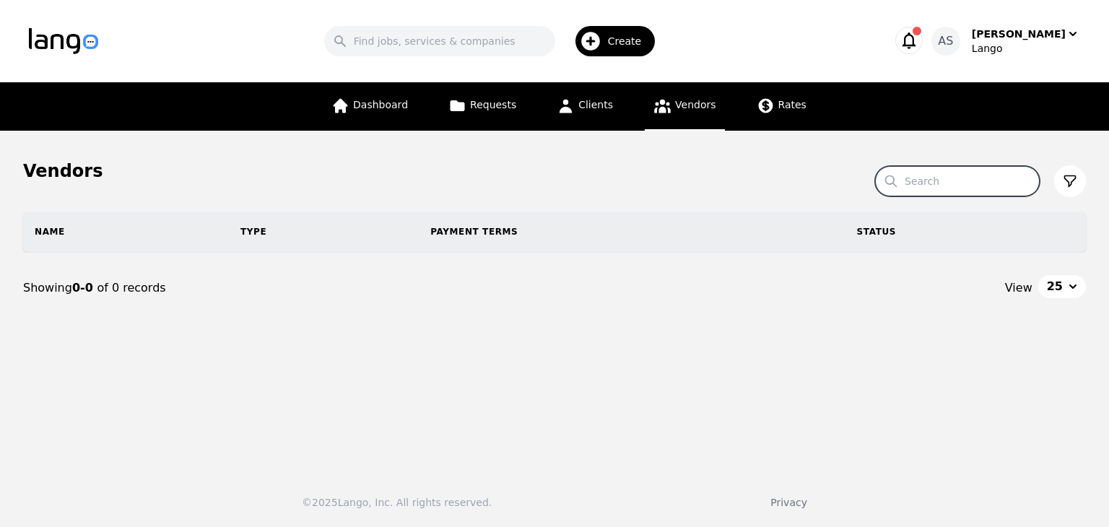
click at [944, 184] on input "Search" at bounding box center [957, 181] width 165 height 30
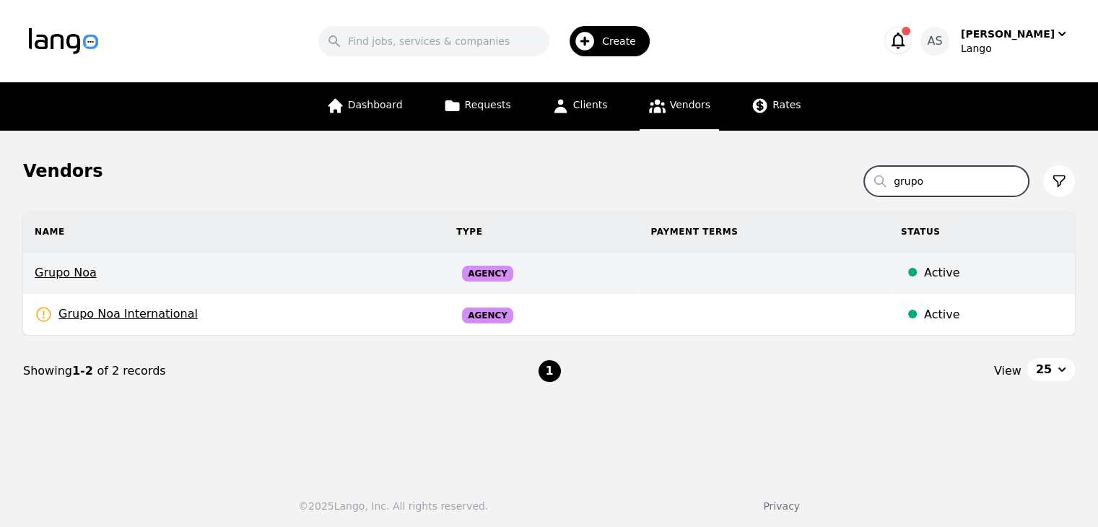
type input "grupo"
click at [188, 277] on span "Grupo Noa" at bounding box center [234, 272] width 399 height 17
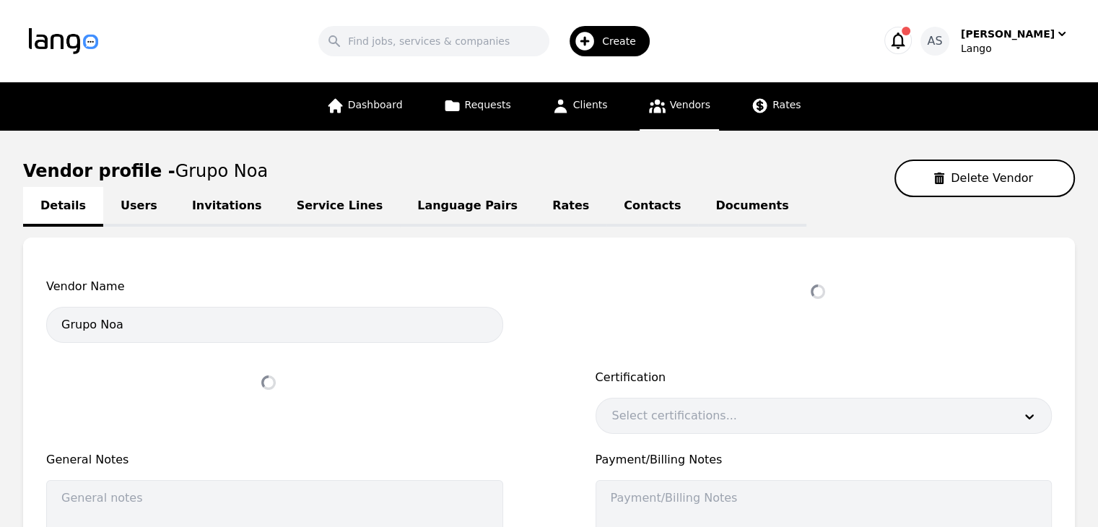
select select "active"
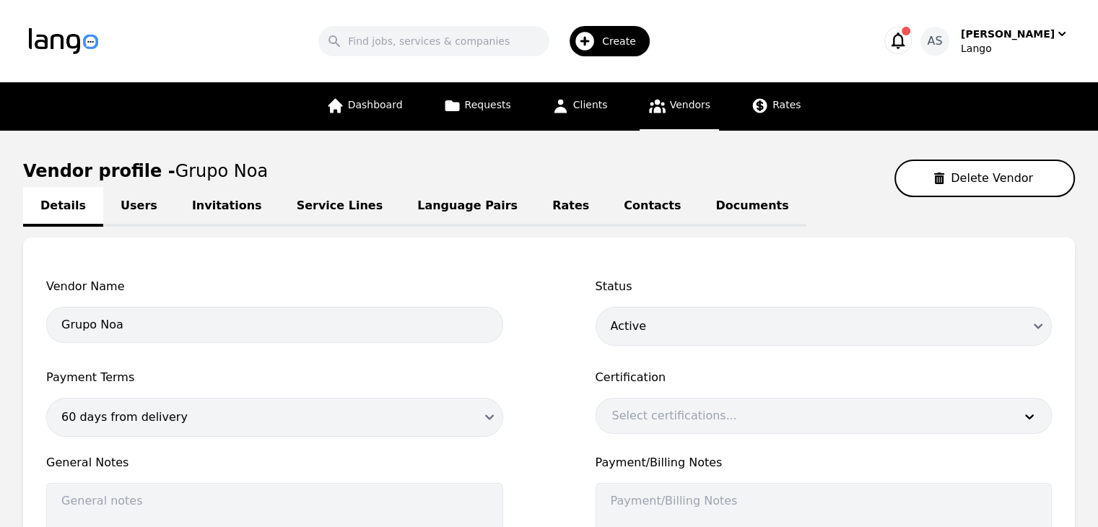
click at [129, 197] on link "Users" at bounding box center [138, 207] width 71 height 40
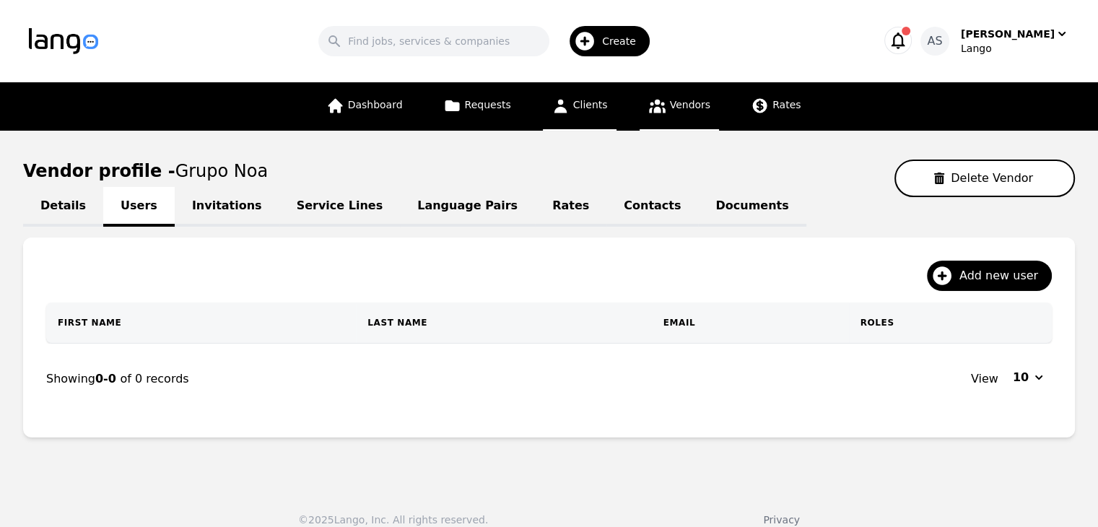
click at [574, 110] on span "Clients" at bounding box center [590, 105] width 35 height 12
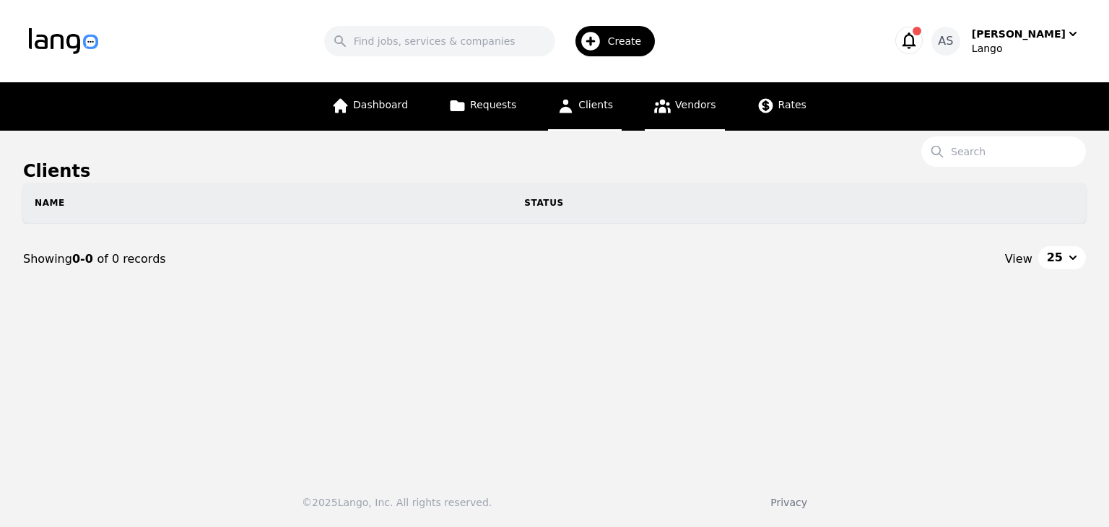
click at [676, 110] on span "Vendors" at bounding box center [695, 105] width 40 height 12
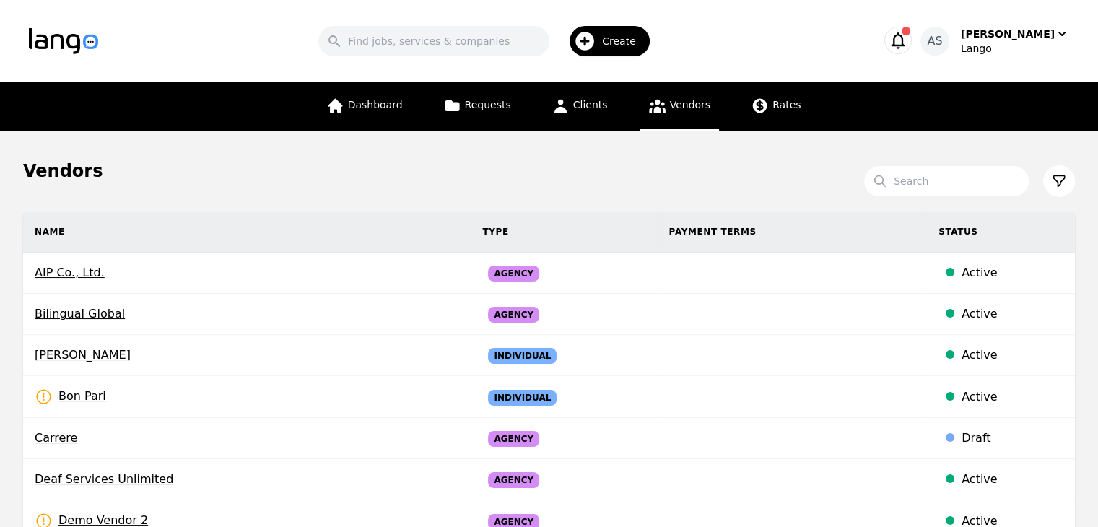
click at [954, 196] on div "Search" at bounding box center [969, 181] width 211 height 32
click at [954, 190] on input "Search" at bounding box center [946, 181] width 165 height 30
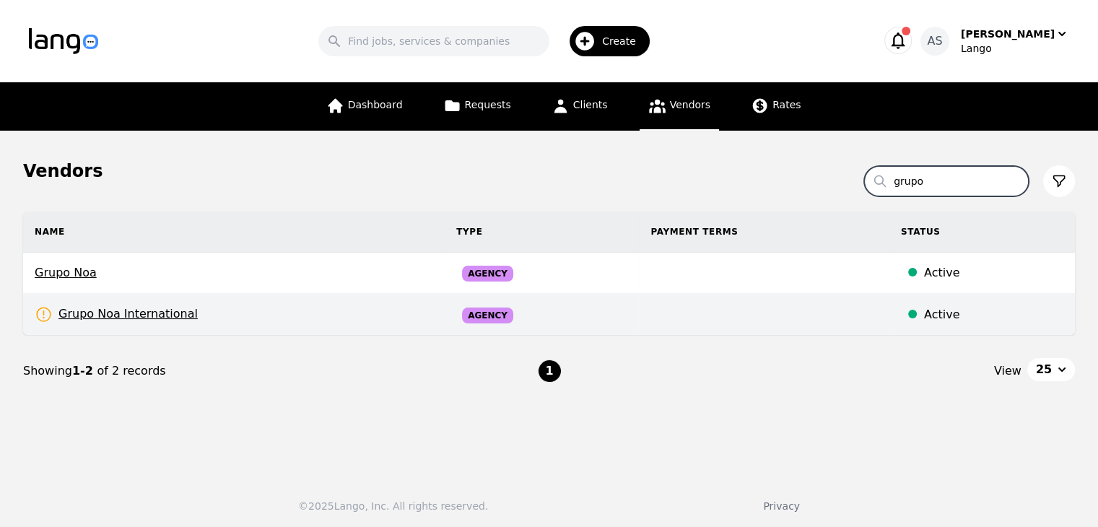
type input "grupo"
click at [237, 319] on td "Grupo Noa International Rates Need to be set" at bounding box center [234, 315] width 422 height 42
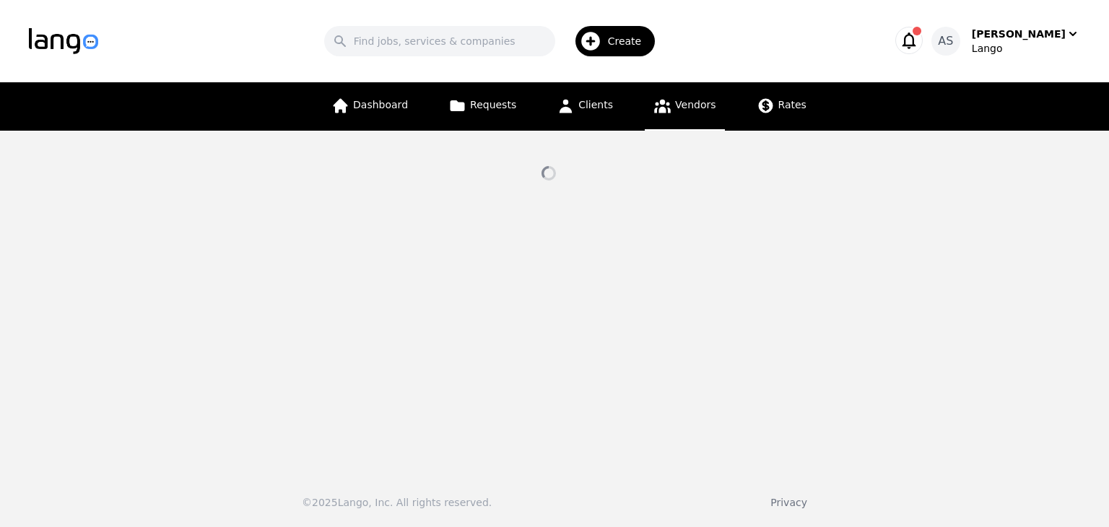
select select "active"
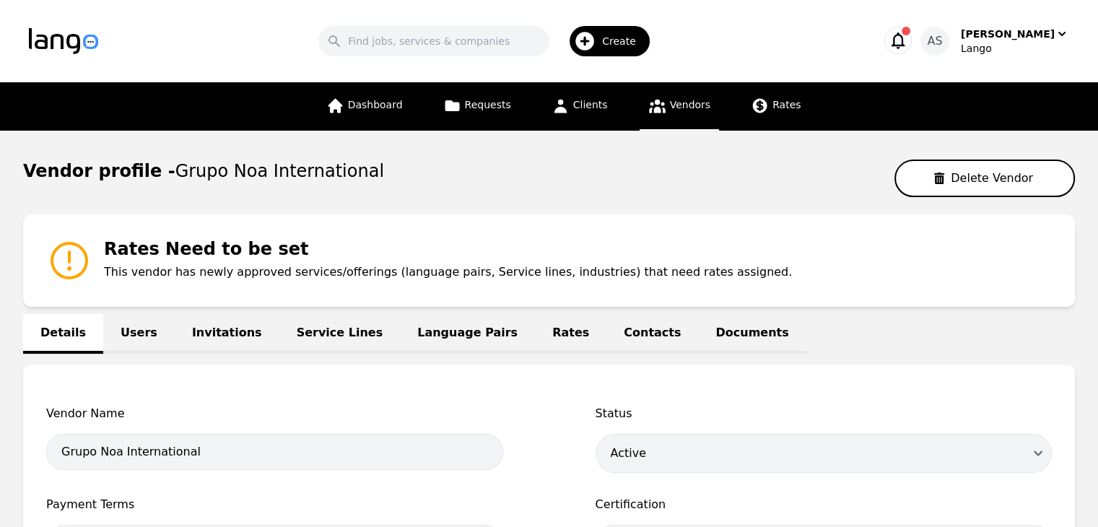
click at [123, 321] on link "Users" at bounding box center [138, 334] width 71 height 40
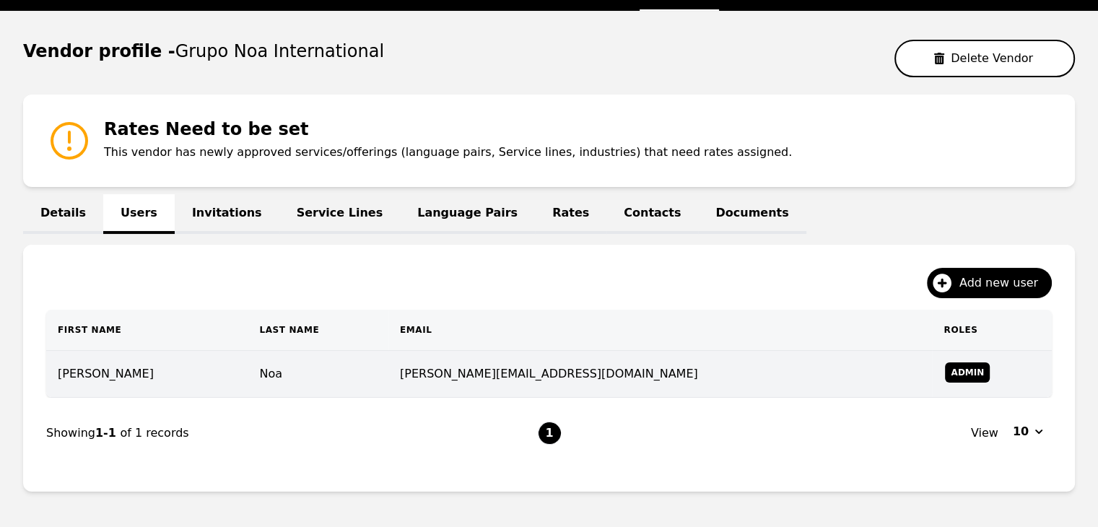
scroll to position [116, 0]
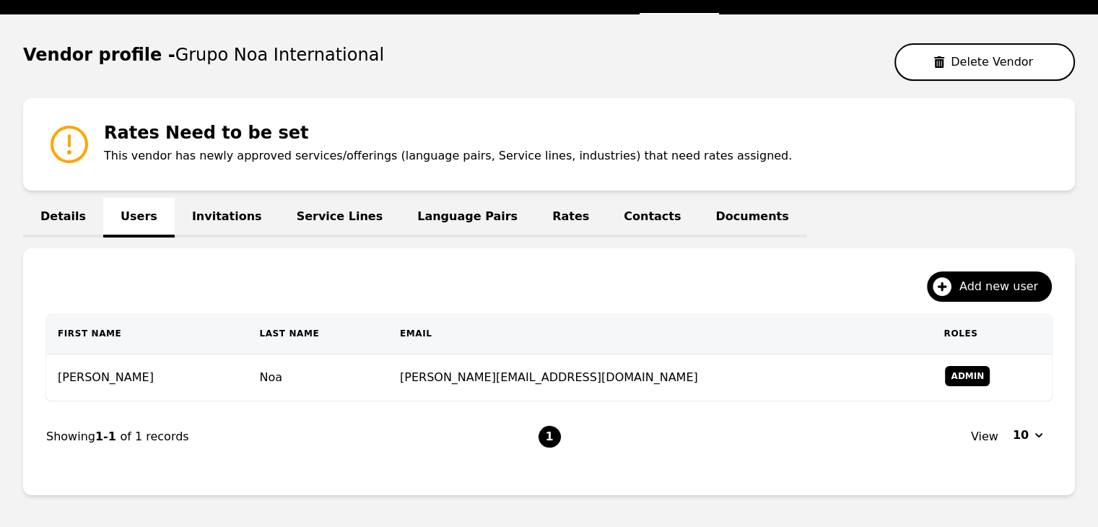
click at [400, 214] on link "Language Pairs" at bounding box center [467, 218] width 135 height 40
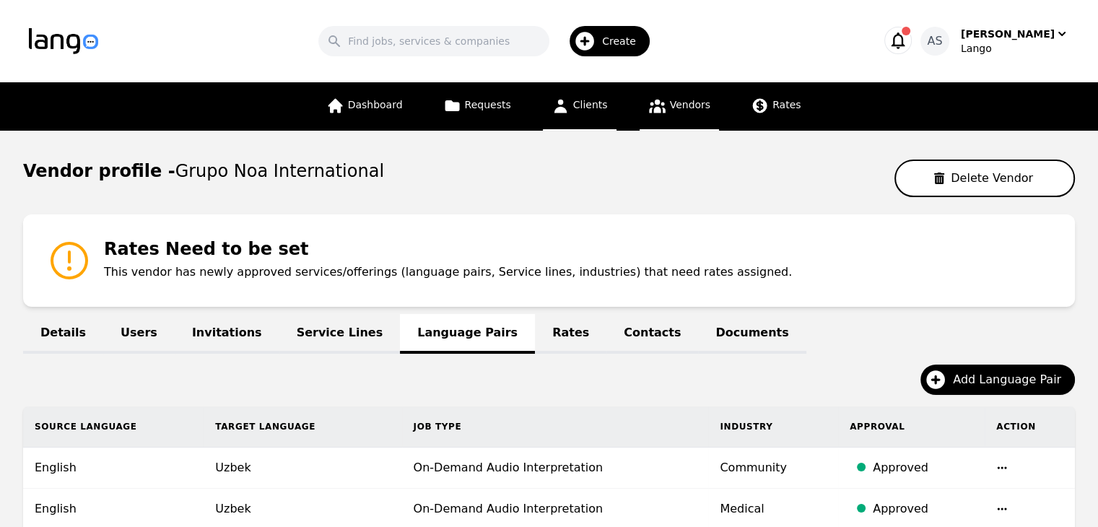
click at [589, 124] on link "Clients" at bounding box center [580, 106] width 74 height 48
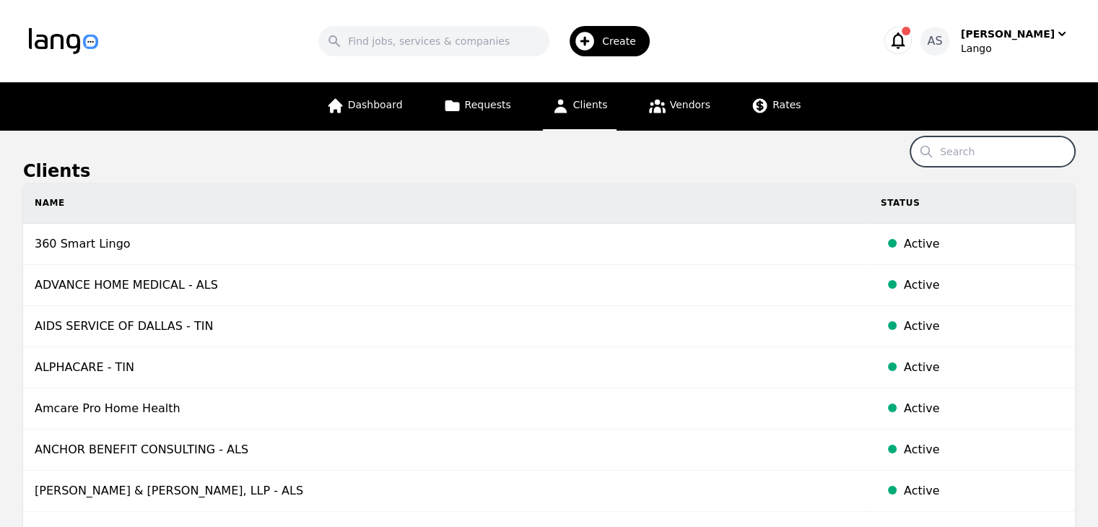
click at [988, 151] on input "Search" at bounding box center [993, 151] width 165 height 30
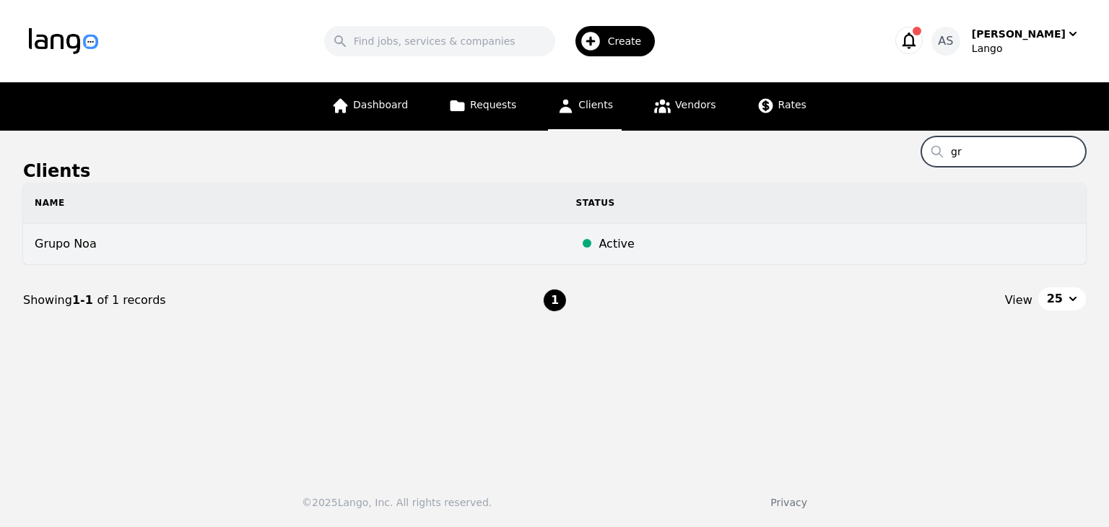
type input "g"
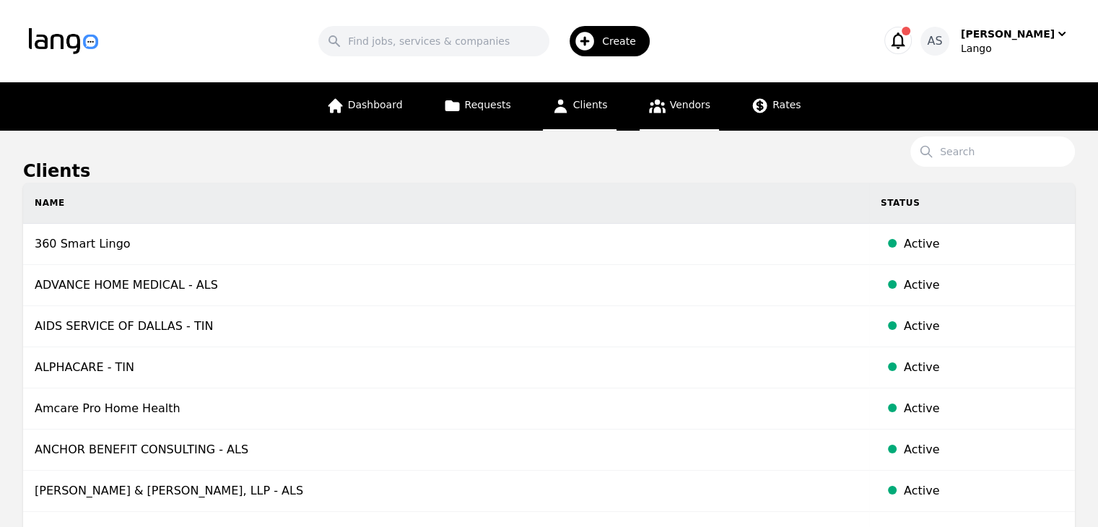
click at [641, 113] on link "Vendors" at bounding box center [679, 106] width 79 height 48
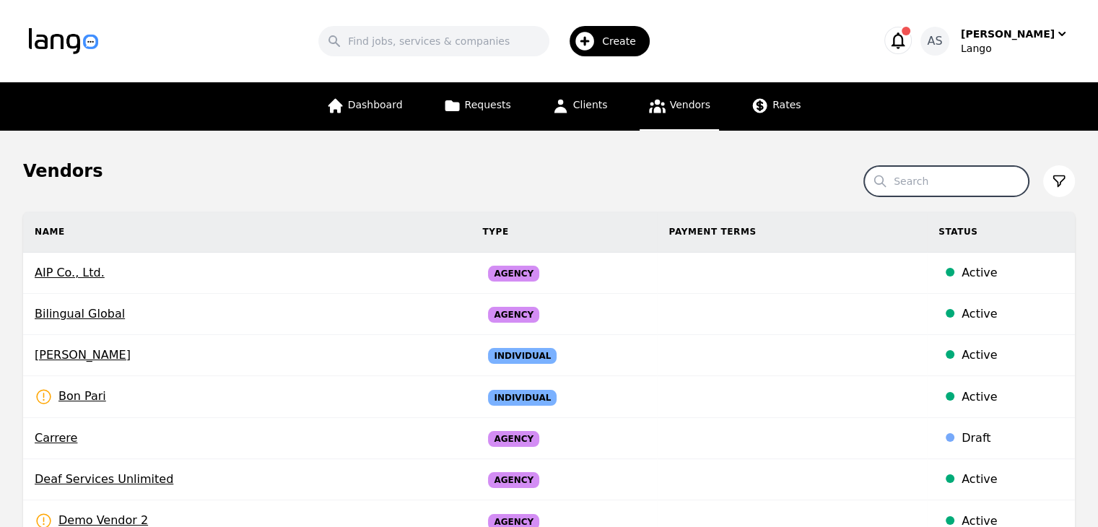
click at [949, 186] on input "Search" at bounding box center [946, 181] width 165 height 30
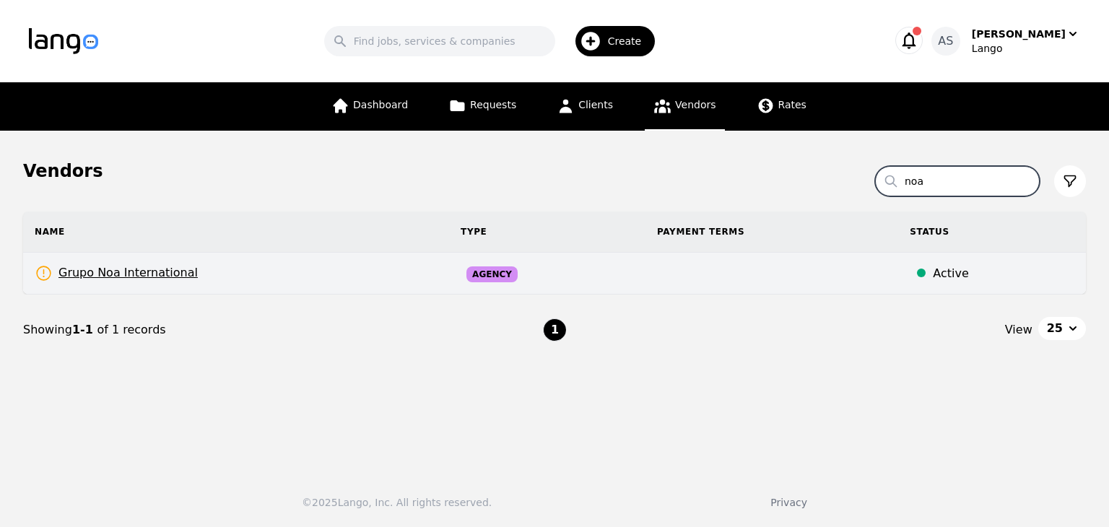
type input "noa"
click at [321, 284] on td "Grupo Noa International Rates Need to be set" at bounding box center [236, 274] width 426 height 42
select select "active"
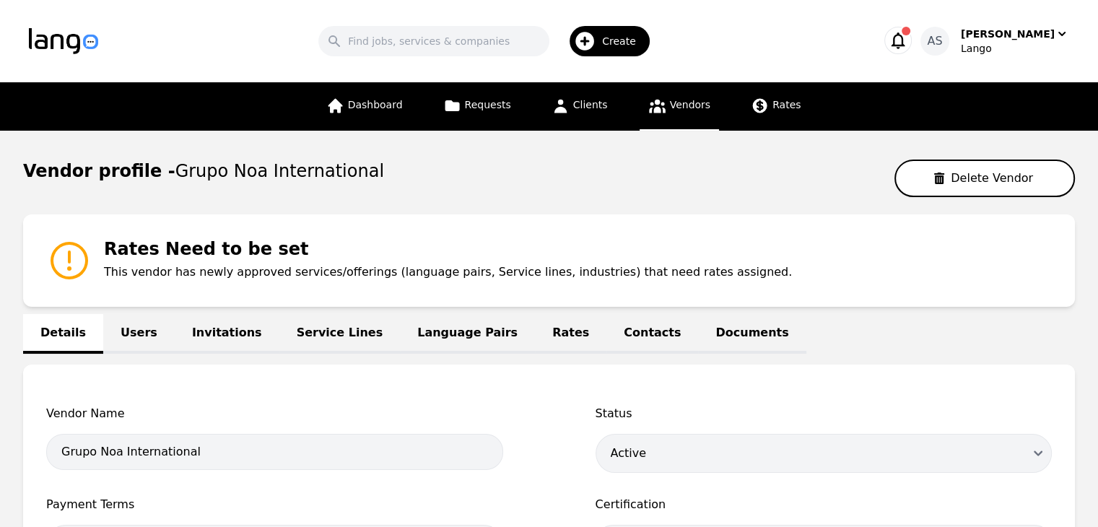
click at [136, 323] on link "Users" at bounding box center [138, 334] width 71 height 40
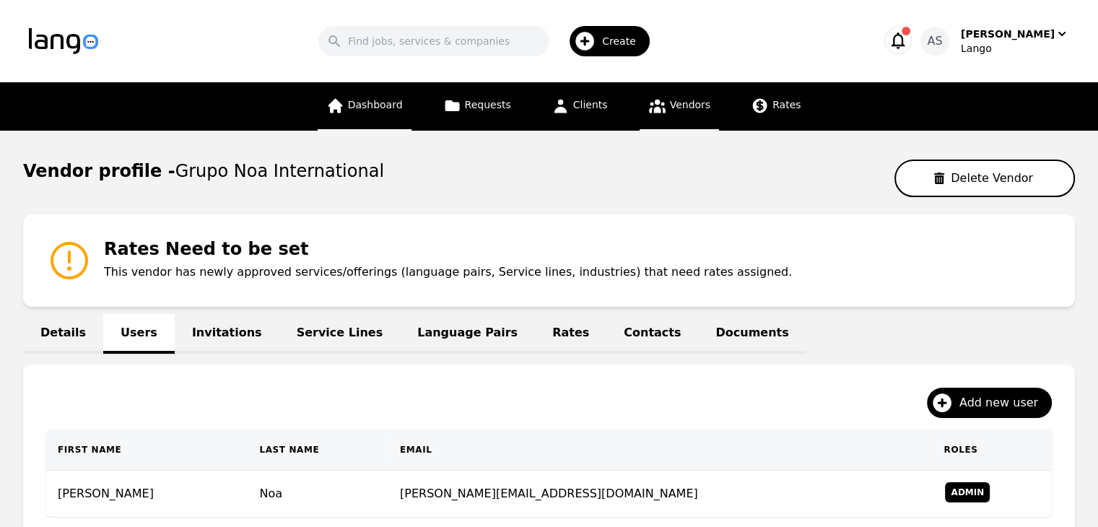
click at [368, 103] on span "Dashboard" at bounding box center [375, 105] width 55 height 12
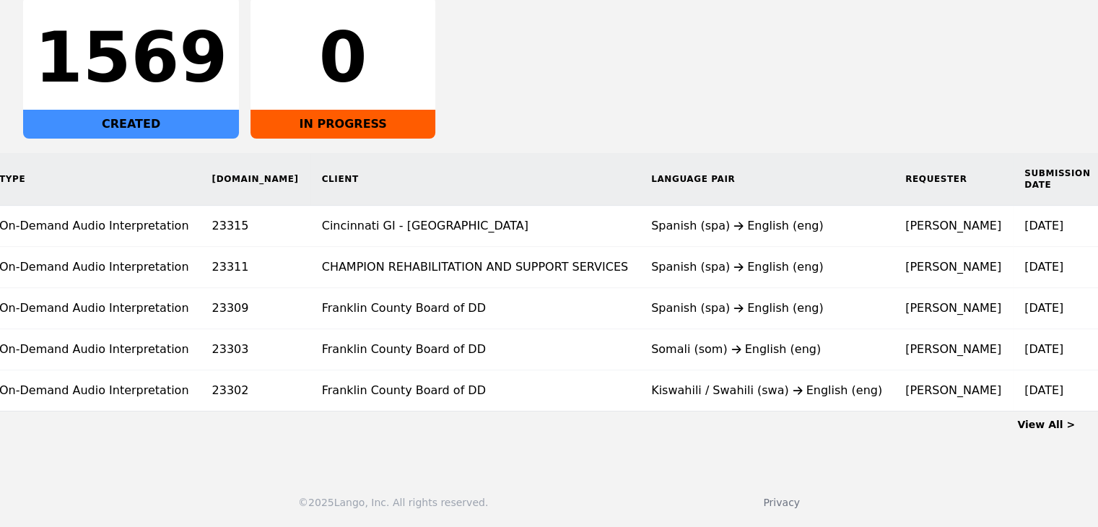
scroll to position [0, 168]
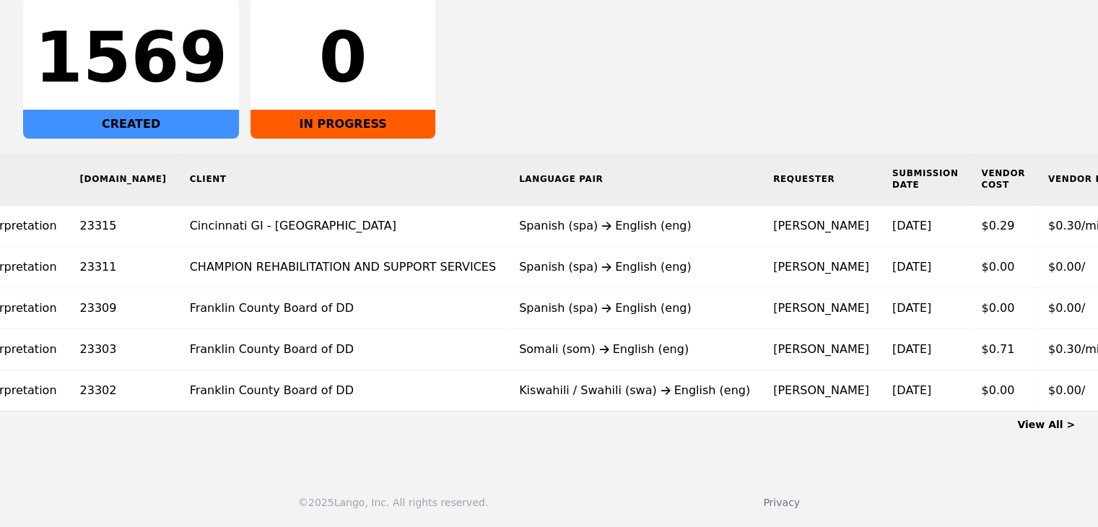
click at [1051, 431] on main "Dashboard All Interpretation (On-demand) Human Translation 1569 CREATED 0 IN PR…" at bounding box center [549, 165] width 1098 height 591
click at [1051, 428] on link "View All >" at bounding box center [1046, 425] width 58 height 12
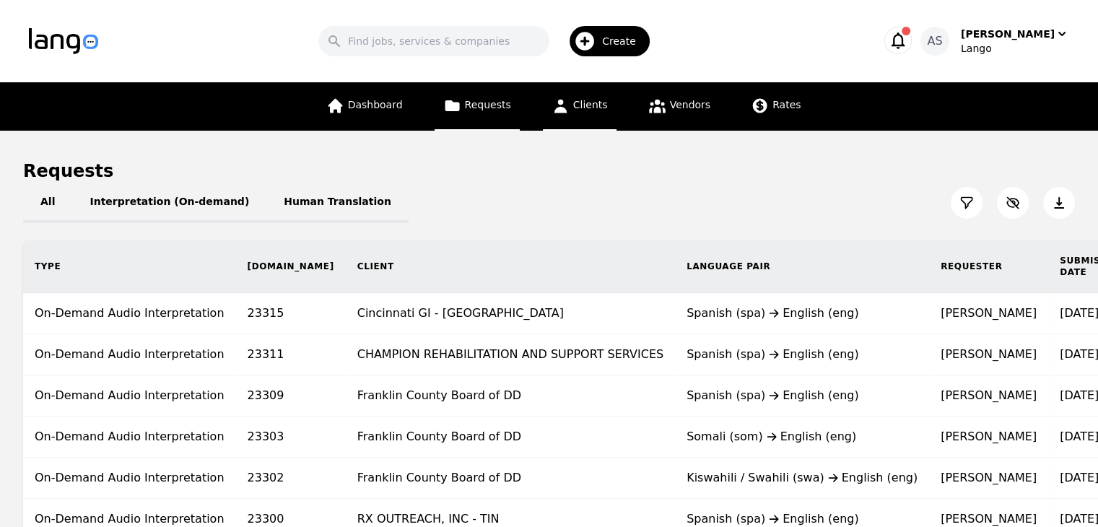
click at [599, 113] on link "Clients" at bounding box center [580, 106] width 74 height 48
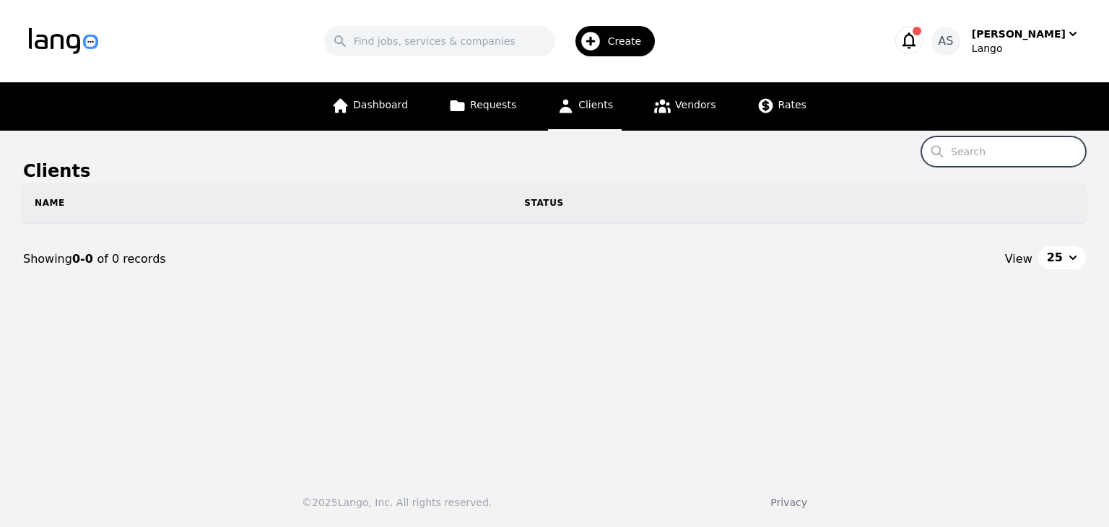
click at [970, 150] on input "Search" at bounding box center [1003, 151] width 165 height 30
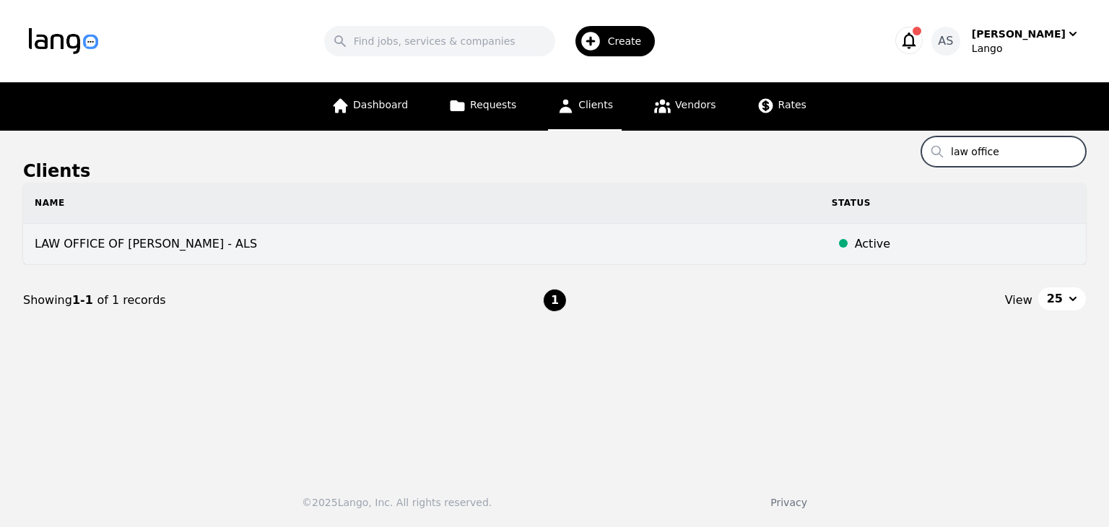
type input "law office"
click at [272, 235] on td "LAW OFFICE OF LINDA NAKAMURA - ALS" at bounding box center [421, 244] width 797 height 41
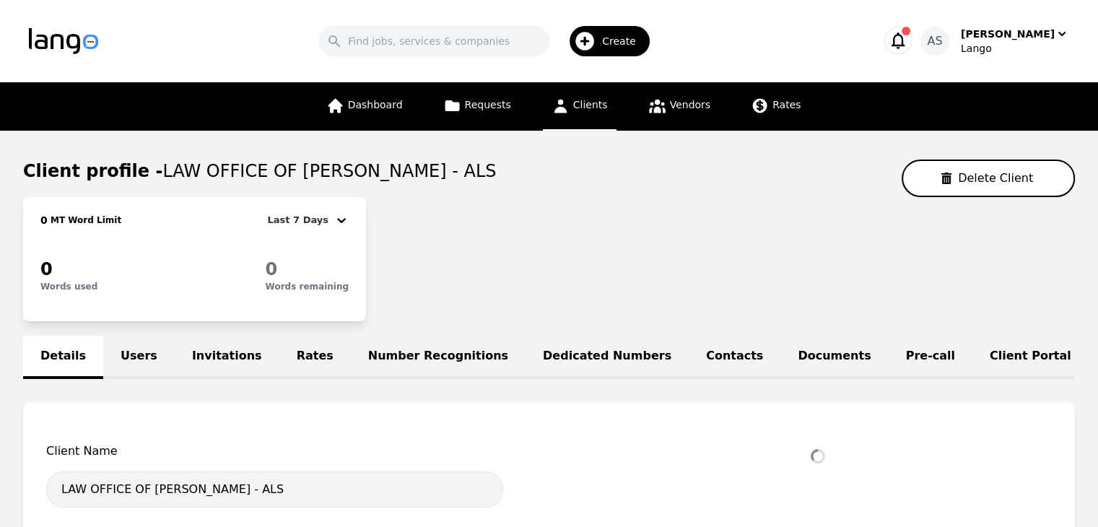
select select "active"
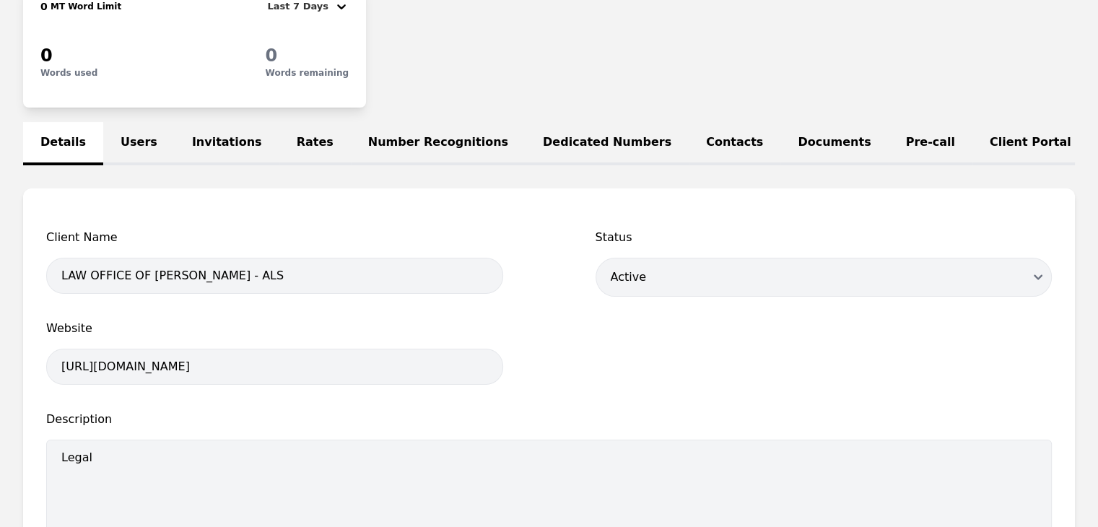
scroll to position [217, 0]
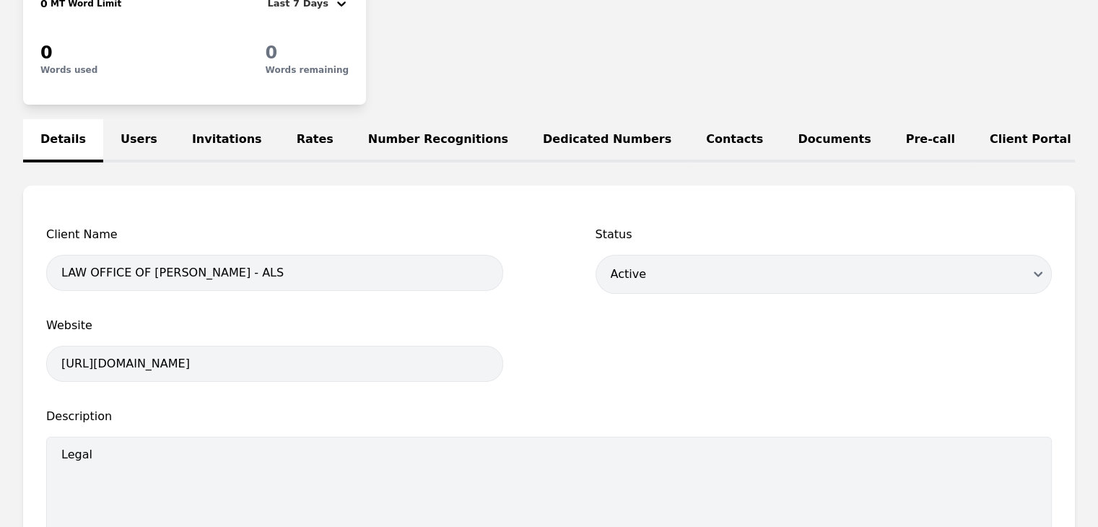
click at [132, 134] on link "Users" at bounding box center [138, 140] width 71 height 43
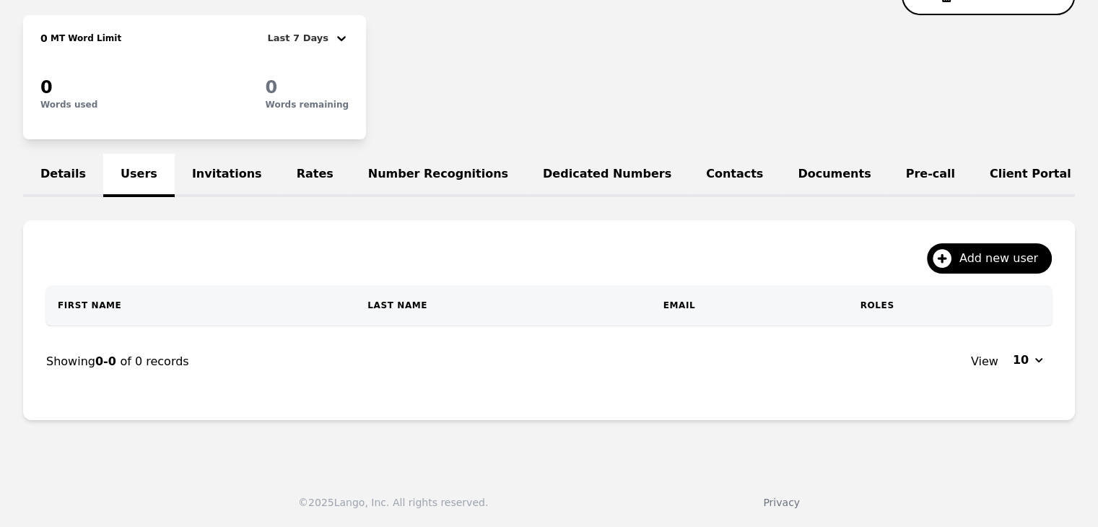
scroll to position [217, 0]
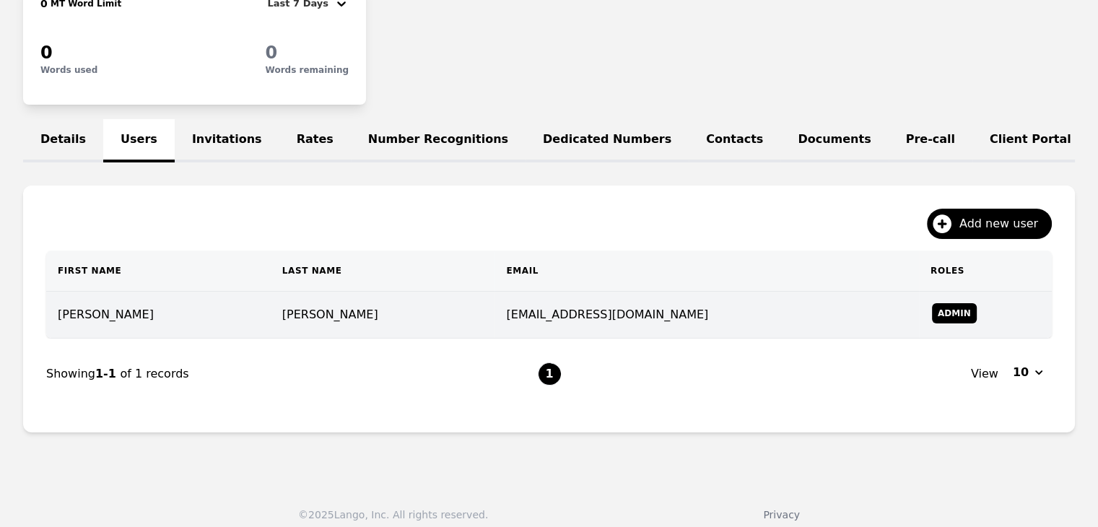
click at [344, 322] on td "[PERSON_NAME]" at bounding box center [383, 315] width 225 height 47
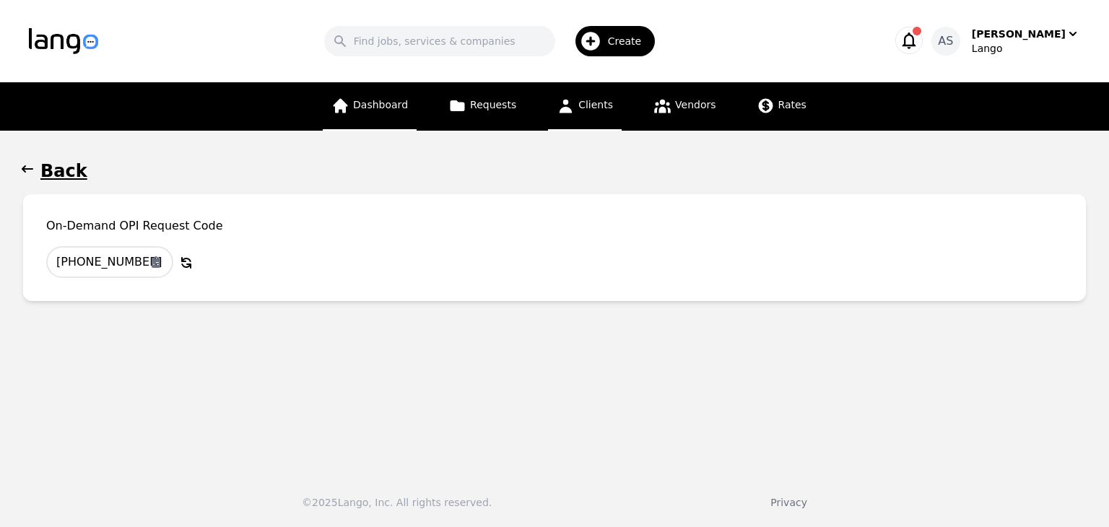
click at [368, 93] on link "Dashboard" at bounding box center [370, 106] width 94 height 48
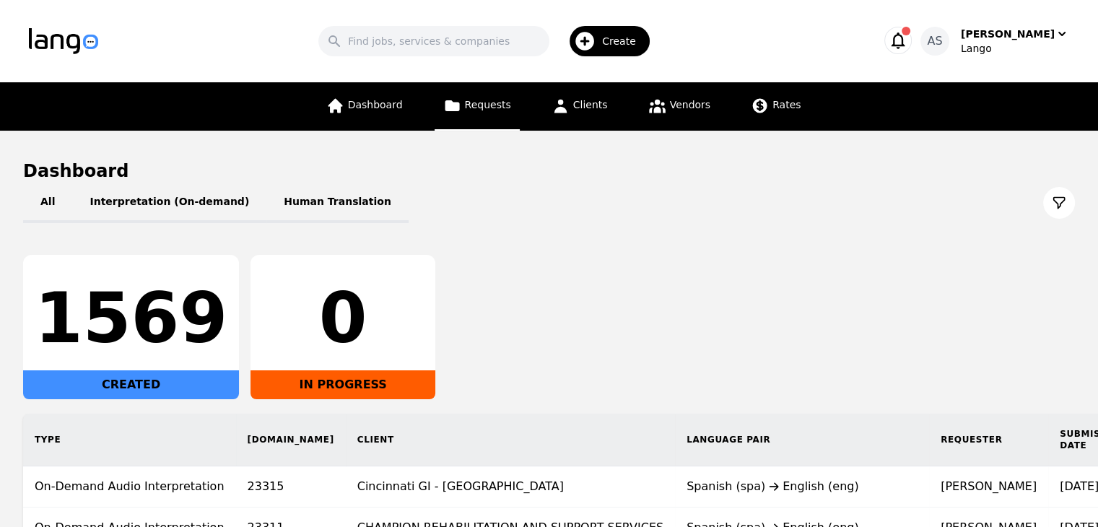
click at [481, 107] on span "Requests" at bounding box center [488, 105] width 46 height 12
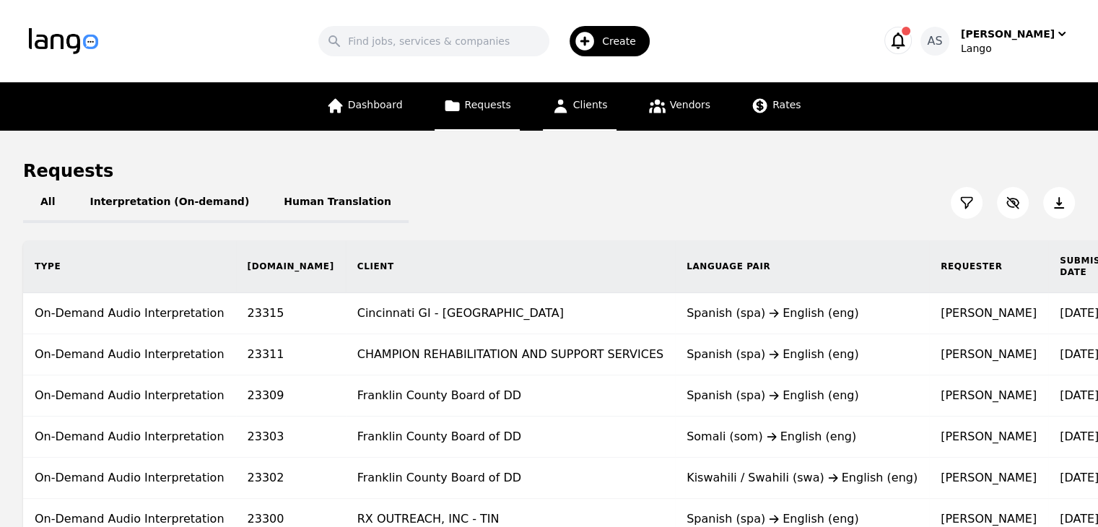
click at [576, 103] on span "Clients" at bounding box center [590, 105] width 35 height 12
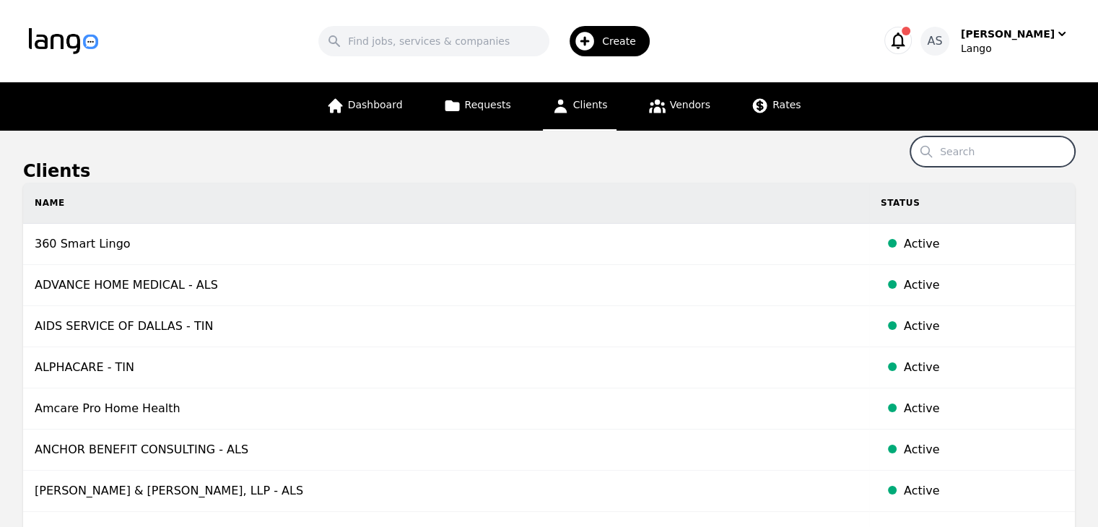
click at [976, 151] on input "Search" at bounding box center [993, 151] width 165 height 30
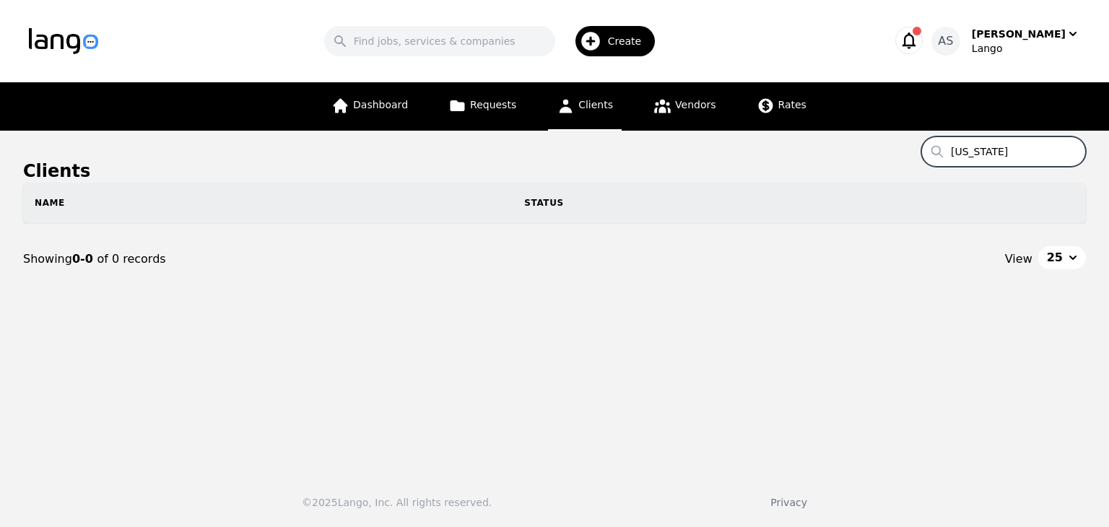
click at [1024, 153] on input "vermont" at bounding box center [1003, 151] width 165 height 30
type input "federal"
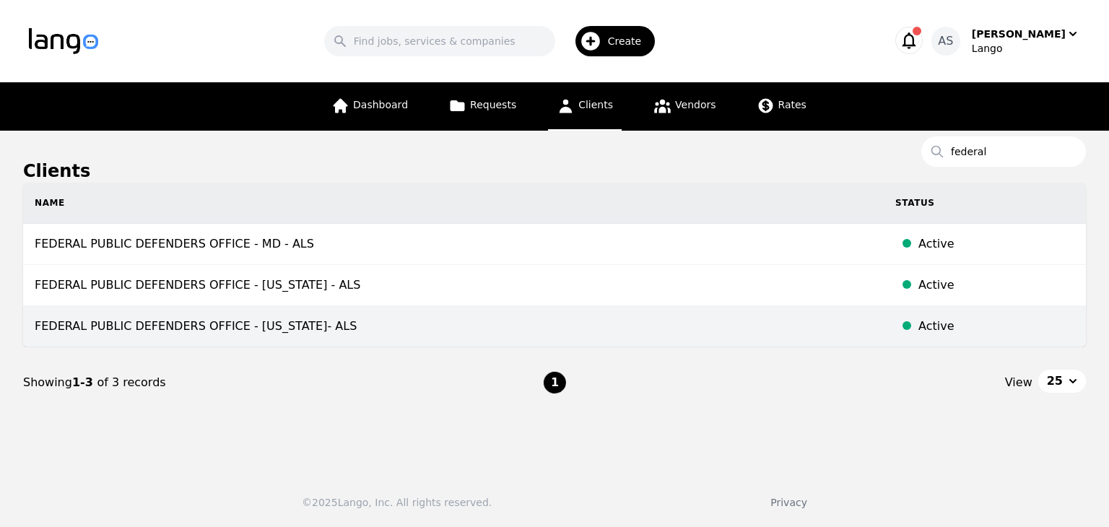
click at [311, 316] on td "FEDERAL PUBLIC DEFENDERS OFFICE - VERMONT- ALS" at bounding box center [453, 326] width 861 height 41
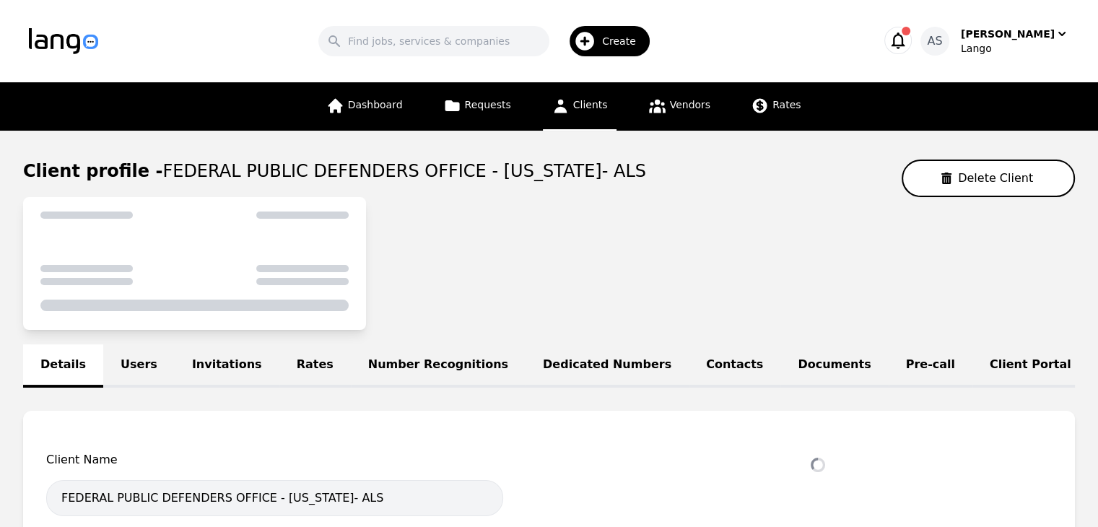
select select "active"
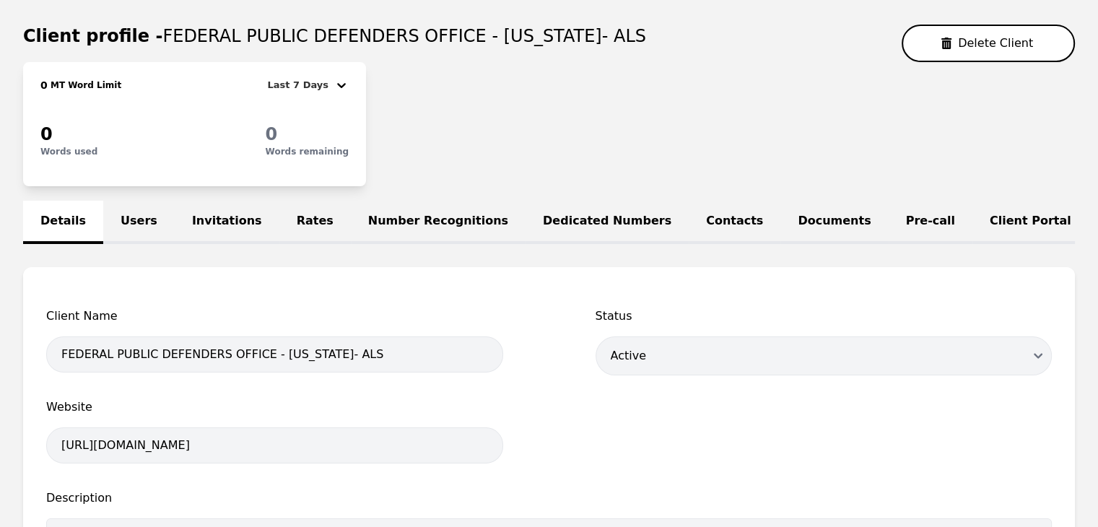
scroll to position [144, 0]
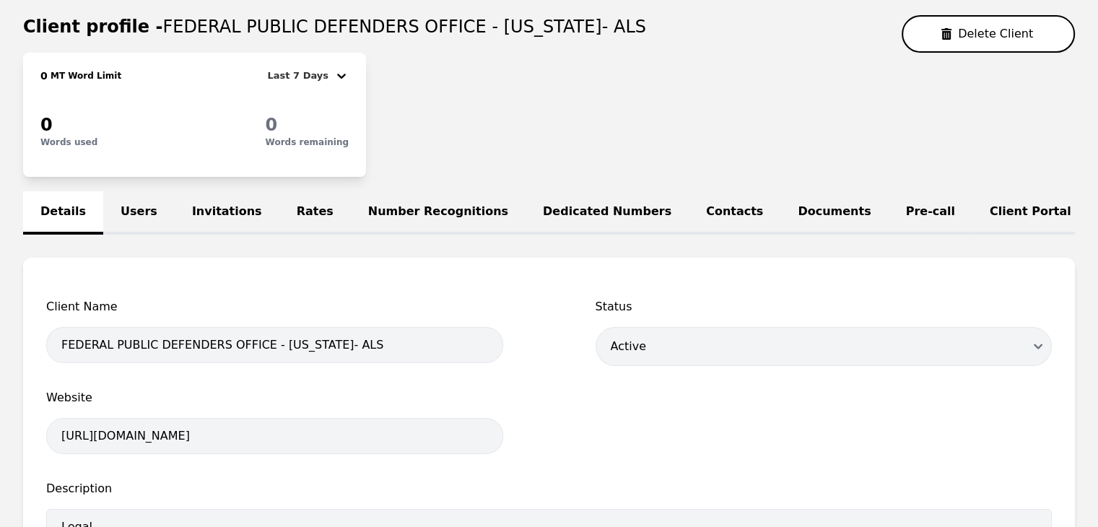
click at [130, 201] on link "Users" at bounding box center [138, 212] width 71 height 43
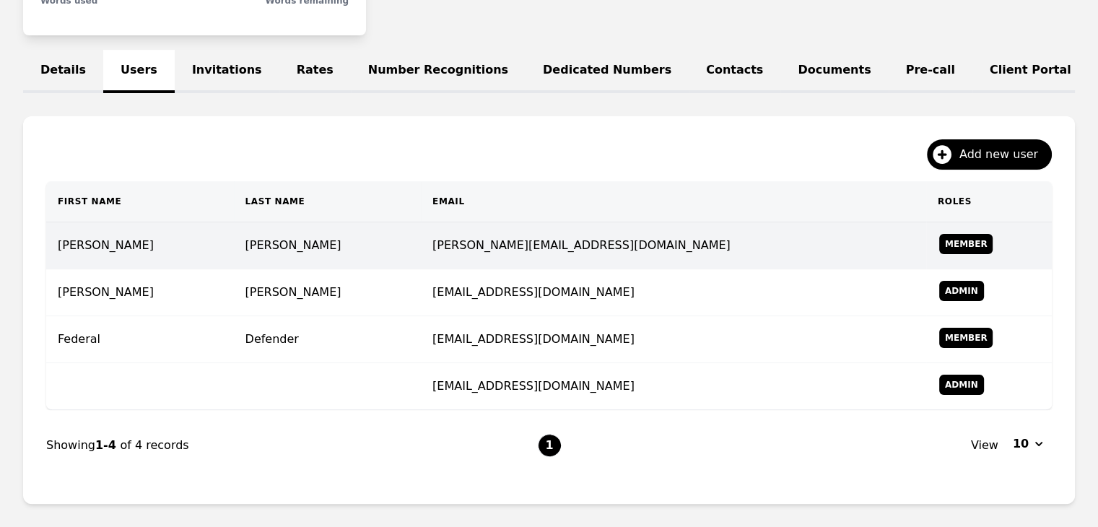
scroll to position [289, 0]
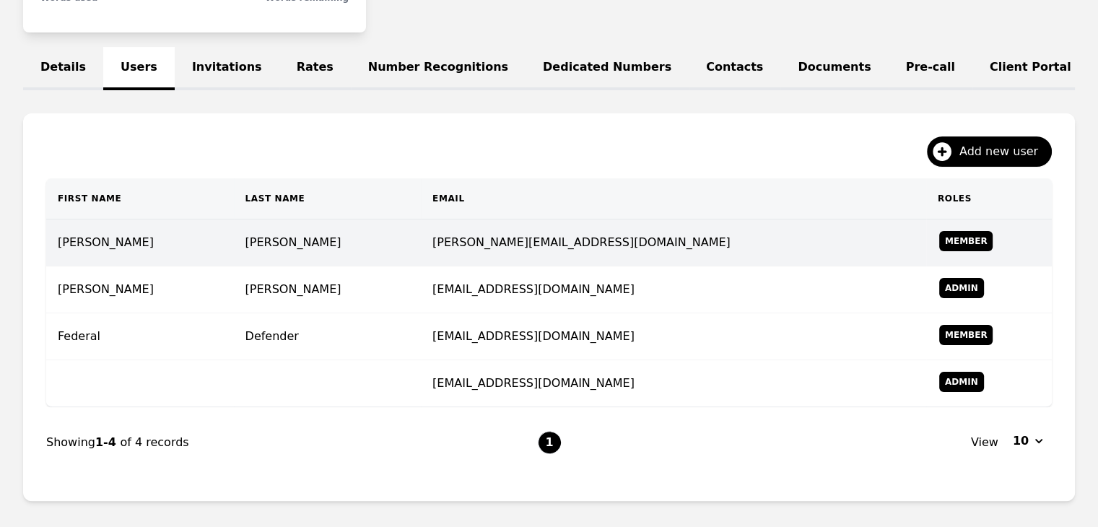
click at [367, 258] on td "Laroche" at bounding box center [328, 243] width 188 height 47
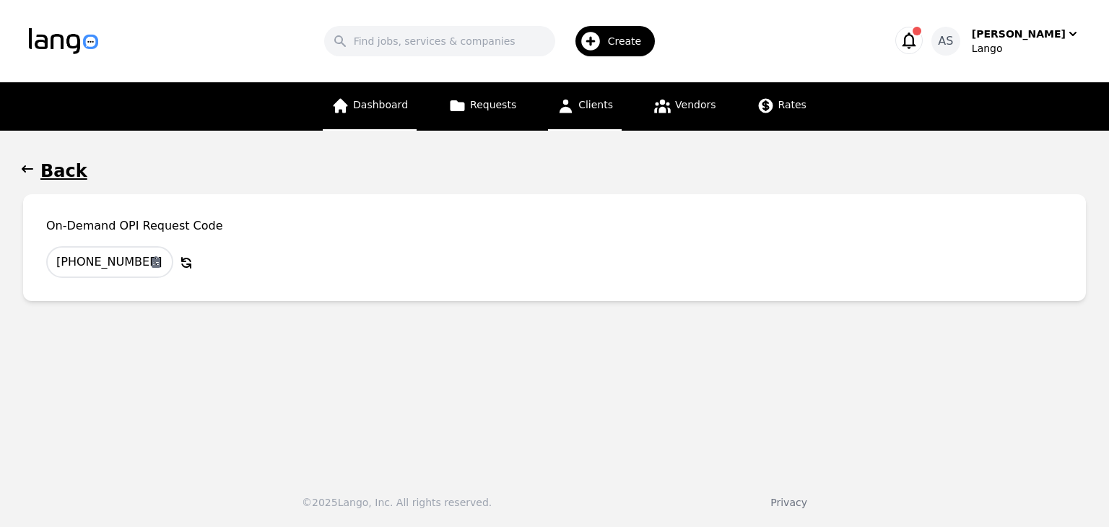
click at [391, 100] on span "Dashboard" at bounding box center [380, 105] width 55 height 12
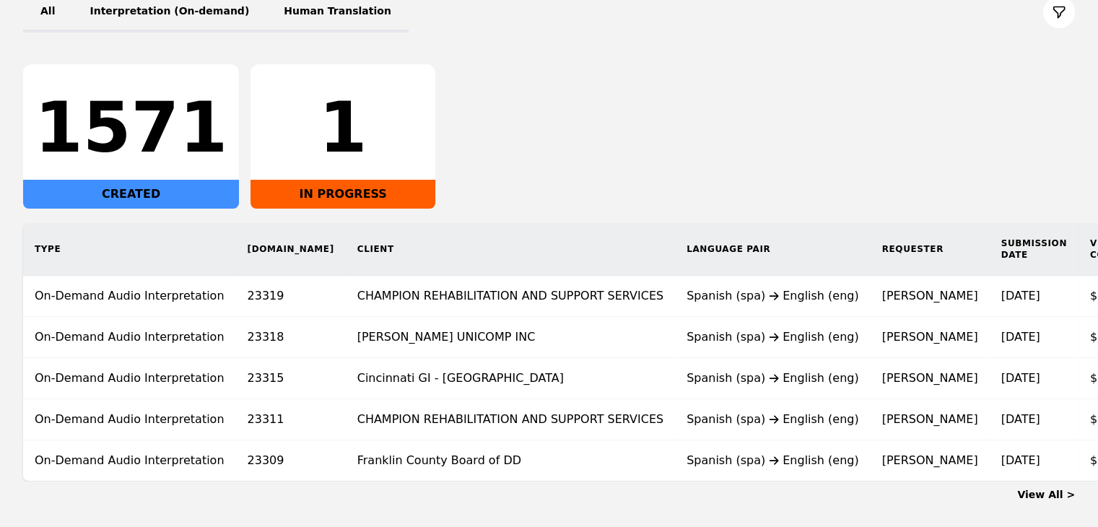
scroll to position [217, 0]
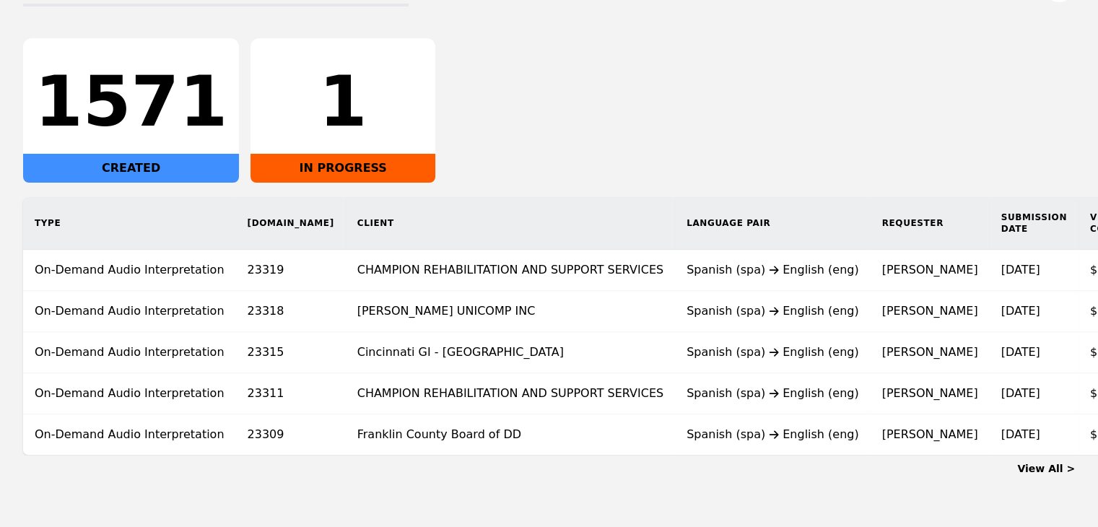
click at [1049, 474] on link "View All >" at bounding box center [1046, 469] width 58 height 12
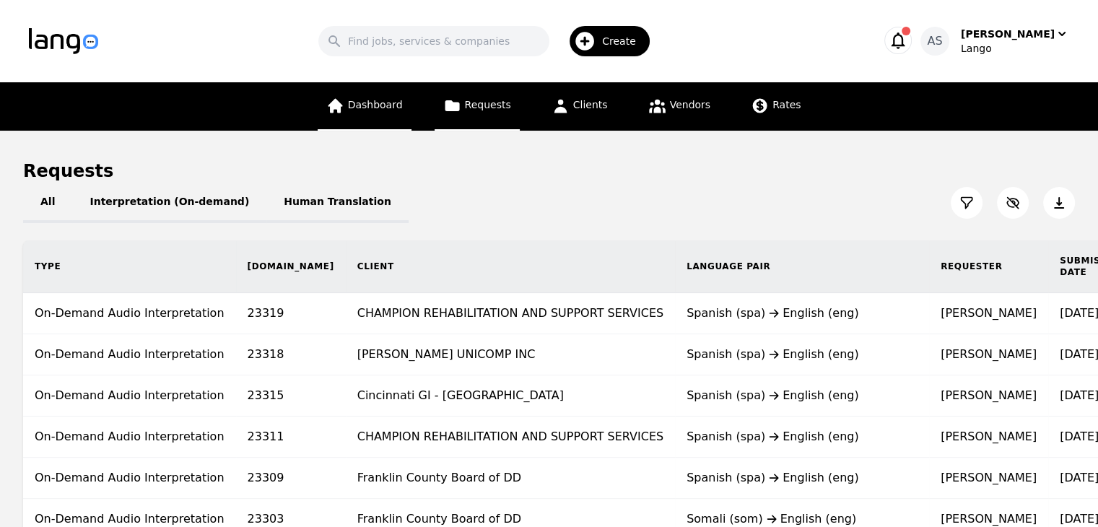
click at [377, 91] on link "Dashboard" at bounding box center [365, 106] width 94 height 48
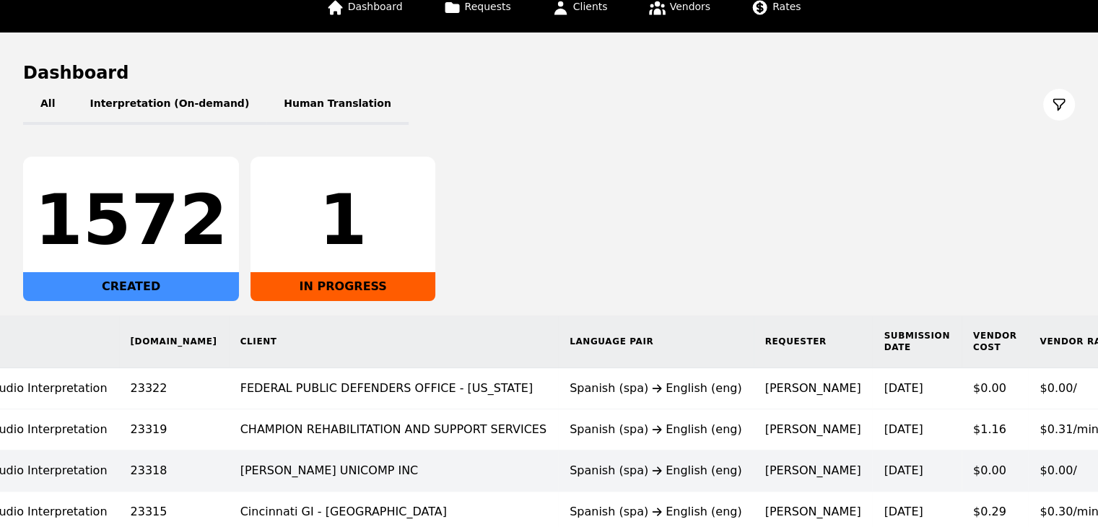
scroll to position [72, 0]
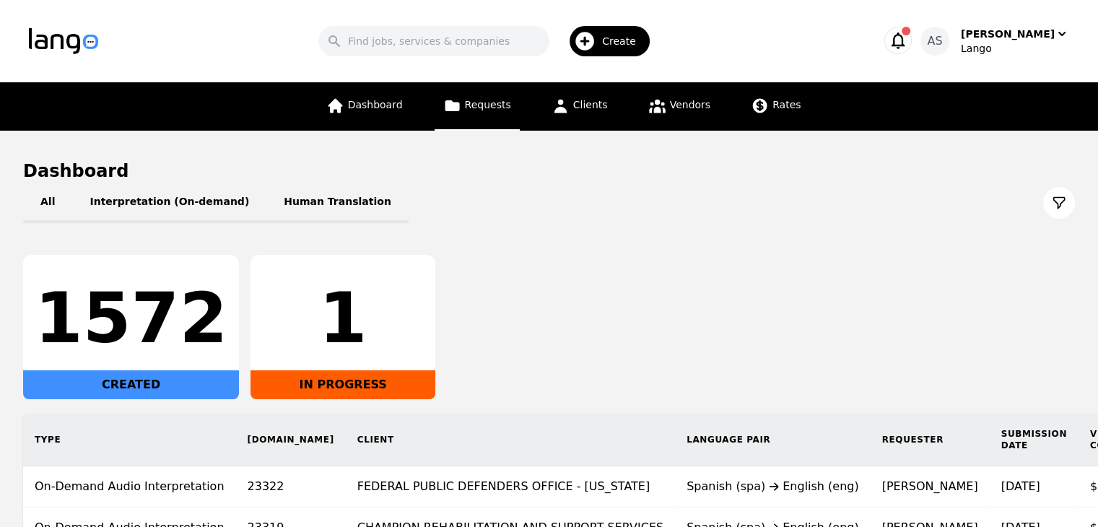
click at [493, 110] on span "Requests" at bounding box center [488, 105] width 46 height 12
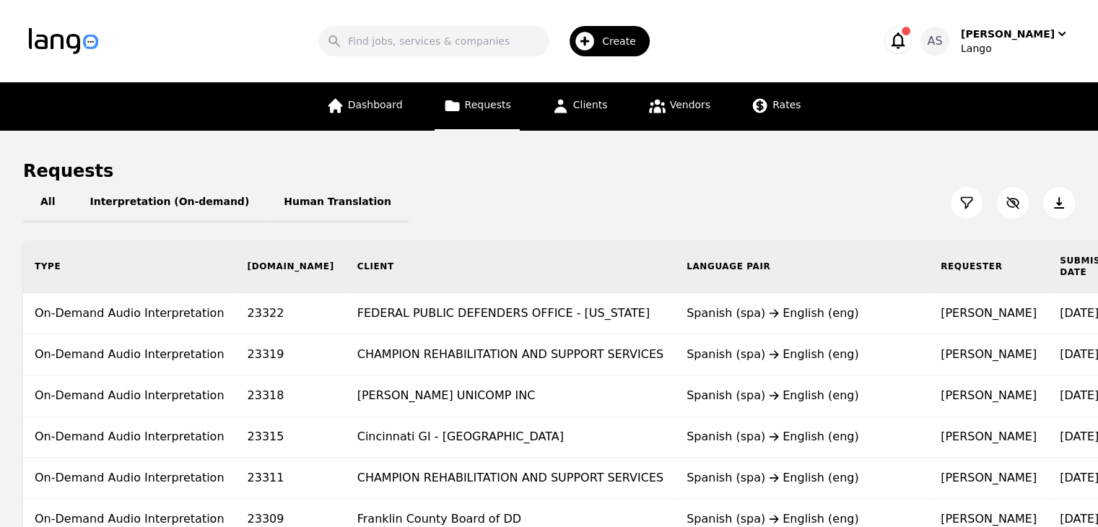
click at [966, 204] on icon at bounding box center [967, 203] width 14 height 14
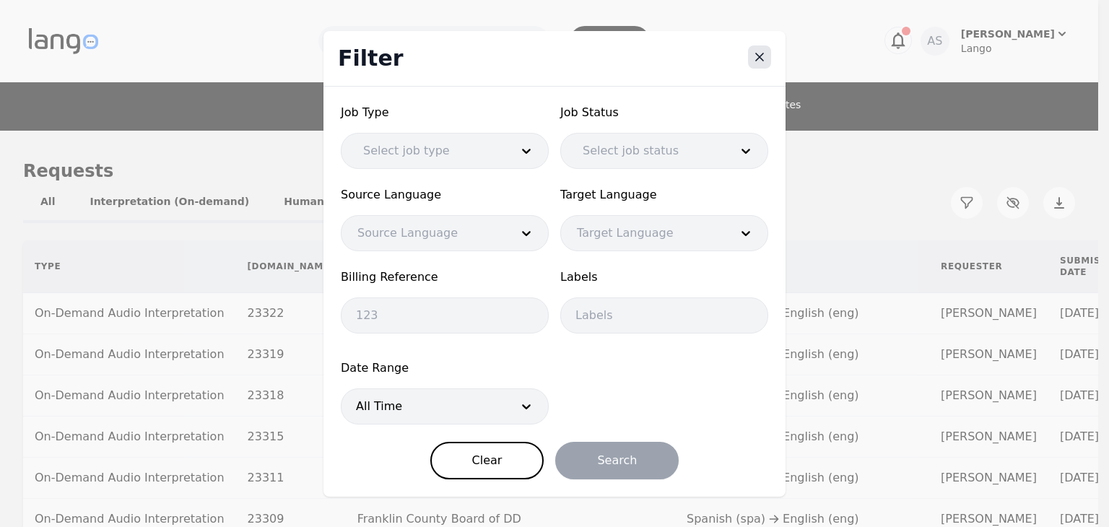
click at [760, 61] on icon "Close" at bounding box center [759, 57] width 14 height 14
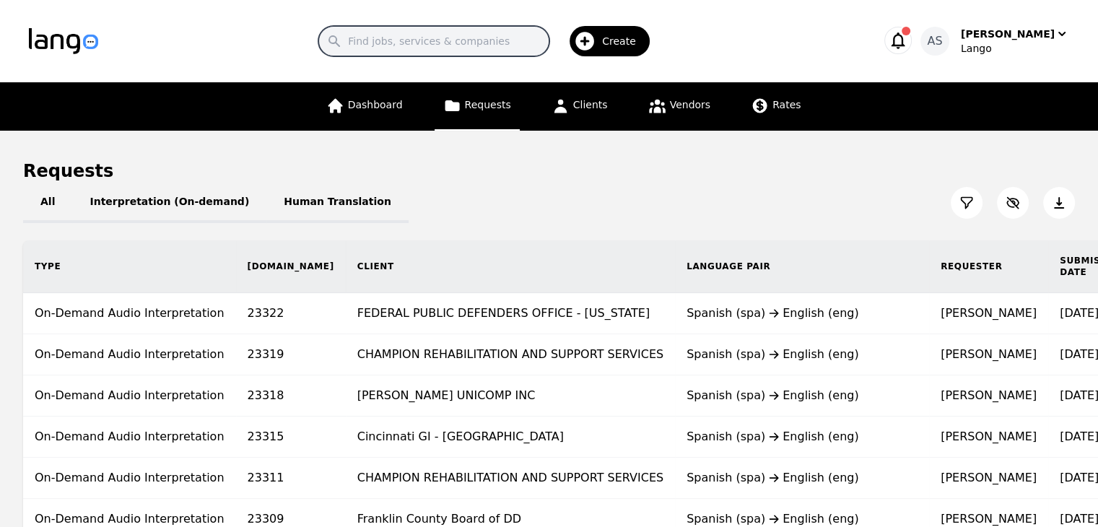
click at [525, 36] on input "Search" at bounding box center [433, 41] width 231 height 30
click at [666, 209] on div "All Interpretation (On-demand) Human Translation" at bounding box center [549, 203] width 1052 height 40
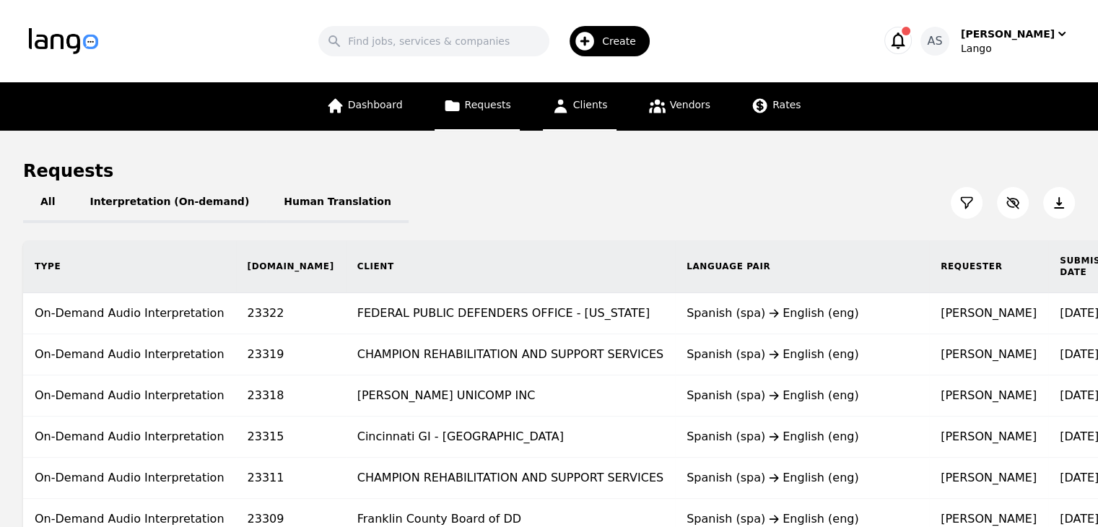
click at [601, 100] on span "Clients" at bounding box center [590, 105] width 35 height 12
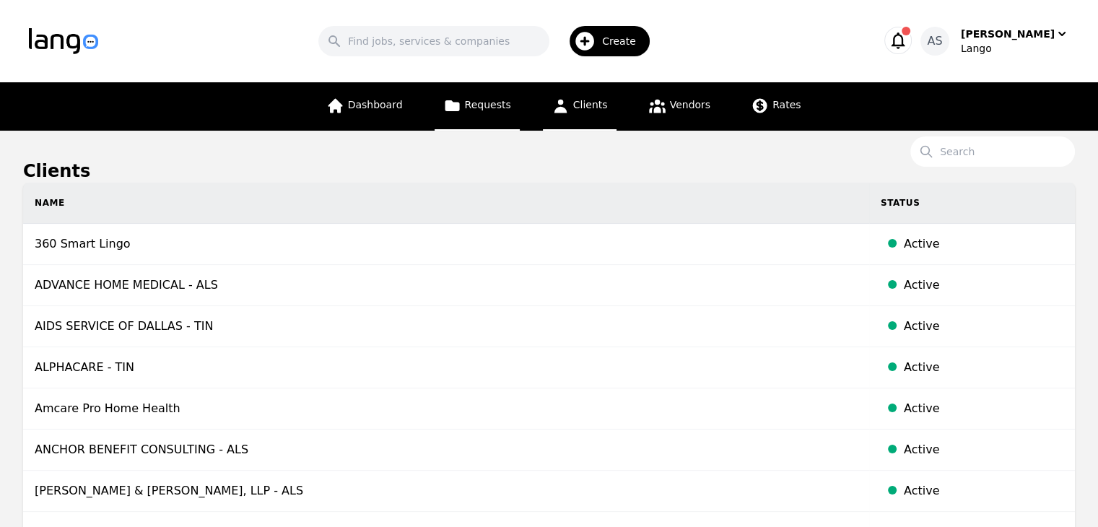
click at [455, 102] on icon at bounding box center [452, 105] width 14 height 11
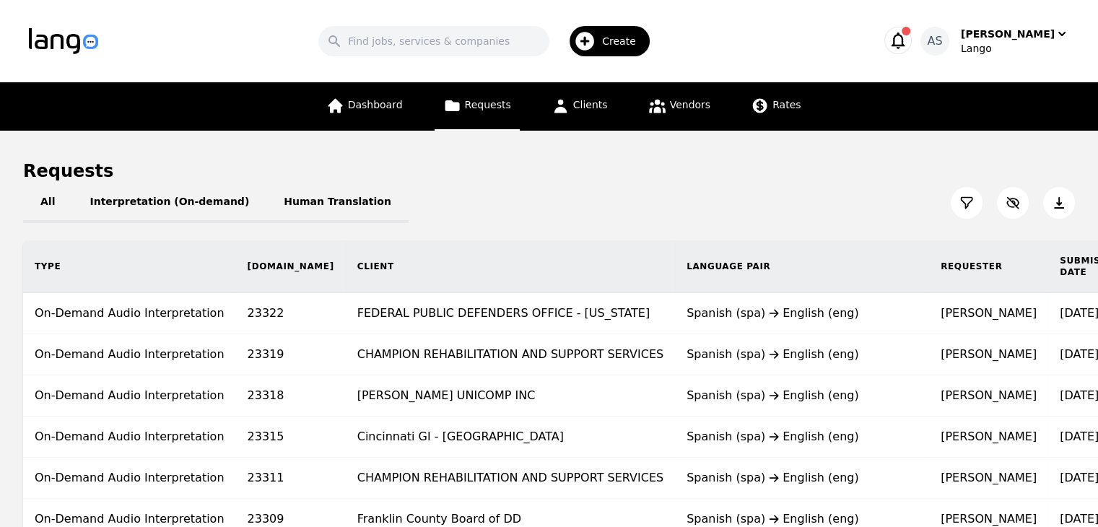
click at [346, 264] on th "Client" at bounding box center [510, 266] width 329 height 53
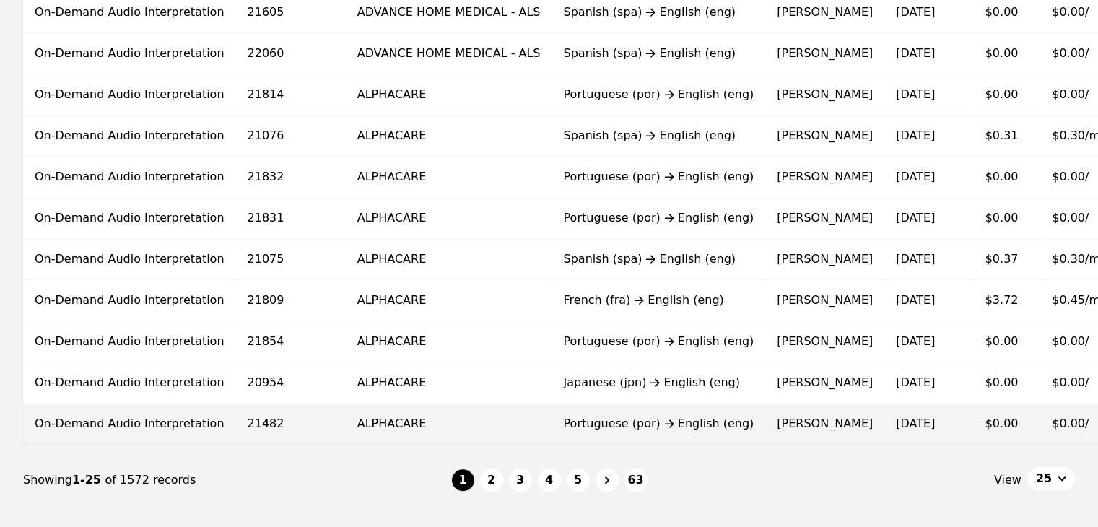
scroll to position [967, 0]
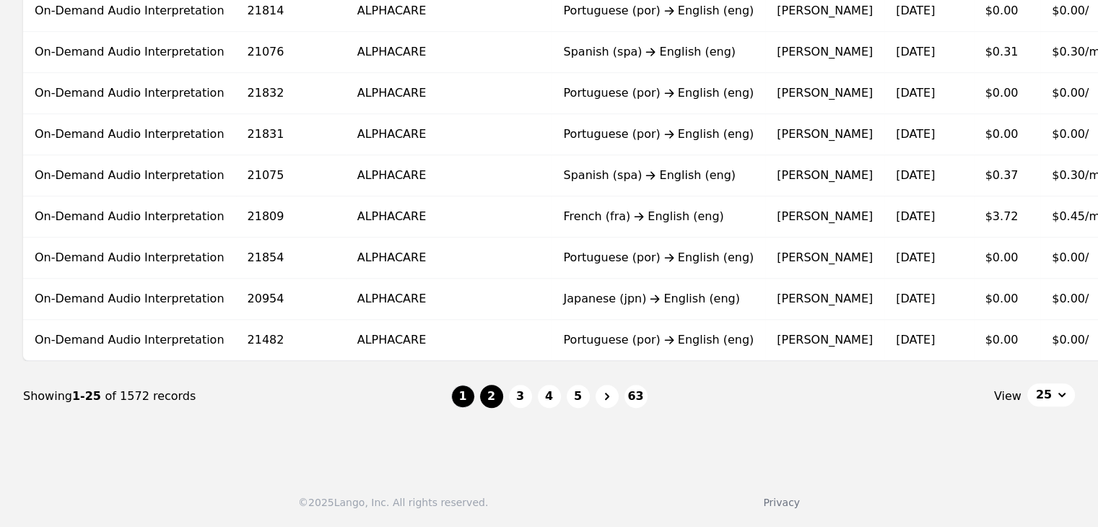
click at [497, 397] on button "2" at bounding box center [491, 396] width 23 height 23
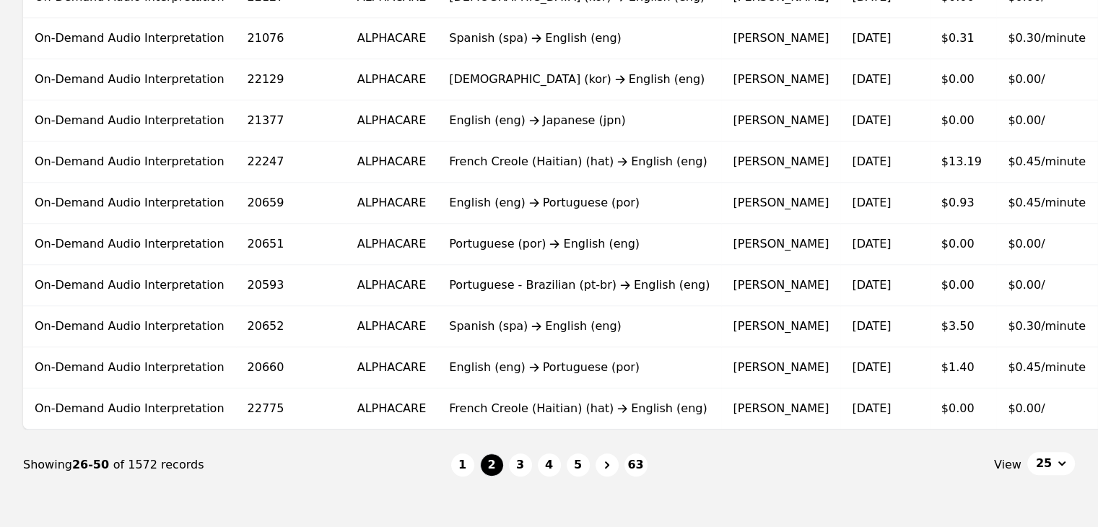
scroll to position [956, 0]
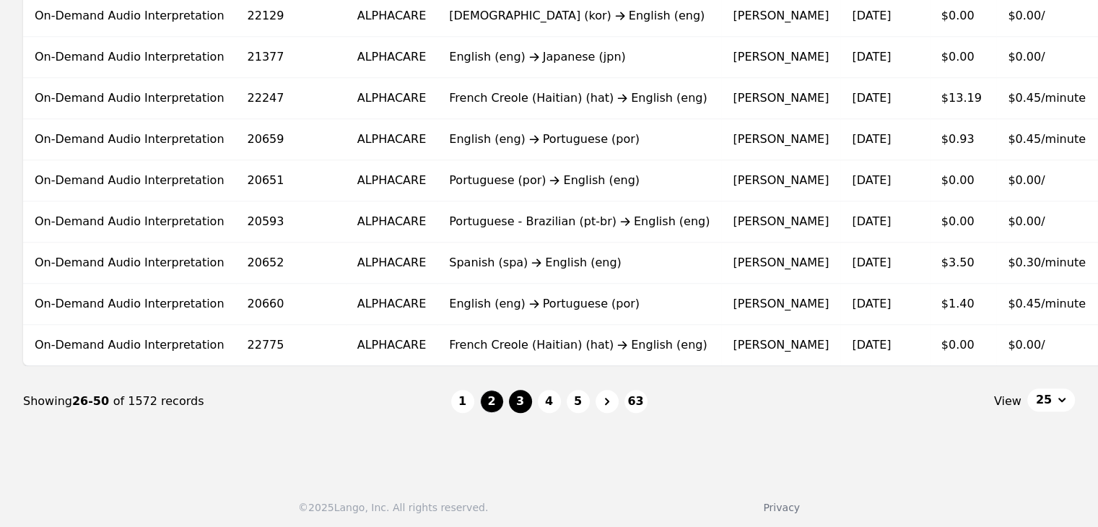
click at [520, 396] on button "3" at bounding box center [520, 401] width 23 height 23
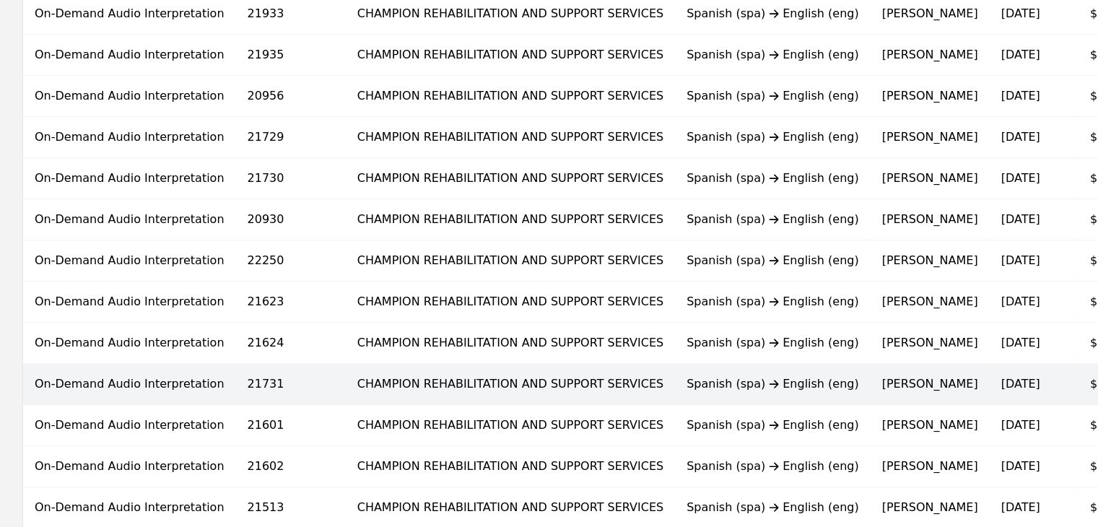
scroll to position [967, 0]
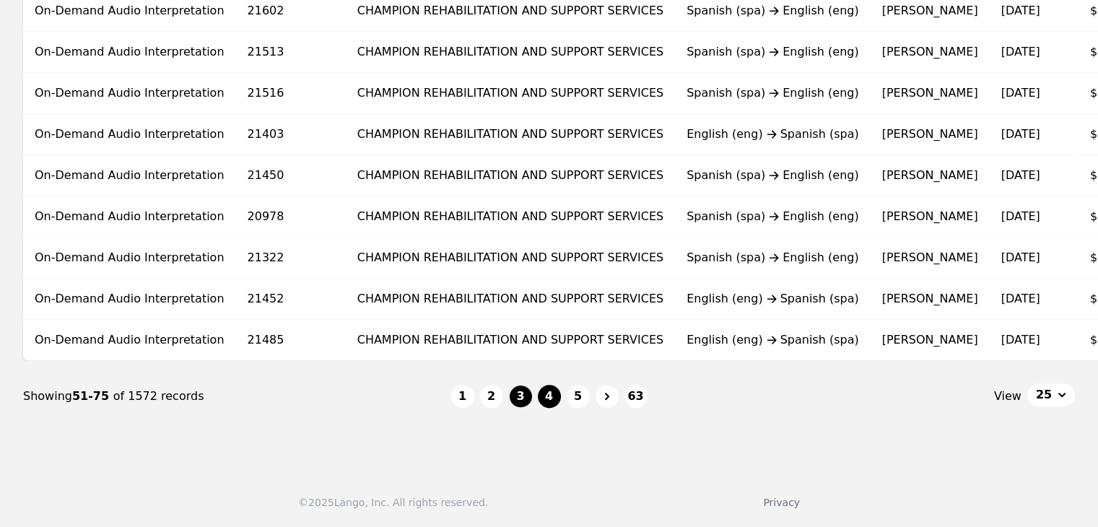
click at [553, 402] on button "4" at bounding box center [549, 396] width 23 height 23
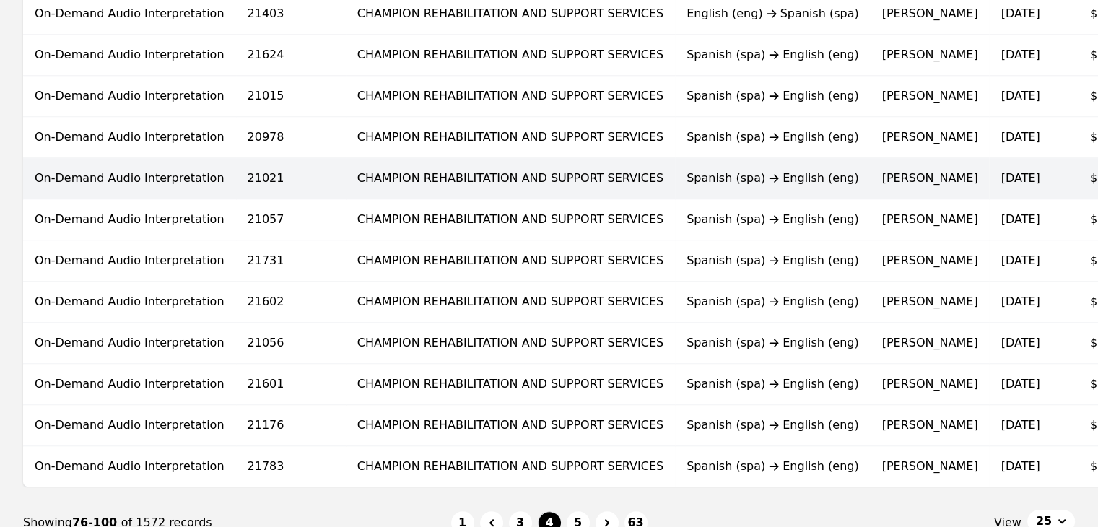
scroll to position [967, 0]
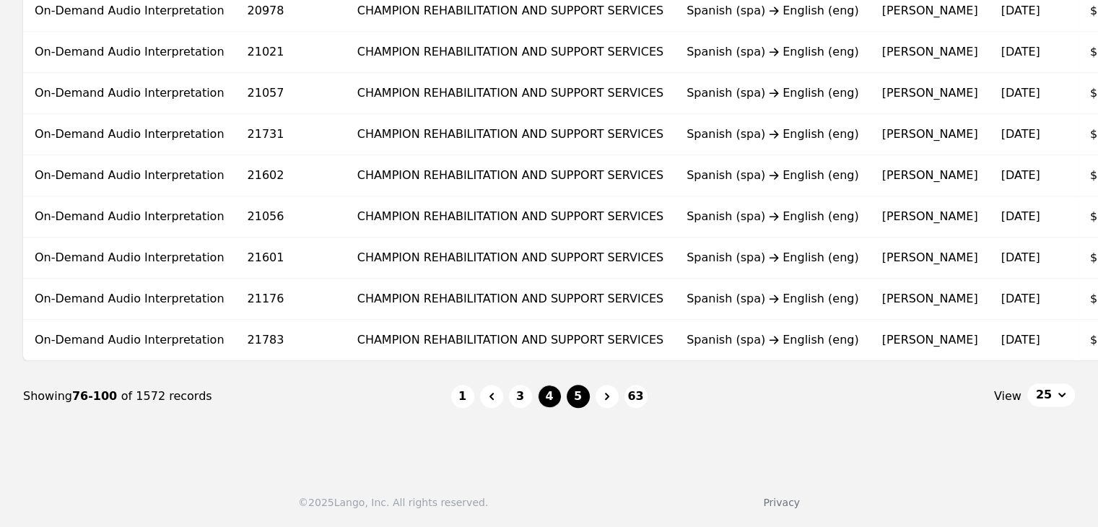
click at [575, 394] on button "5" at bounding box center [578, 396] width 23 height 23
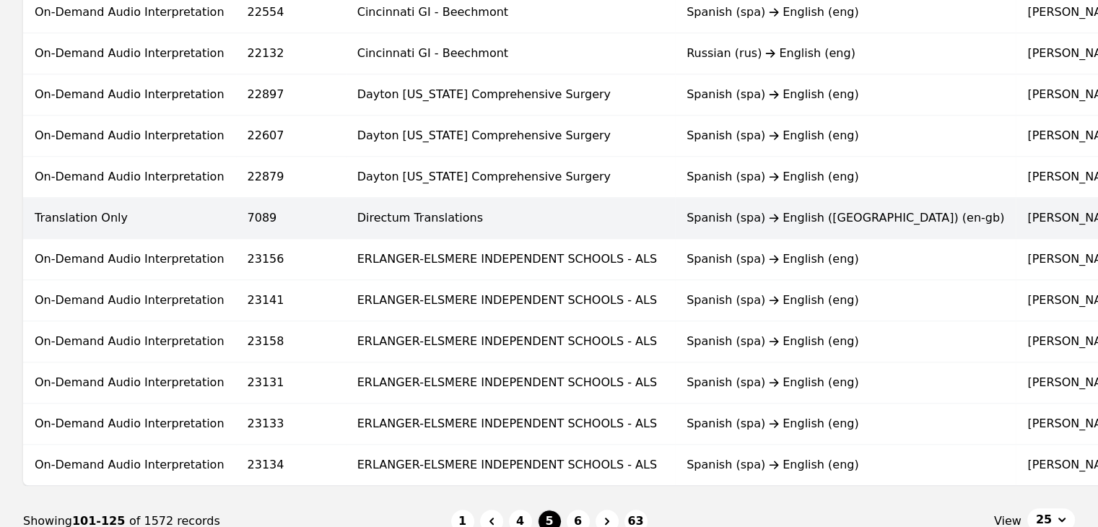
scroll to position [867, 0]
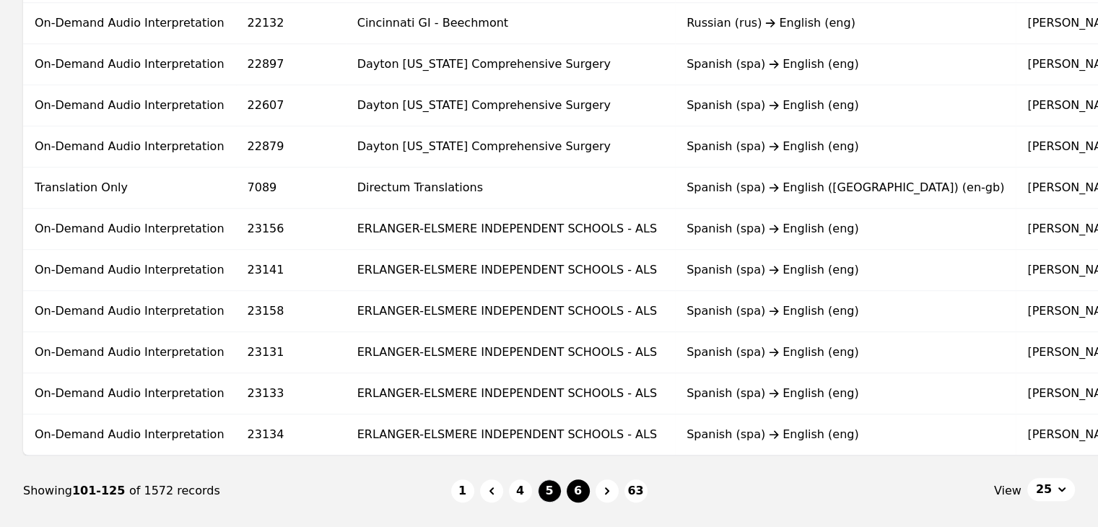
click at [579, 500] on button "6" at bounding box center [578, 490] width 23 height 23
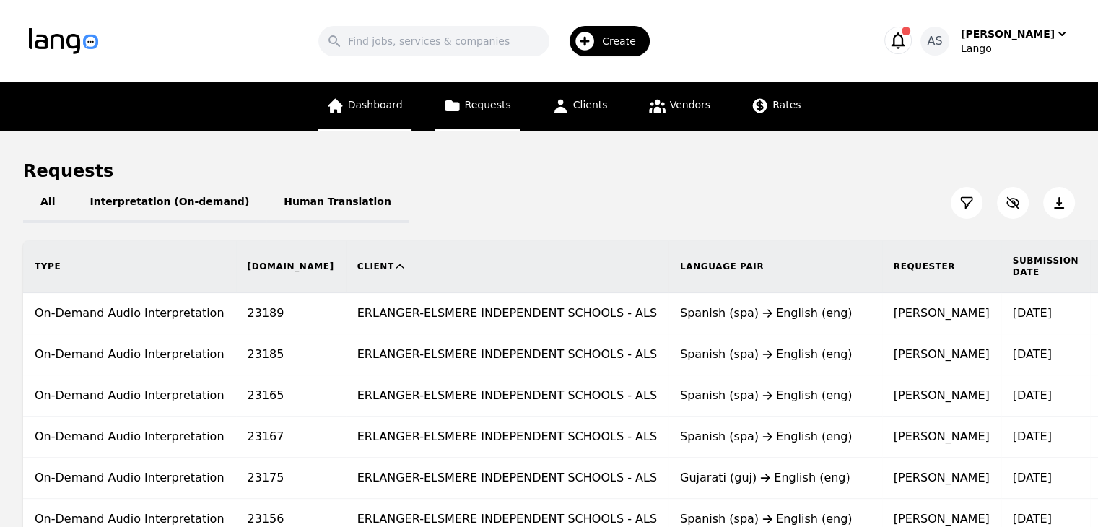
click at [399, 97] on link "Dashboard" at bounding box center [365, 106] width 94 height 48
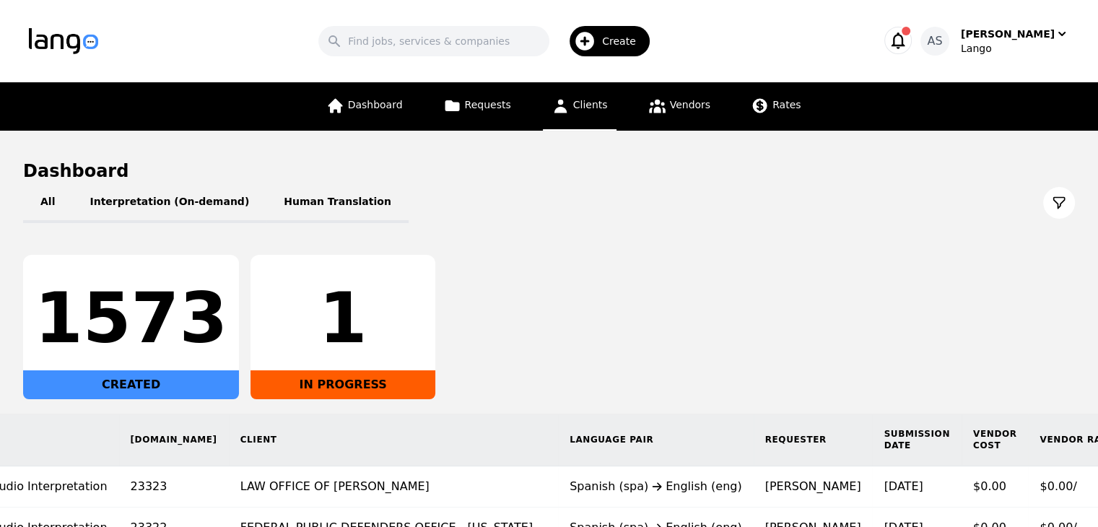
click at [594, 99] on span "Clients" at bounding box center [590, 105] width 35 height 12
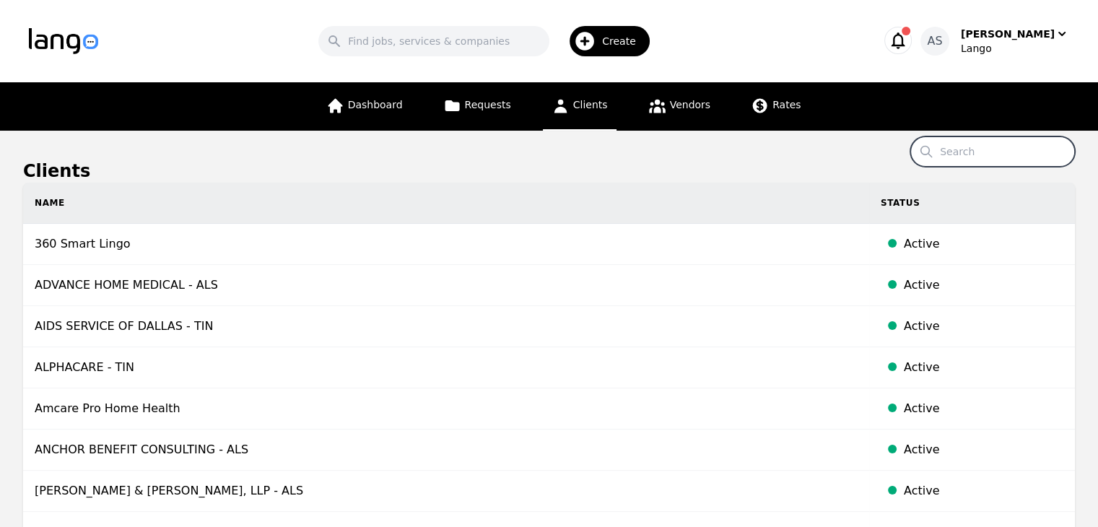
click at [1011, 158] on input "Search" at bounding box center [993, 151] width 165 height 30
type input "law office"
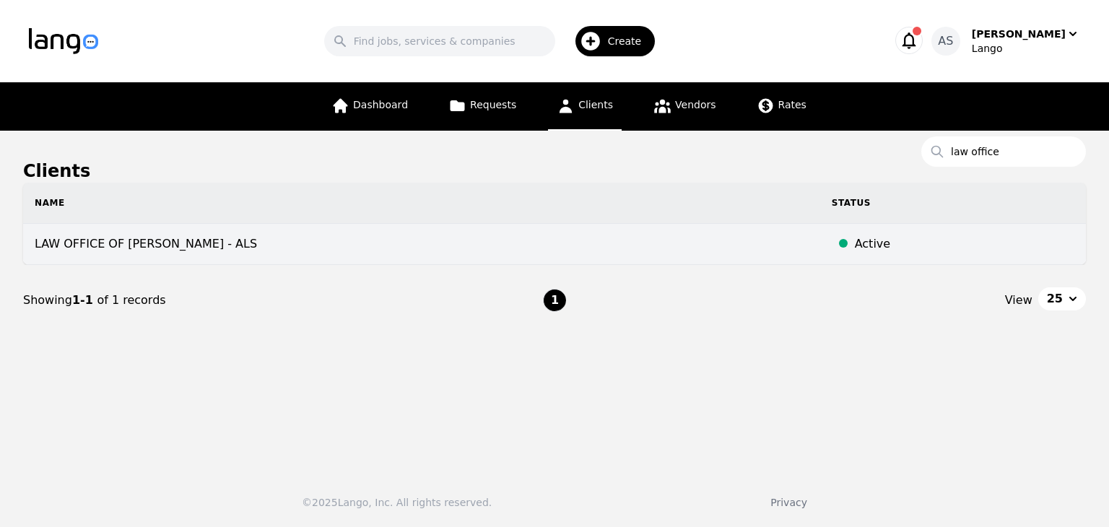
click at [399, 238] on td "LAW OFFICE OF [PERSON_NAME] - ALS" at bounding box center [421, 244] width 797 height 41
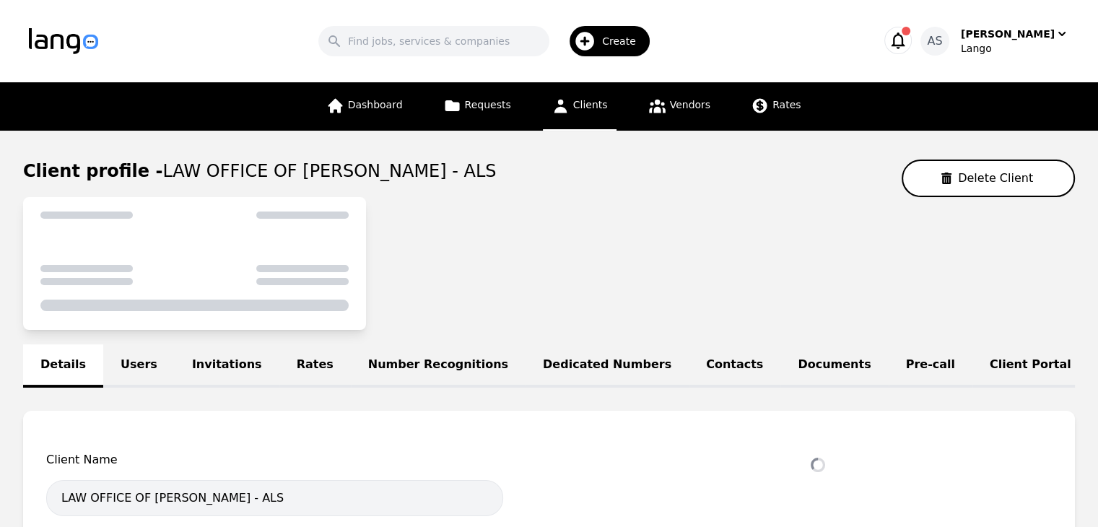
select select "active"
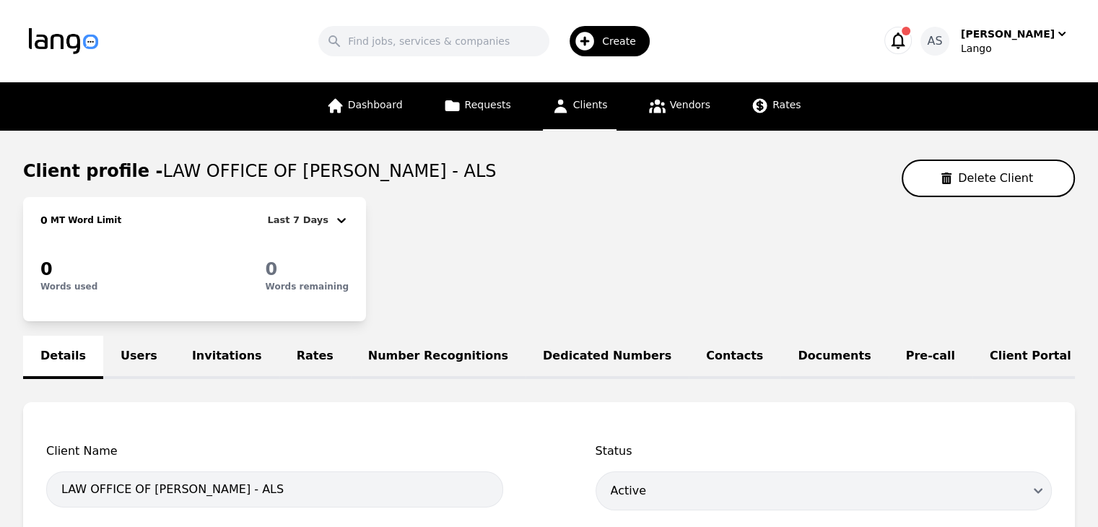
click at [127, 337] on link "Users" at bounding box center [138, 357] width 71 height 43
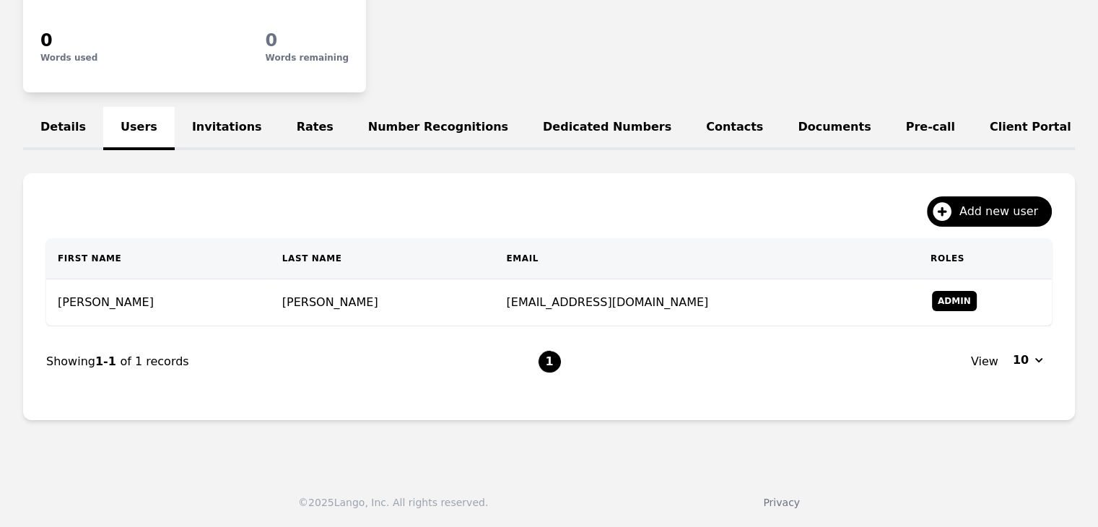
scroll to position [237, 0]
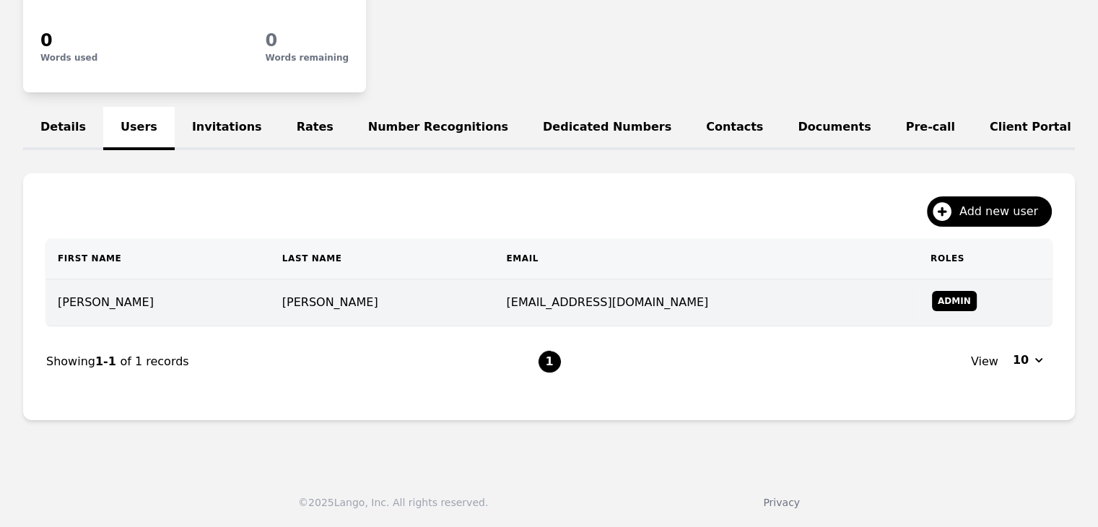
click at [429, 289] on td "[PERSON_NAME]" at bounding box center [383, 302] width 225 height 47
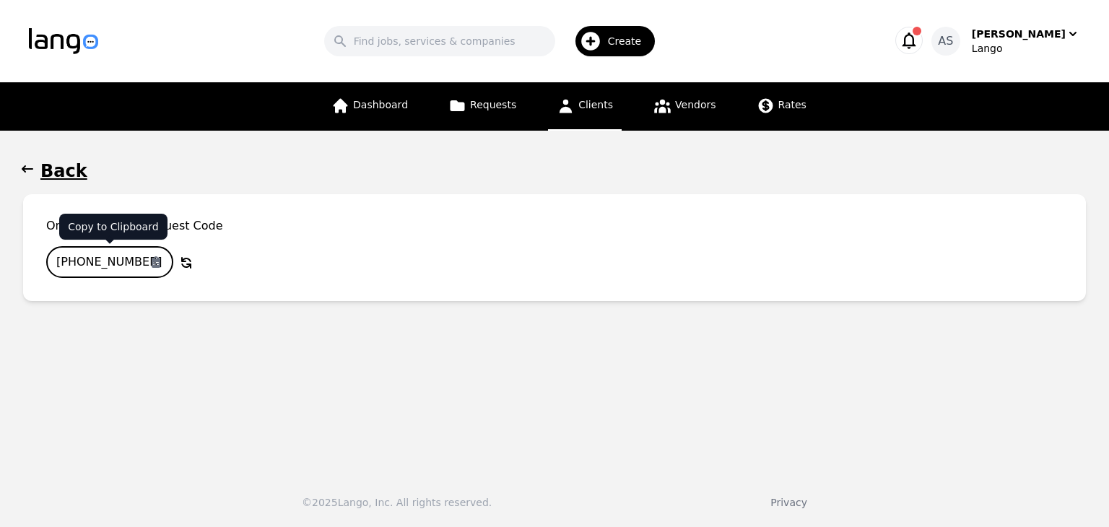
click at [118, 259] on input "[PHONE_NUMBER]" at bounding box center [109, 262] width 127 height 32
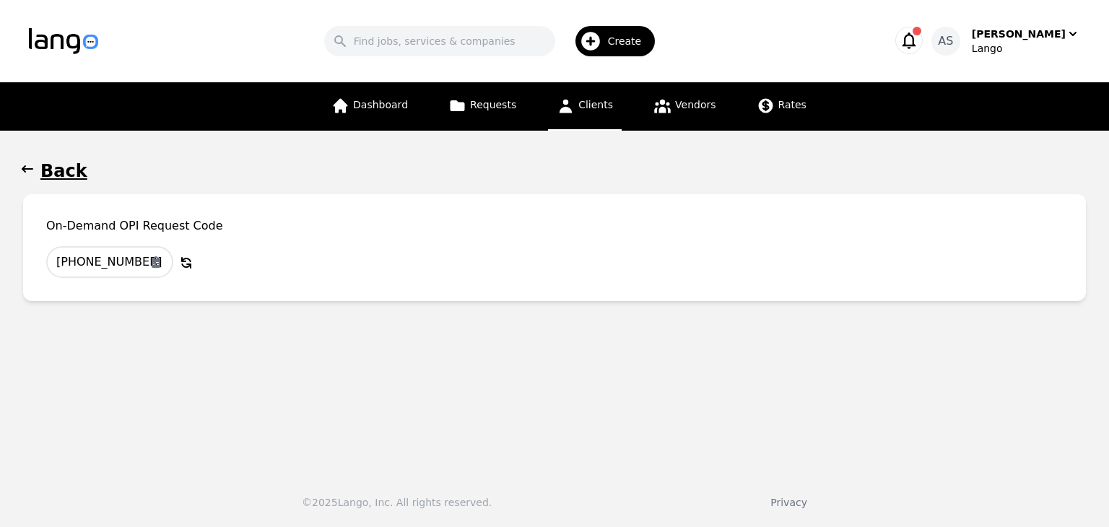
click at [26, 180] on span "button" at bounding box center [27, 171] width 14 height 23
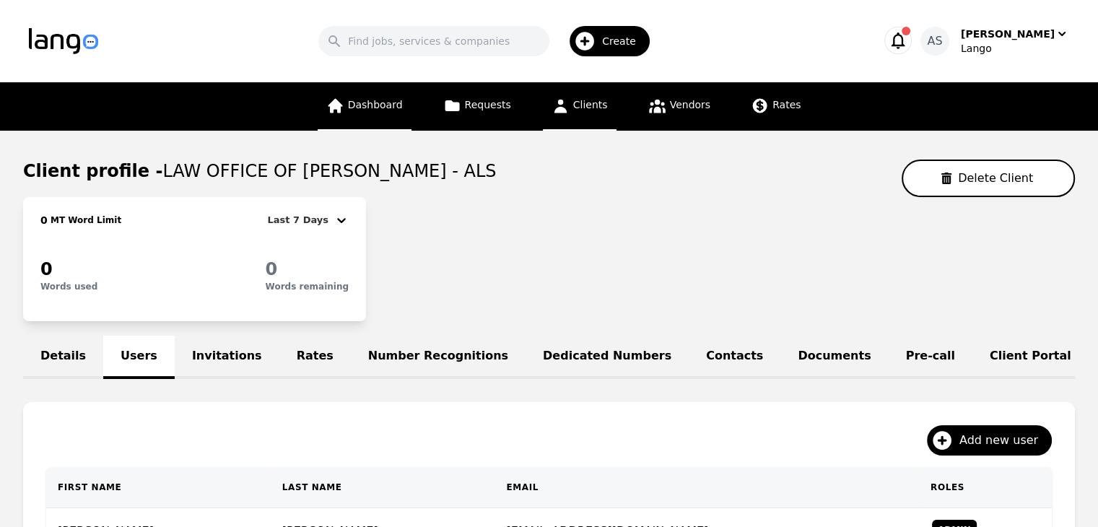
click at [403, 100] on span "Dashboard" at bounding box center [375, 105] width 55 height 12
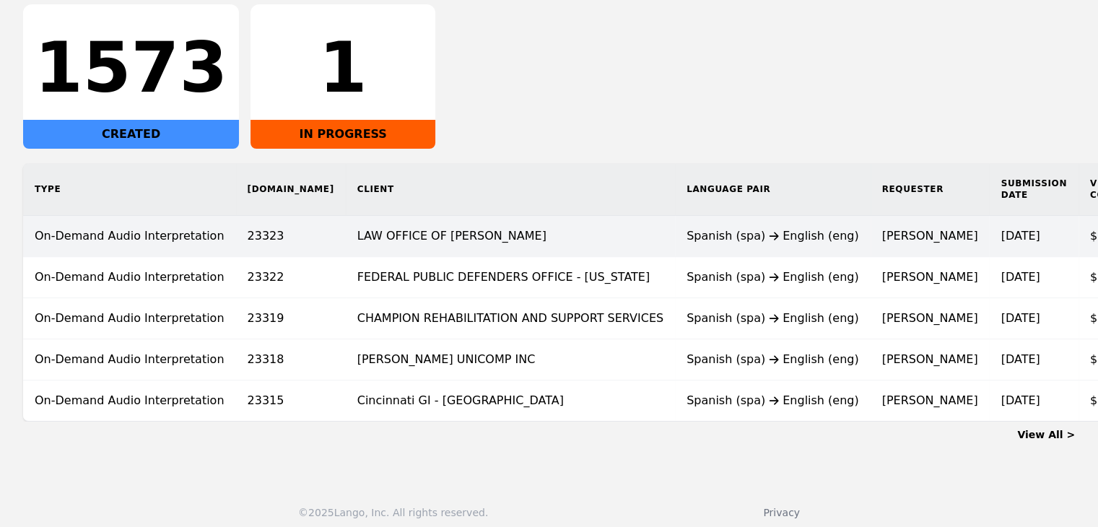
click at [482, 234] on td "LAW OFFICE OF [PERSON_NAME]" at bounding box center [510, 236] width 329 height 41
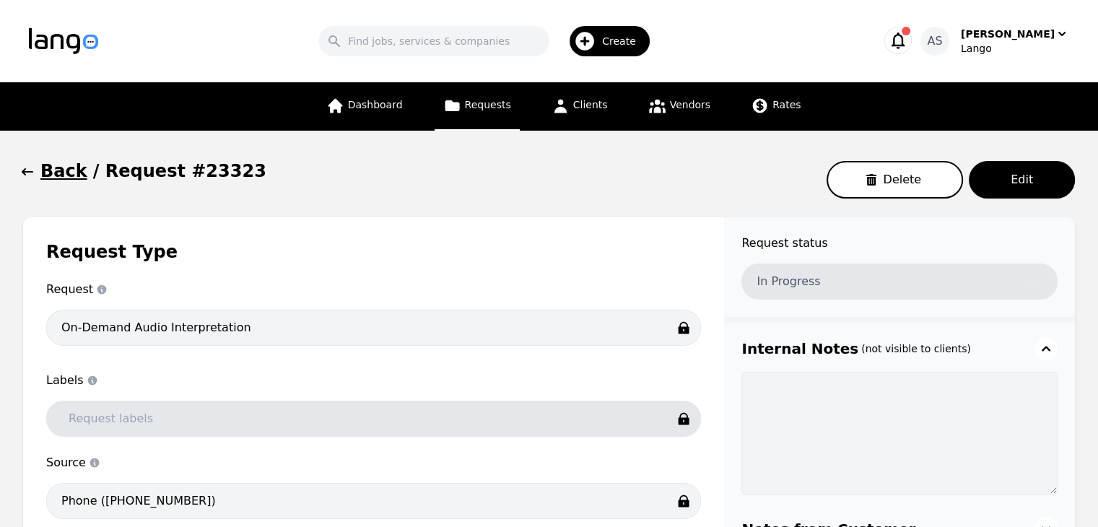
click at [32, 165] on span "button" at bounding box center [27, 171] width 14 height 23
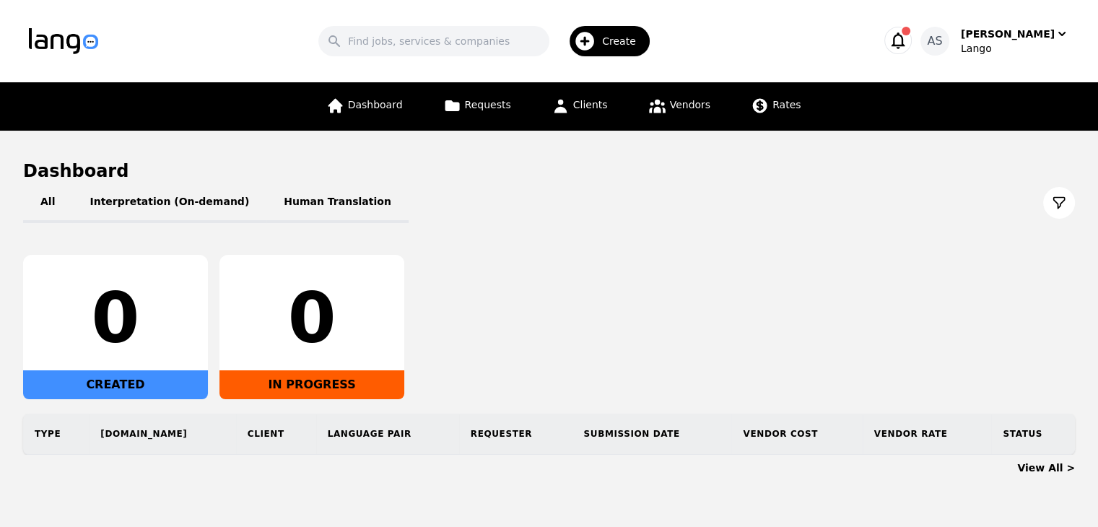
scroll to position [43, 0]
